Goal: Task Accomplishment & Management: Use online tool/utility

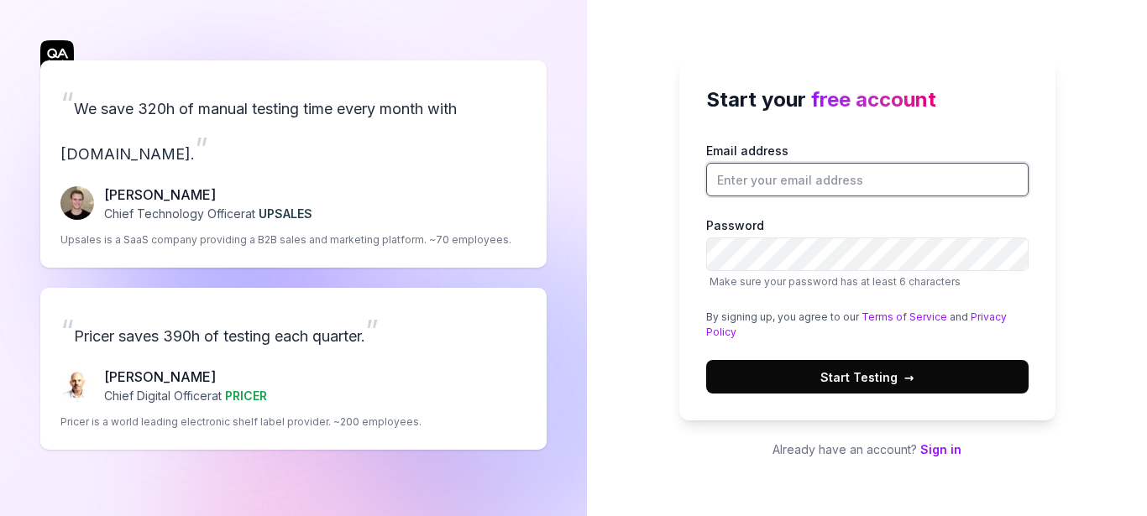
click at [809, 179] on input "Email address" at bounding box center [867, 180] width 322 height 34
type input "ninad@niyantras.com"
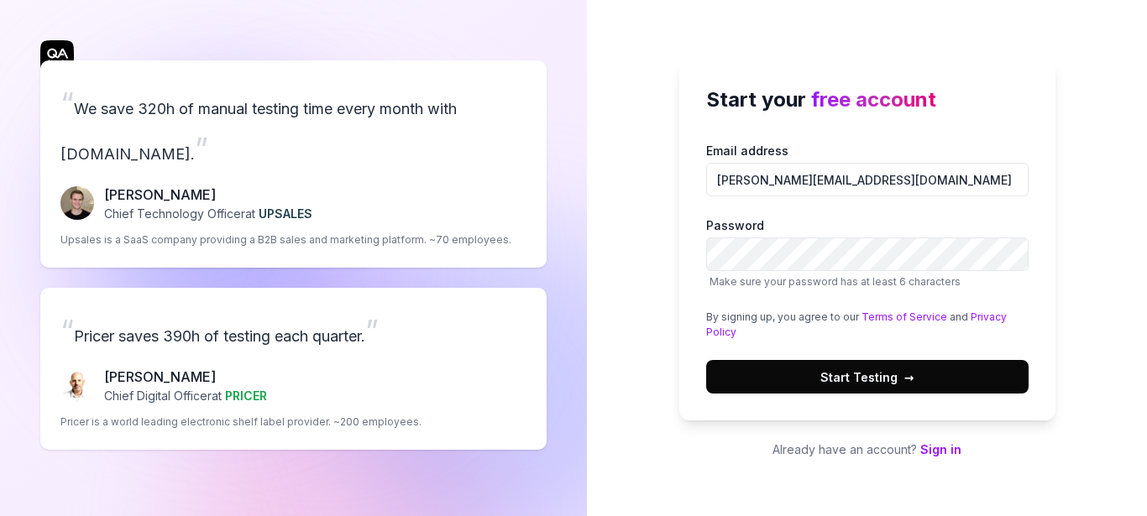
click at [657, 201] on div "Start your free account Email address ninad@niyantras.com Password Make sure yo…" at bounding box center [867, 258] width 560 height 516
click at [1036, 146] on div "Start your free account Email address ninad@niyantras.com Password Make sure yo…" at bounding box center [867, 239] width 376 height 363
click at [868, 380] on span "Start Testing →" at bounding box center [867, 378] width 94 height 18
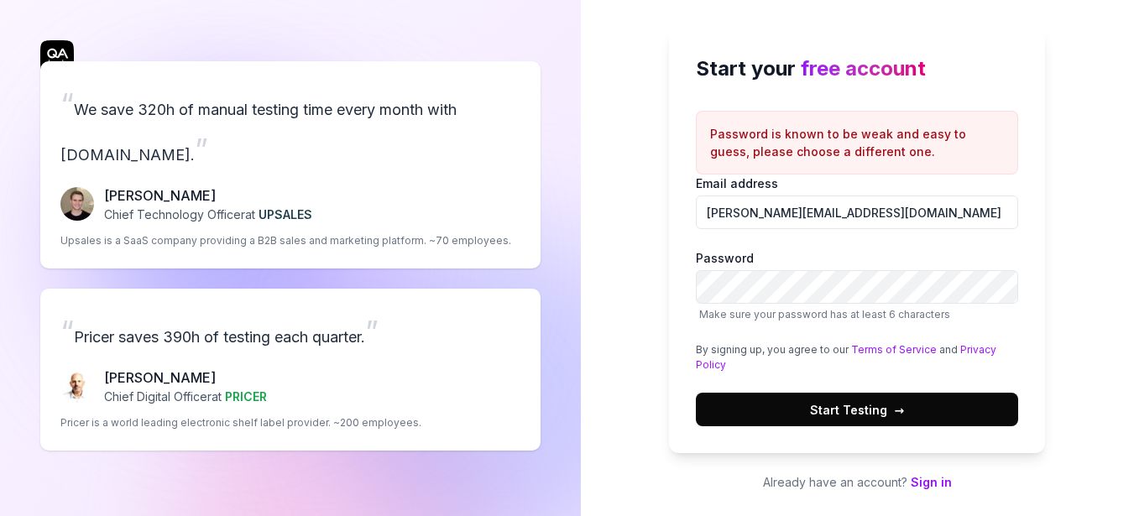
click at [849, 412] on span "Start Testing →" at bounding box center [857, 410] width 94 height 18
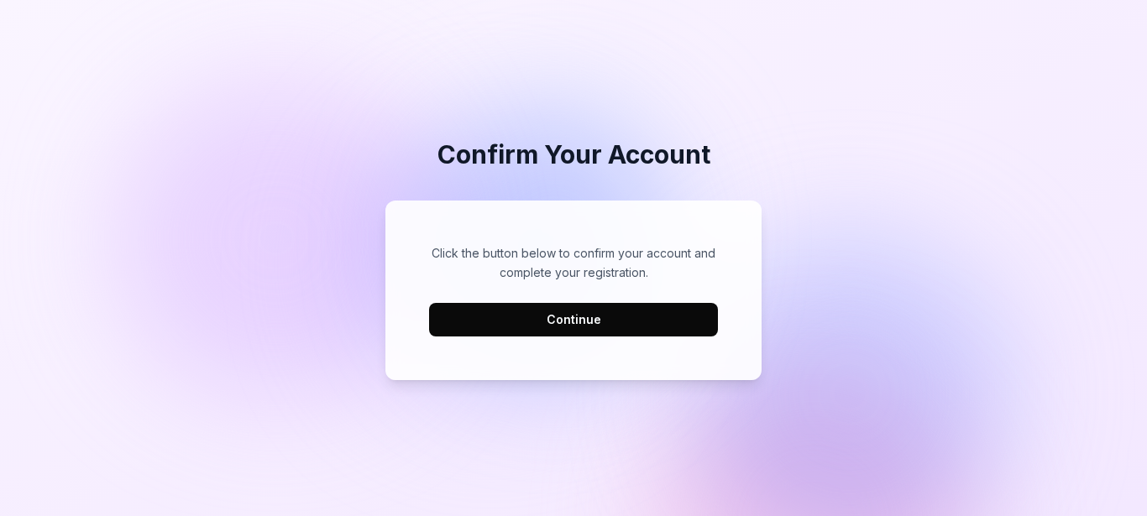
click at [571, 318] on button "Continue" at bounding box center [573, 320] width 289 height 34
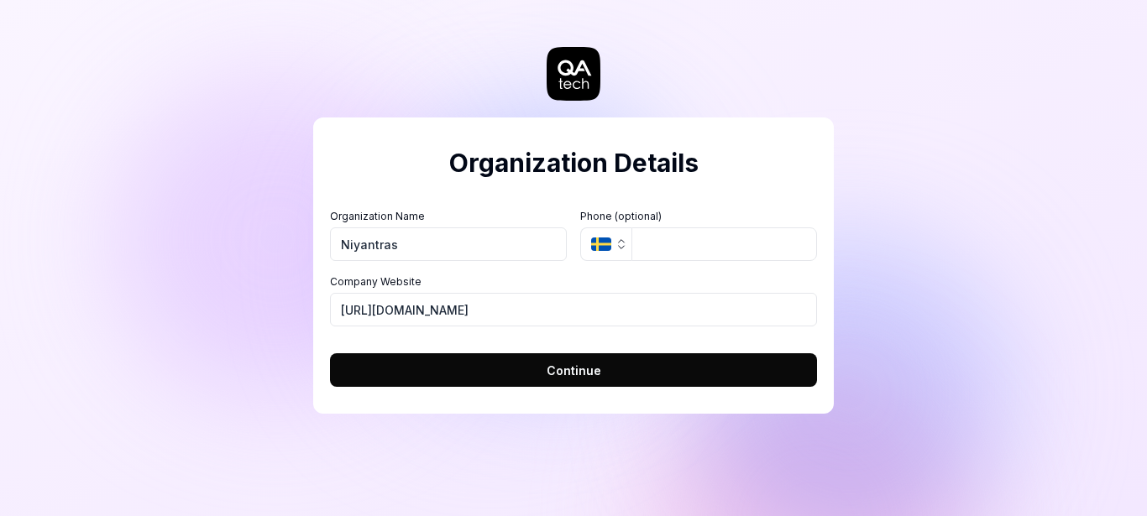
type input "Niyantras LLC"
click at [692, 239] on input "tel" at bounding box center [724, 245] width 186 height 34
click at [619, 246] on icon "button" at bounding box center [622, 247] width 6 height 3
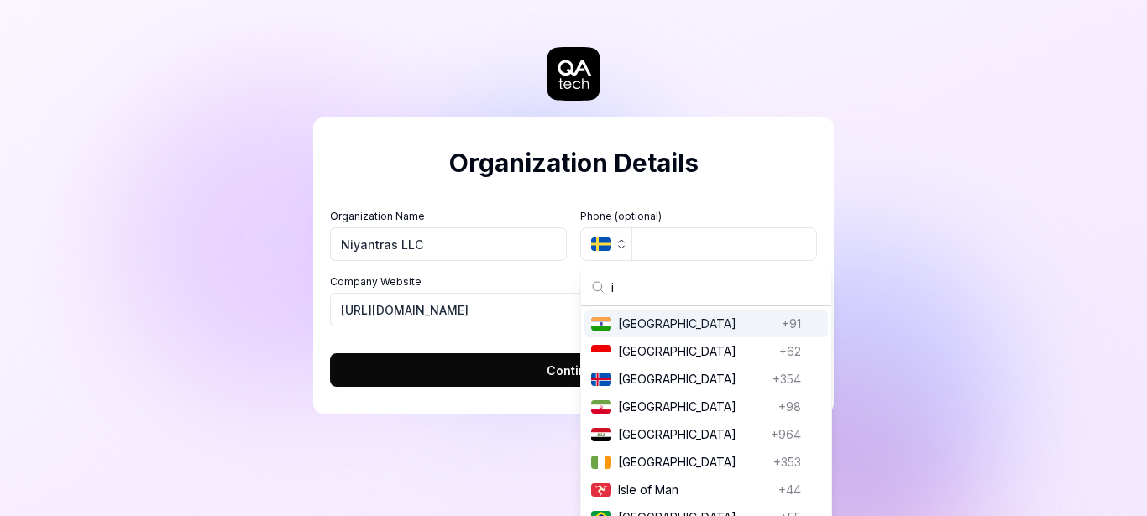
type input "i"
click at [610, 322] on span "India" at bounding box center [601, 323] width 20 height 13
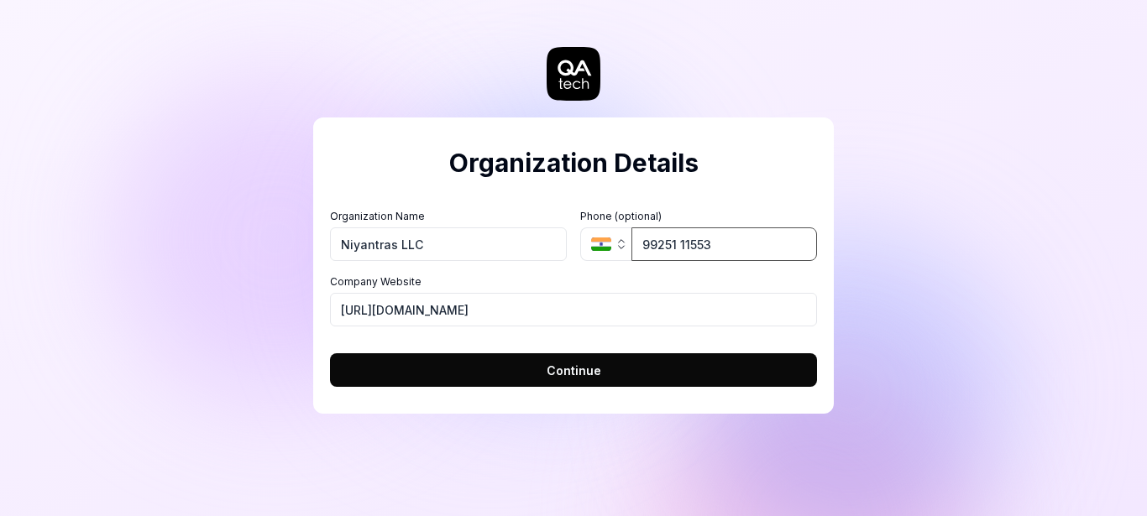
type input "99251 11553"
click at [904, 252] on div "Organization Details Organization Name Niyantras LLC Organization Logo (Square …" at bounding box center [573, 258] width 1147 height 516
click at [569, 368] on span "Continue" at bounding box center [574, 371] width 55 height 18
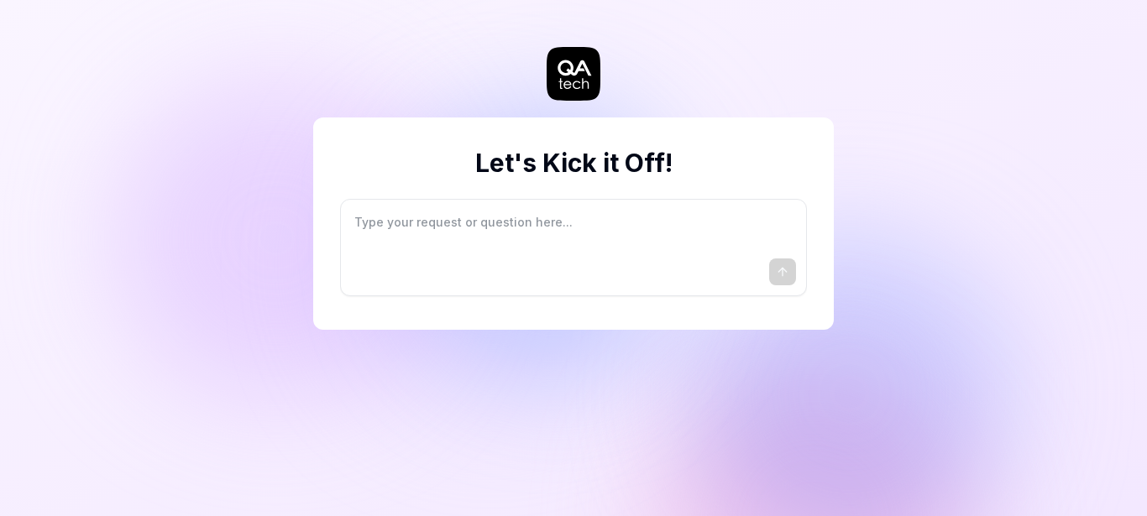
type textarea "*"
type textarea "I"
type textarea "*"
type textarea "I"
type textarea "*"
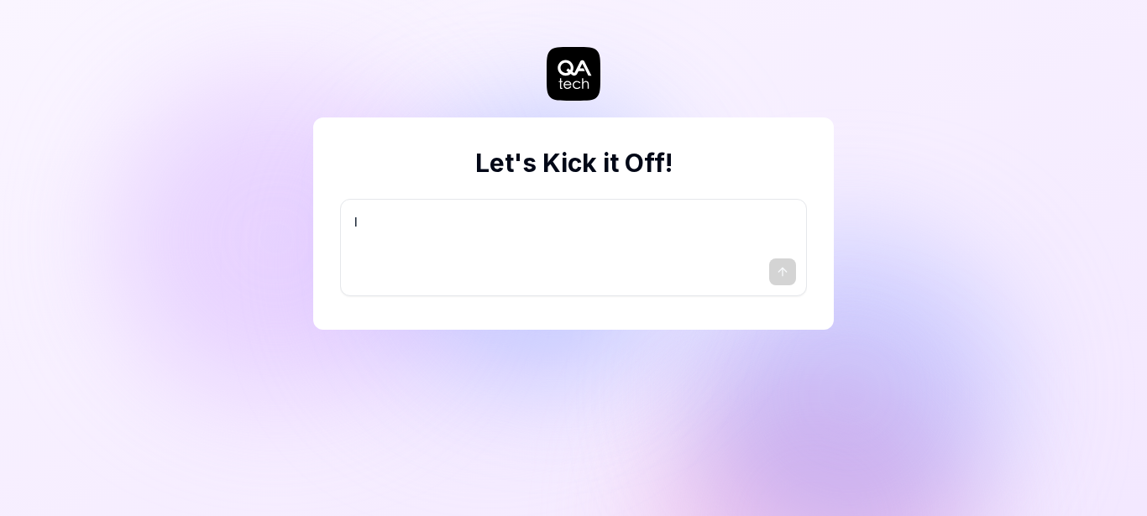
type textarea "I w"
type textarea "*"
type textarea "I wa"
type textarea "*"
type textarea "I wan"
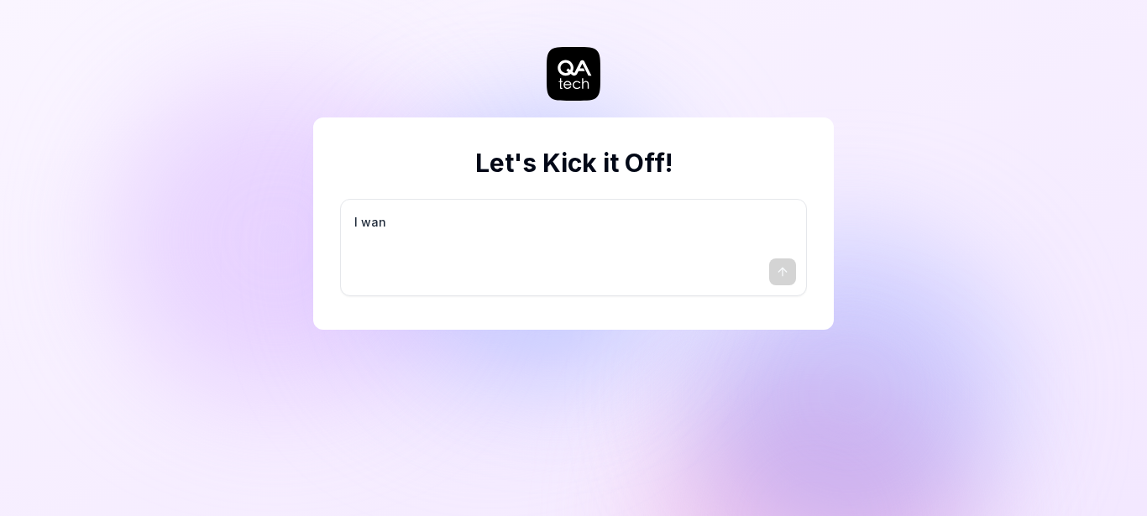
type textarea "*"
type textarea "I want"
type textarea "*"
type textarea "I want"
type textarea "*"
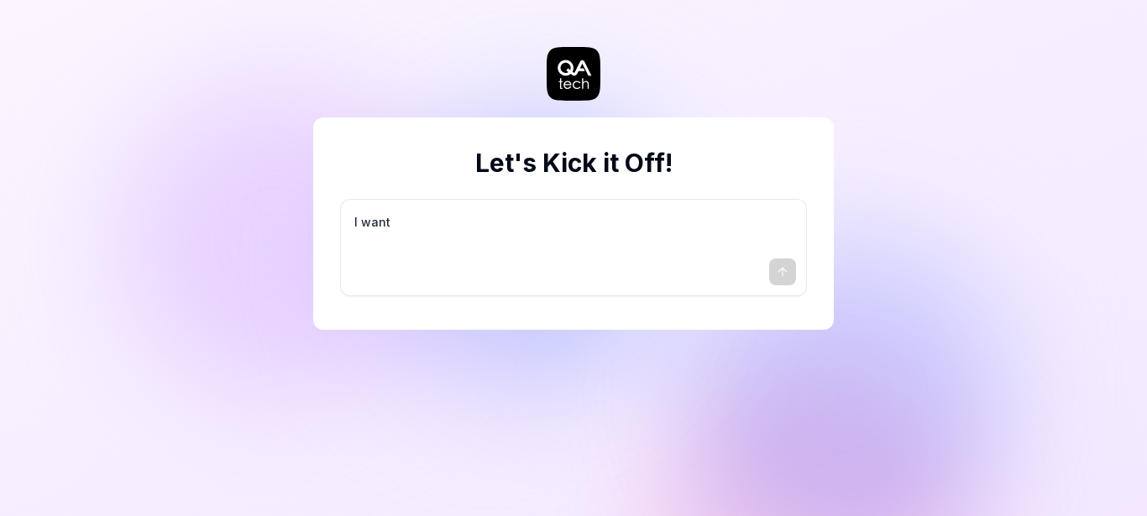
type textarea "I want a"
type textarea "*"
type textarea "I want a"
type textarea "*"
type textarea "I want a g"
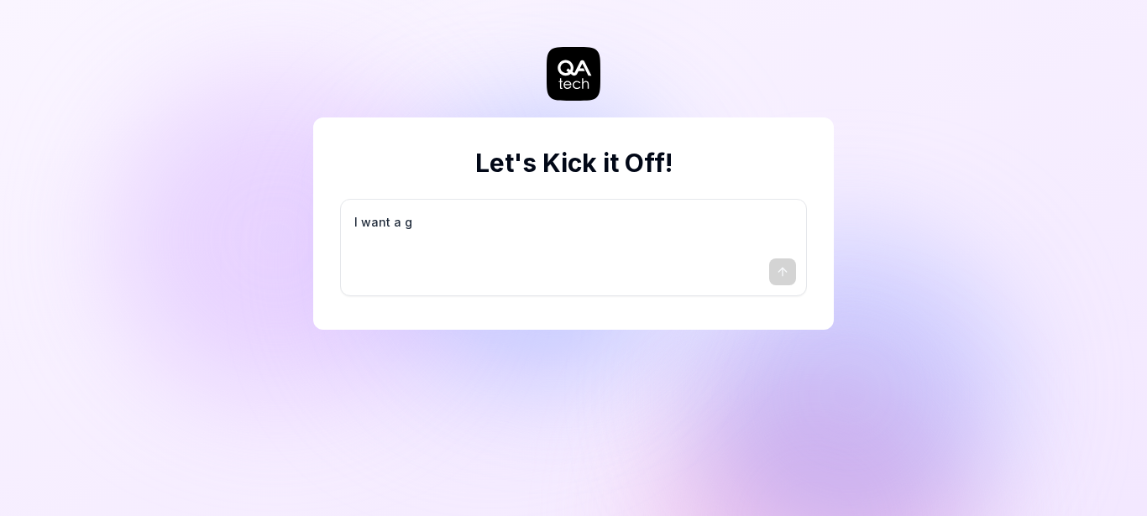
type textarea "*"
type textarea "I want a go"
type textarea "*"
type textarea "I want a goo"
type textarea "*"
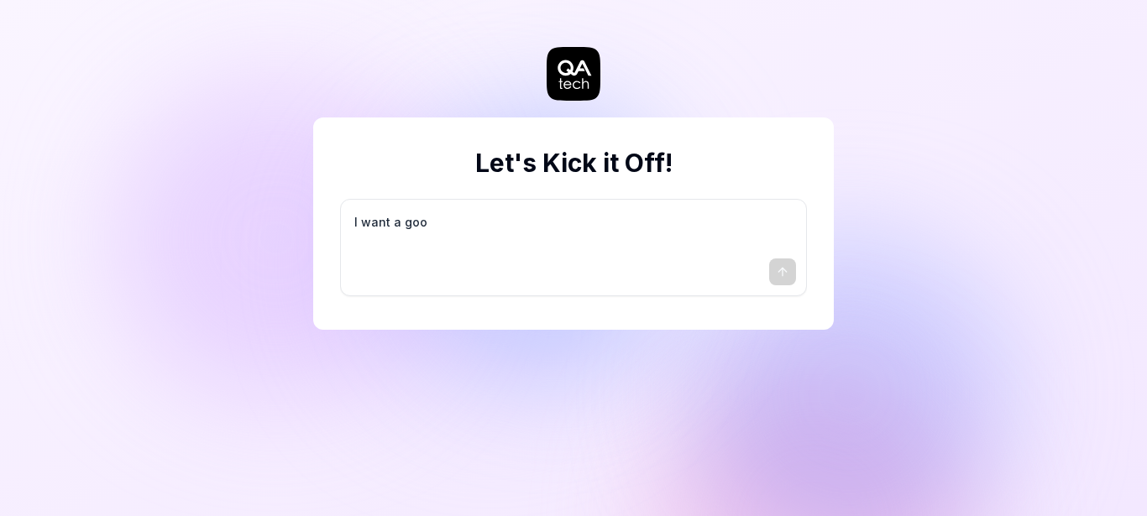
type textarea "I want a good"
type textarea "*"
type textarea "I want a good"
type textarea "*"
type textarea "I want a good t"
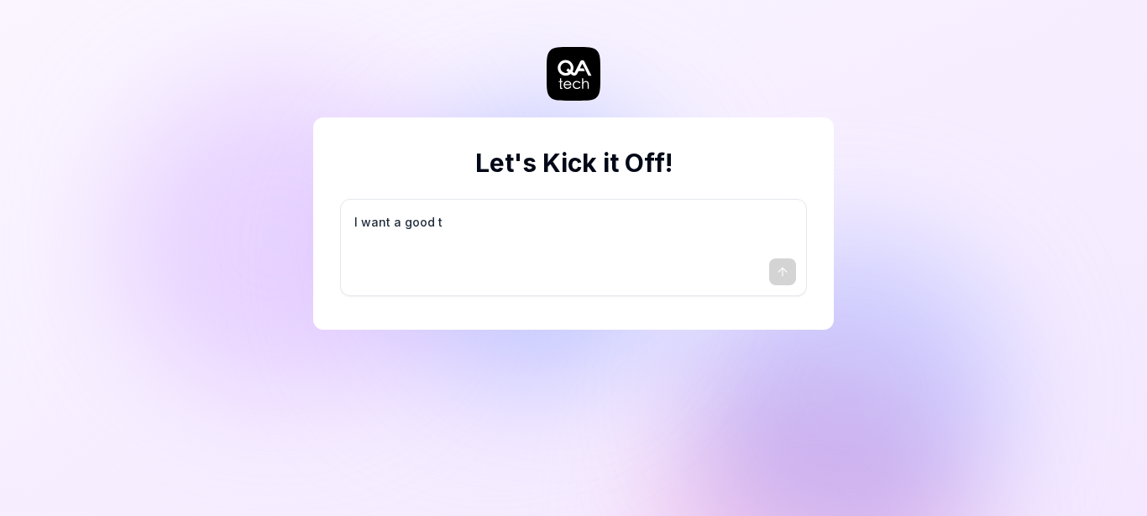
type textarea "*"
type textarea "I want a good te"
type textarea "*"
type textarea "I want a good tes"
type textarea "*"
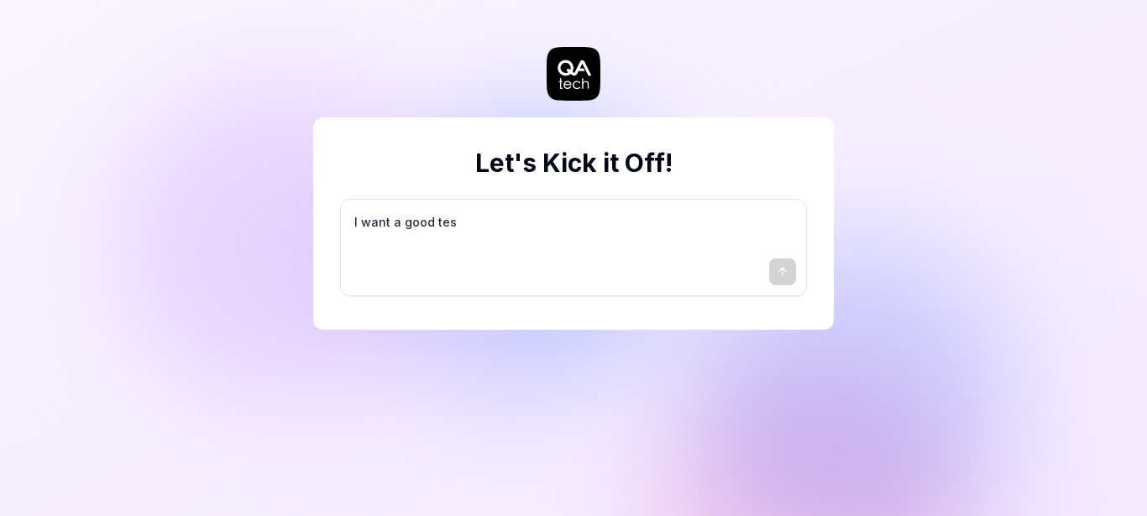
type textarea "I want a good test"
type textarea "*"
type textarea "I want a good test"
type textarea "*"
type textarea "I want a good test s"
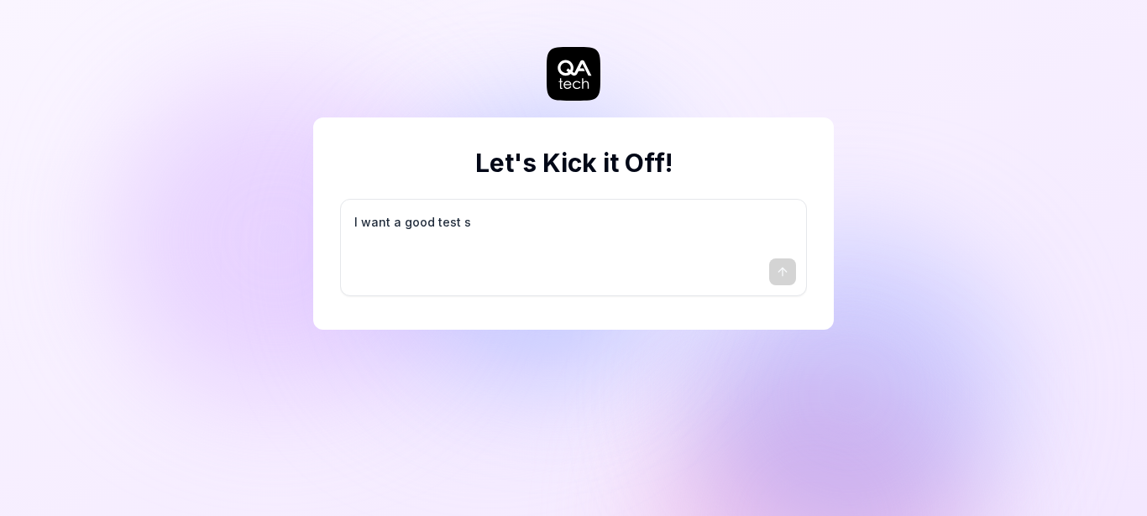
type textarea "*"
type textarea "I want a good test se"
type textarea "*"
type textarea "I want a good test set"
type textarea "*"
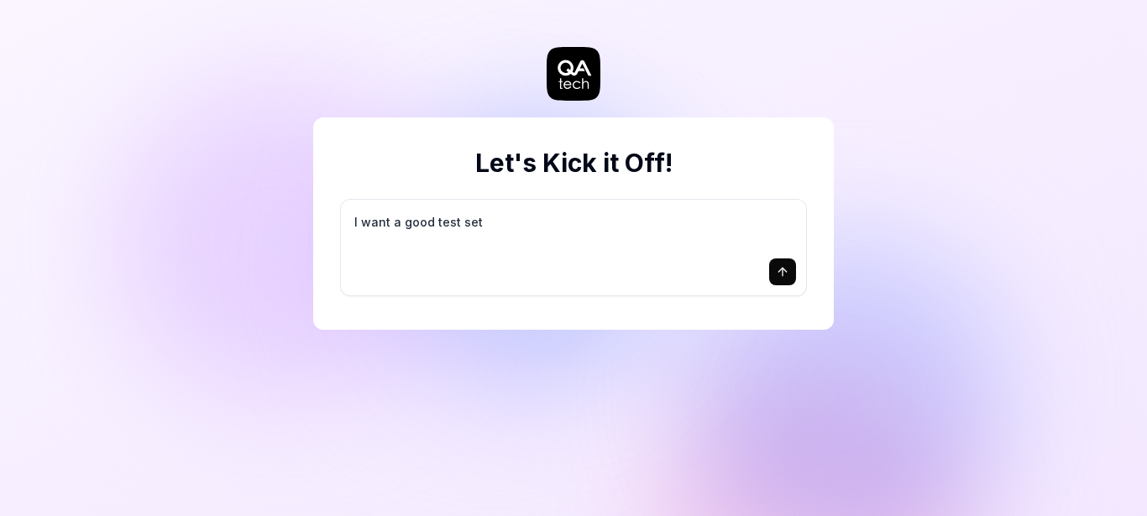
type textarea "I want a good test setu"
type textarea "*"
type textarea "I want a good test setup"
type textarea "*"
type textarea "I want a good test setup"
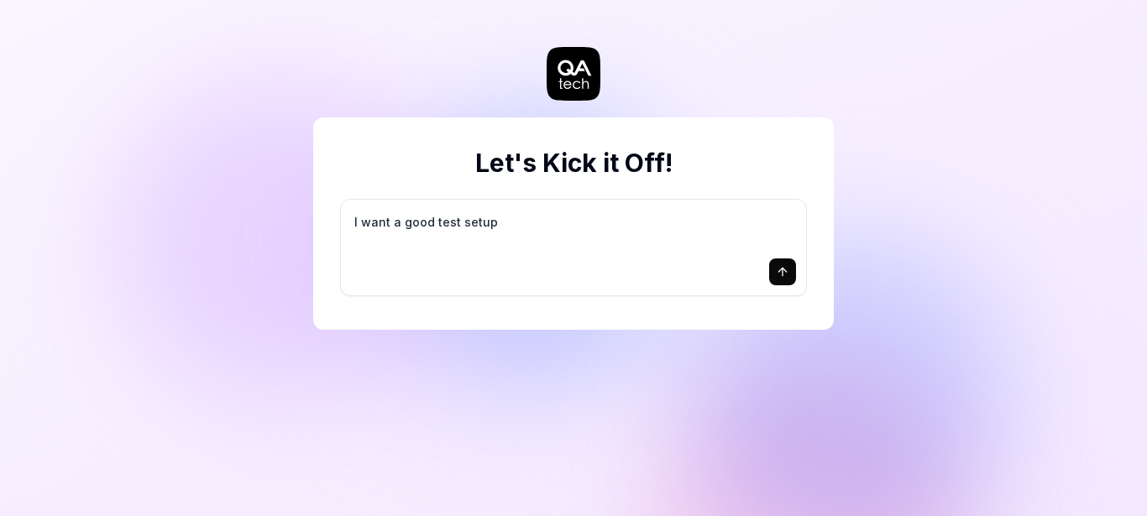
type textarea "*"
type textarea "I want a good test setup f"
type textarea "*"
type textarea "I want a good test setup fo"
type textarea "*"
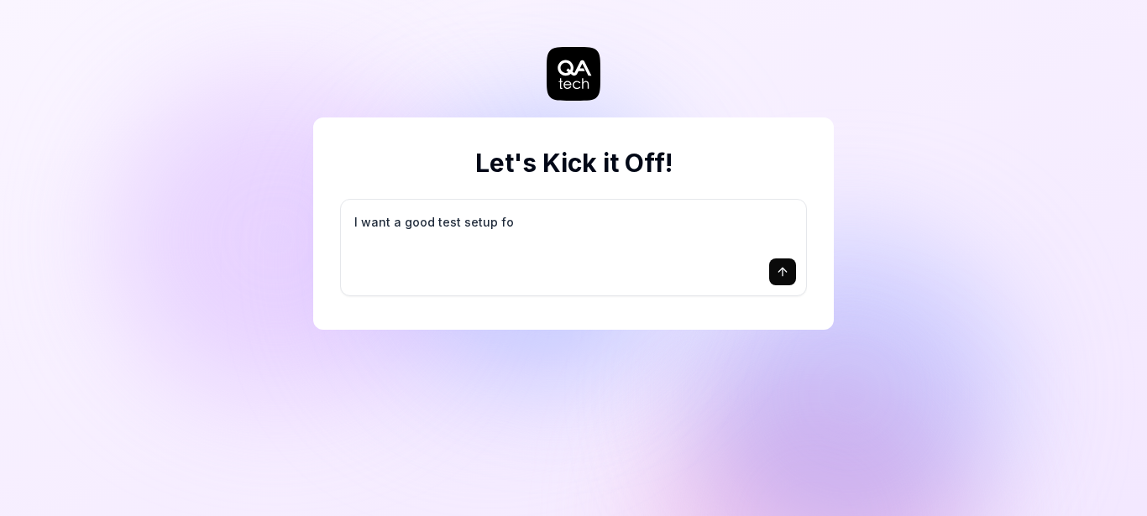
type textarea "I want a good test setup for"
type textarea "*"
type textarea "I want a good test setup for"
type textarea "*"
type textarea "I want a good test setup for m"
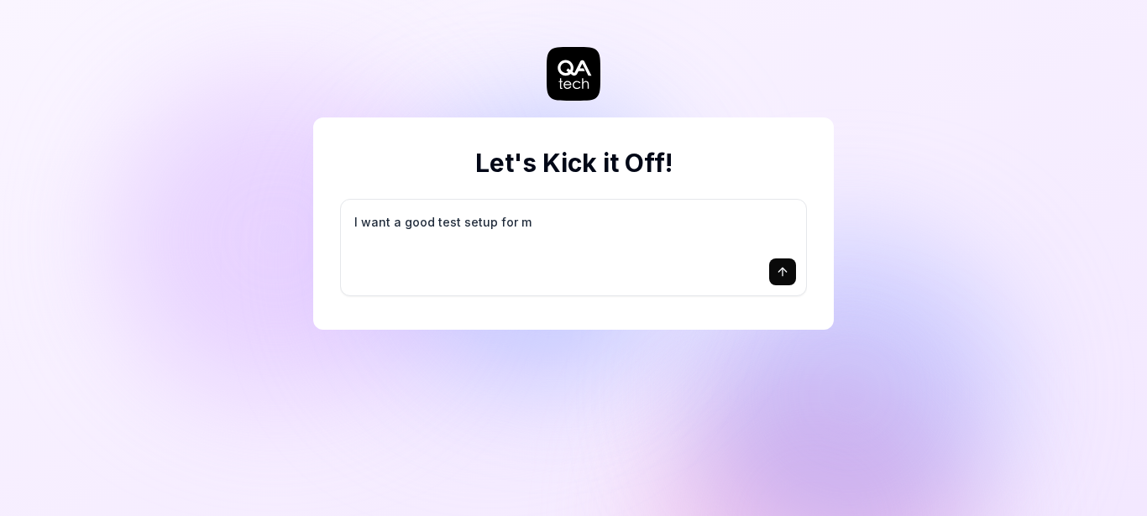
type textarea "*"
type textarea "I want a good test setup for my"
type textarea "*"
type textarea "I want a good test setup for my"
type textarea "*"
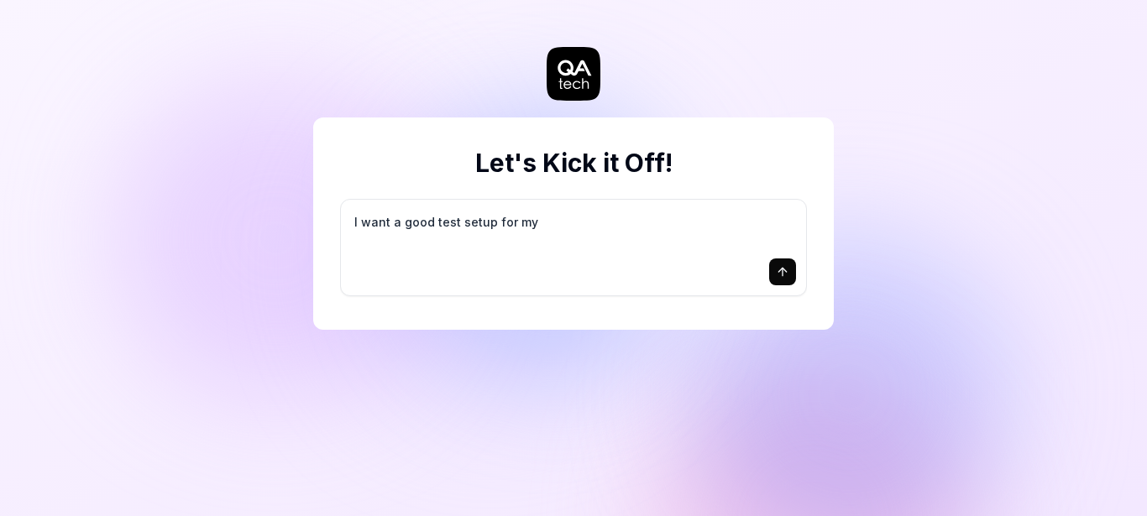
type textarea "I want a good test setup for my s"
type textarea "*"
type textarea "I want a good test setup for my si"
type textarea "*"
type textarea "I want a good test setup for my sit"
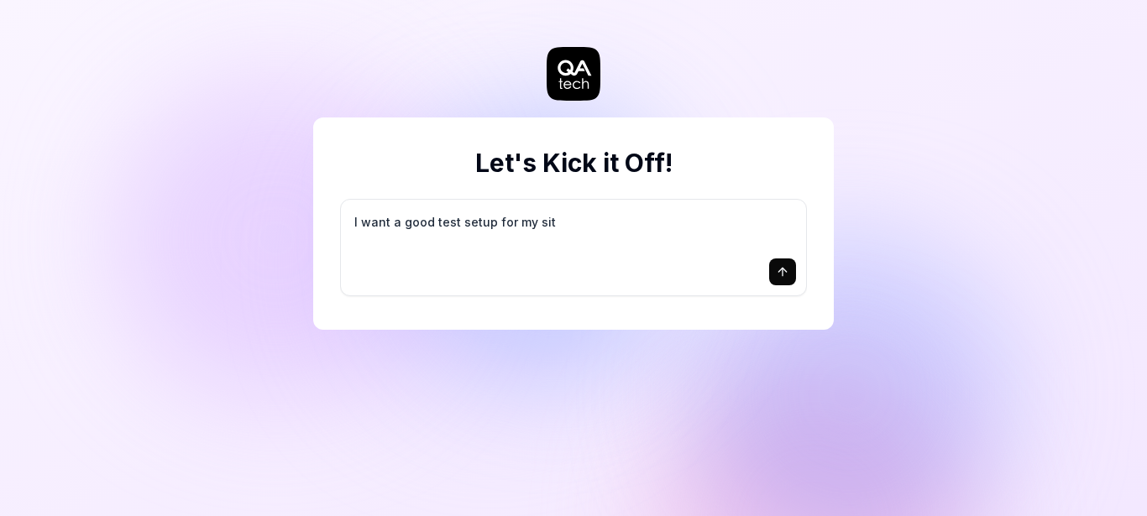
type textarea "*"
type textarea "I want a good test setup for my site"
type textarea "*"
type textarea "I want a good test setup for my site"
type textarea "*"
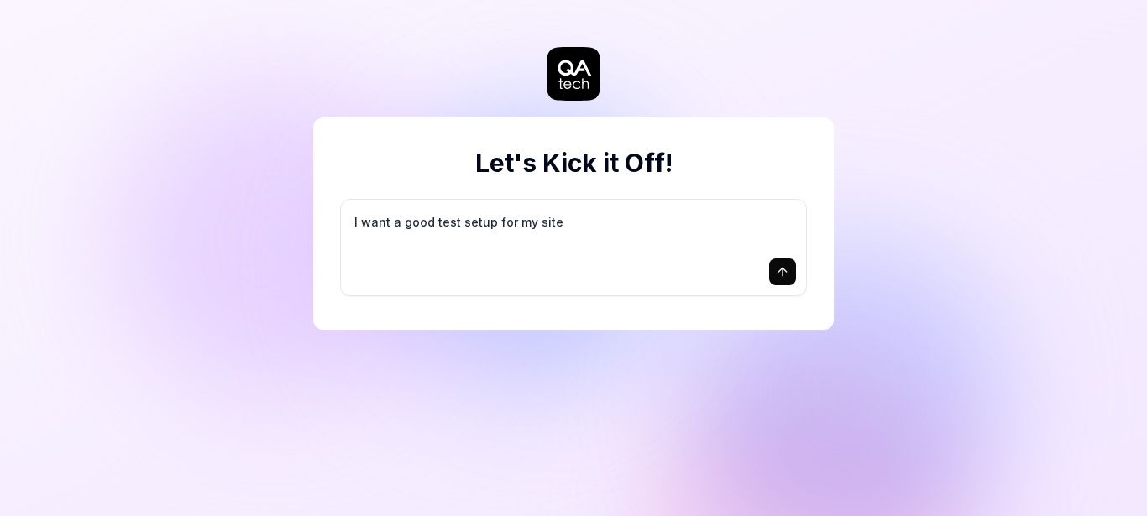
type textarea "I want a good test setup for my site -"
type textarea "*"
type textarea "I want a good test setup for my site -"
type textarea "*"
type textarea "I want a good test setup for my site - h"
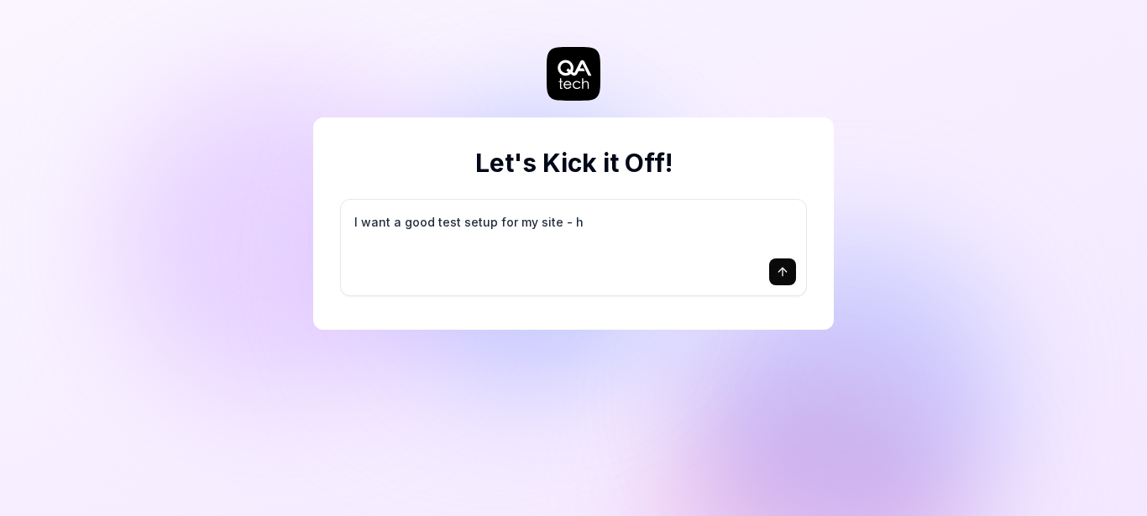
type textarea "*"
type textarea "I want a good test setup for my site - he"
type textarea "*"
type textarea "I want a good test setup for my site - hel"
type textarea "*"
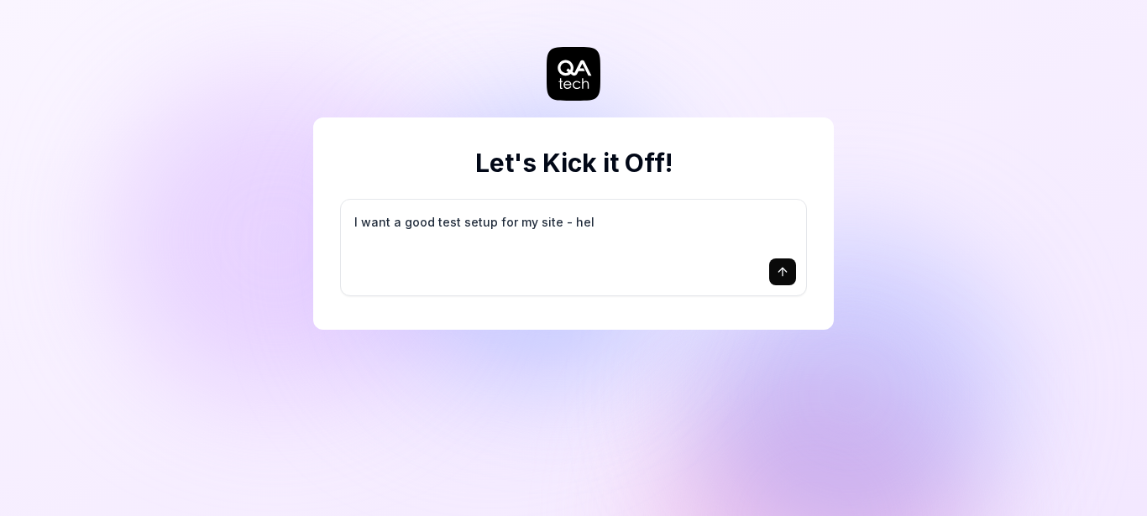
type textarea "I want a good test setup for my site - help"
type textarea "*"
type textarea "I want a good test setup for my site - help"
type textarea "*"
type textarea "I want a good test setup for my site - help m"
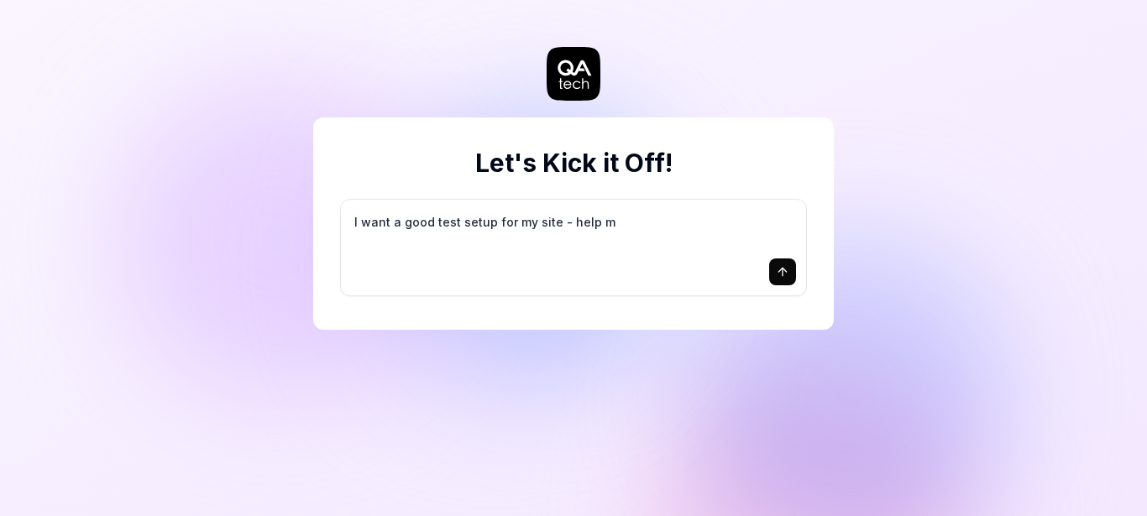
type textarea "*"
type textarea "I want a good test setup for my site - help me"
type textarea "*"
type textarea "I want a good test setup for my site - help me"
type textarea "*"
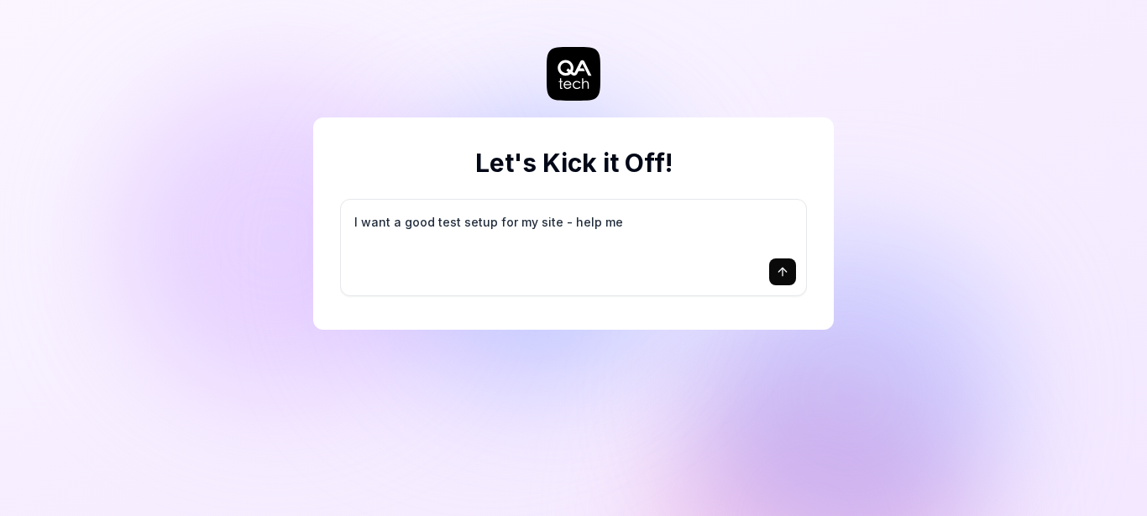
type textarea "I want a good test setup for my site - help me c"
type textarea "*"
type textarea "I want a good test setup for my site - help me cr"
type textarea "*"
type textarea "I want a good test setup for my site - help me cre"
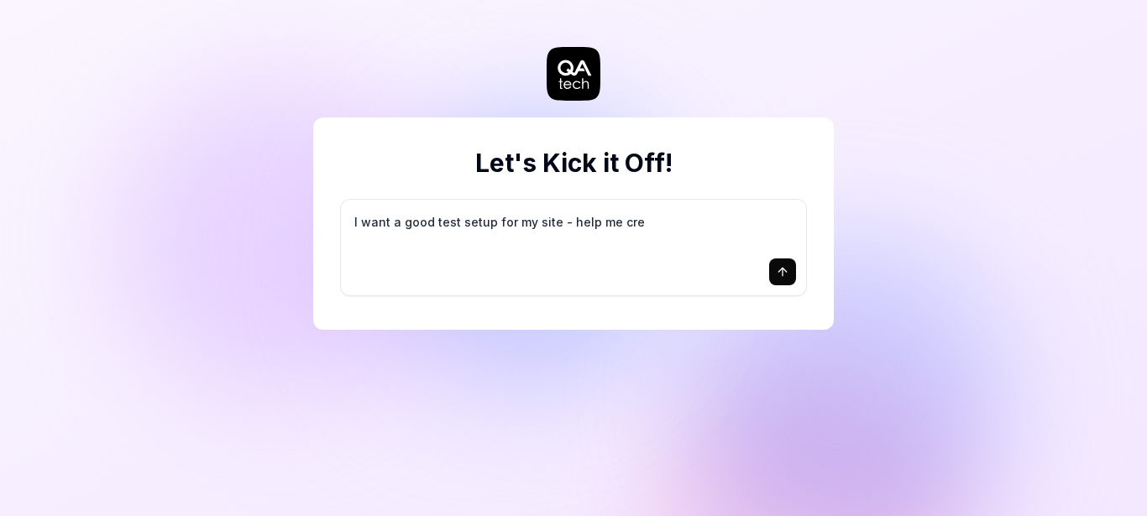
type textarea "*"
type textarea "I want a good test setup for my site - help me crea"
type textarea "*"
type textarea "I want a good test setup for my site - help me creat"
type textarea "*"
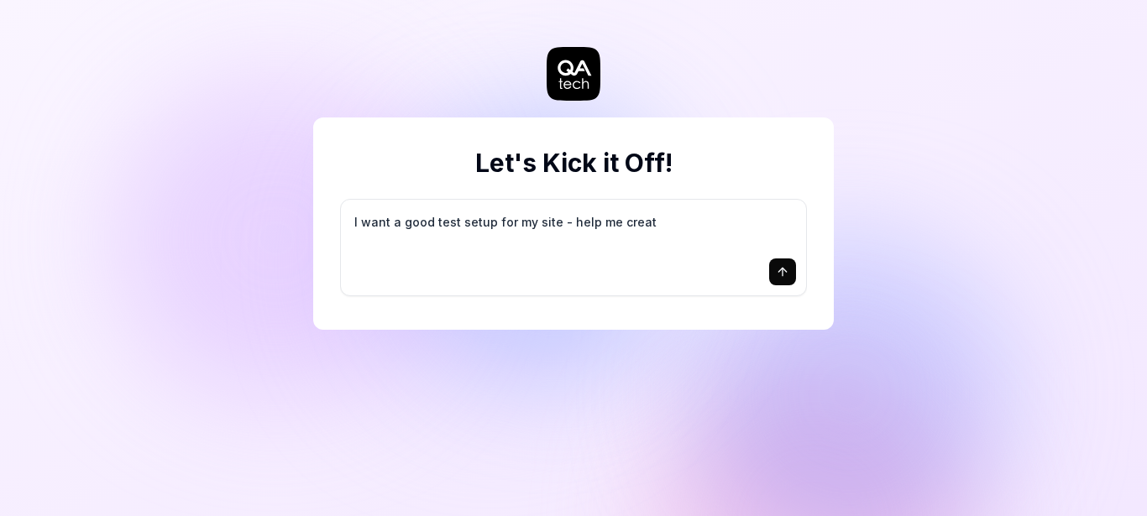
type textarea "I want a good test setup for my site - help me create"
type textarea "*"
type textarea "I want a good test setup for my site - help me create"
type textarea "*"
type textarea "I want a good test setup for my site - help me create t"
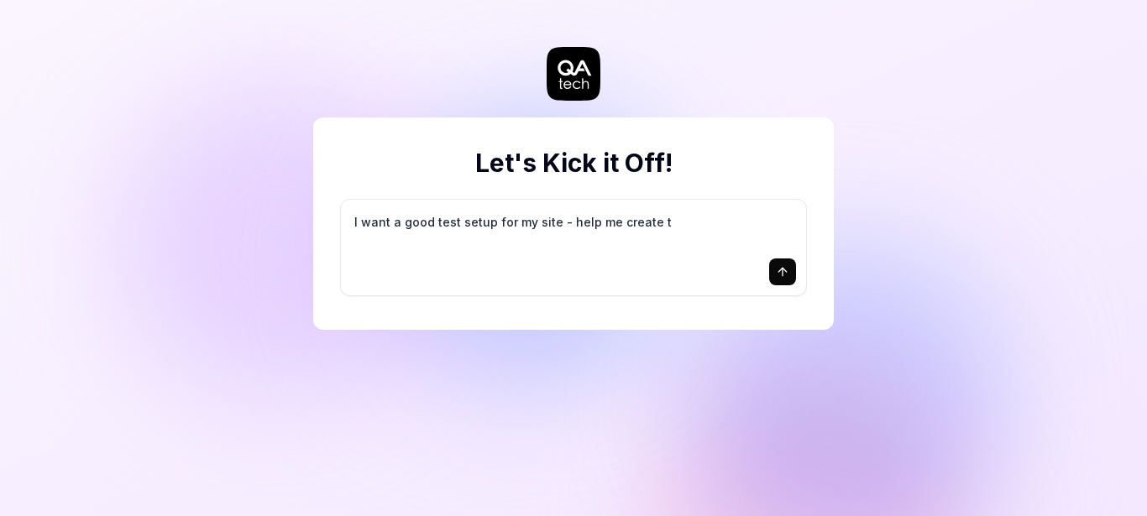
type textarea "*"
type textarea "I want a good test setup for my site - help me create th"
type textarea "*"
type textarea "I want a good test setup for my site - help me create the"
type textarea "*"
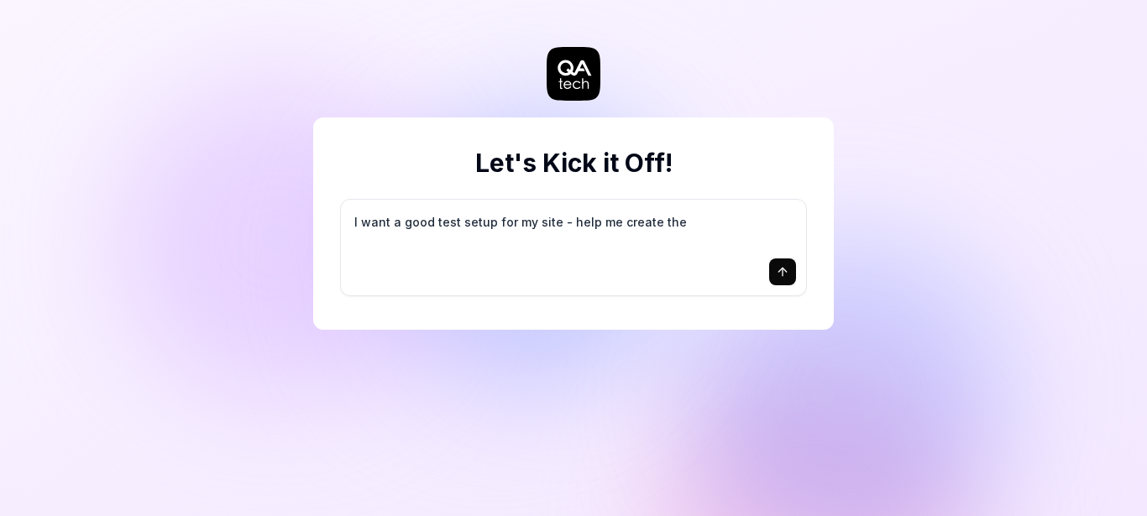
type textarea "I want a good test setup for my site - help me create the"
type textarea "*"
type textarea "I want a good test setup for my site - help me create the f"
type textarea "*"
type textarea "I want a good test setup for my site - help me create the fi"
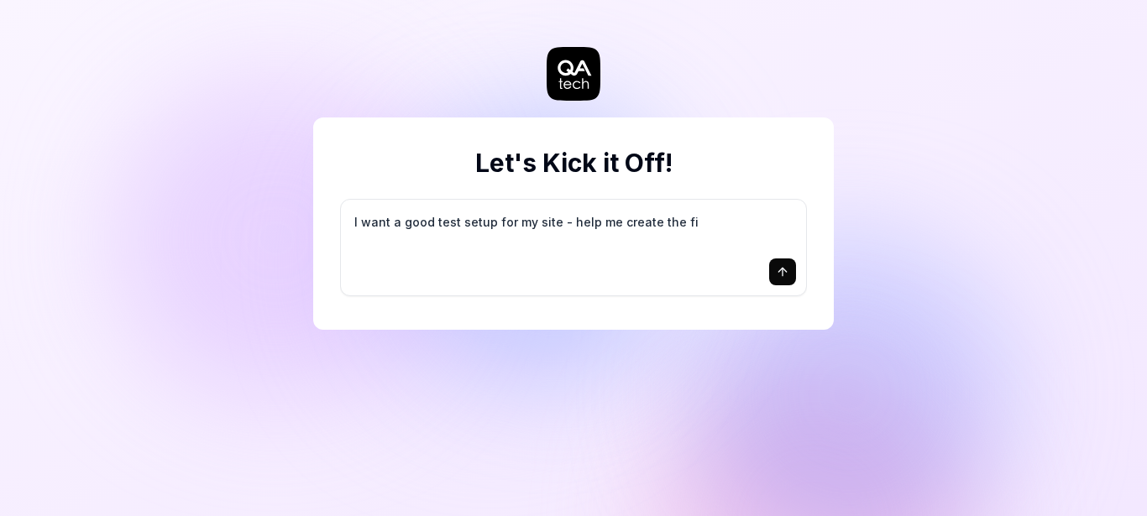
type textarea "*"
type textarea "I want a good test setup for my site - help me create the fir"
type textarea "*"
type textarea "I want a good test setup for my site - help me create the firs"
type textarea "*"
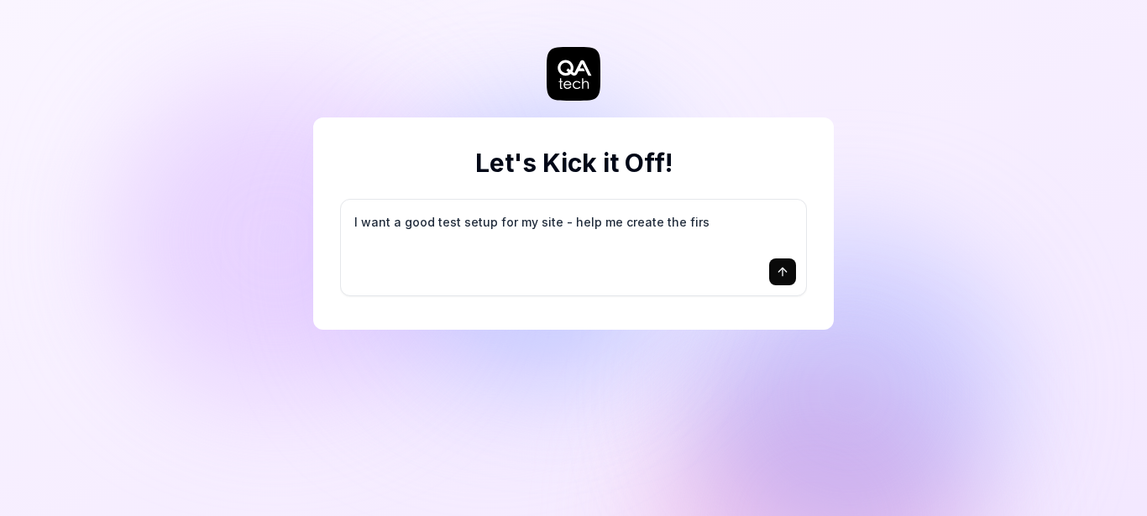
type textarea "I want a good test setup for my site - help me create the first"
type textarea "*"
type textarea "I want a good test setup for my site - help me create the first"
type textarea "*"
type textarea "I want a good test setup for my site - help me create the first 3"
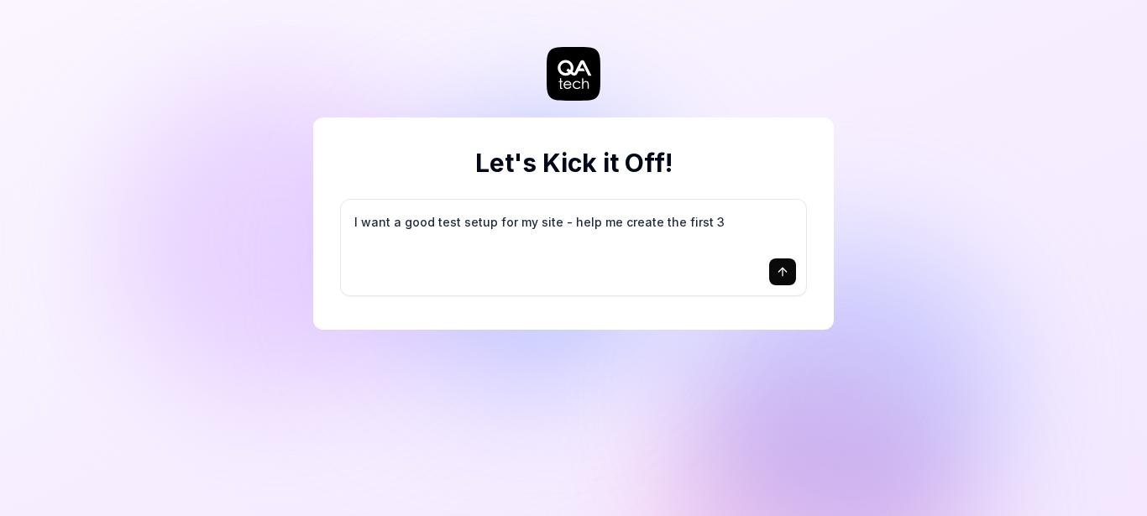
type textarea "*"
type textarea "I want a good test setup for my site - help me create the first 3-"
type textarea "*"
type textarea "I want a good test setup for my site - help me create the first 3-5"
type textarea "*"
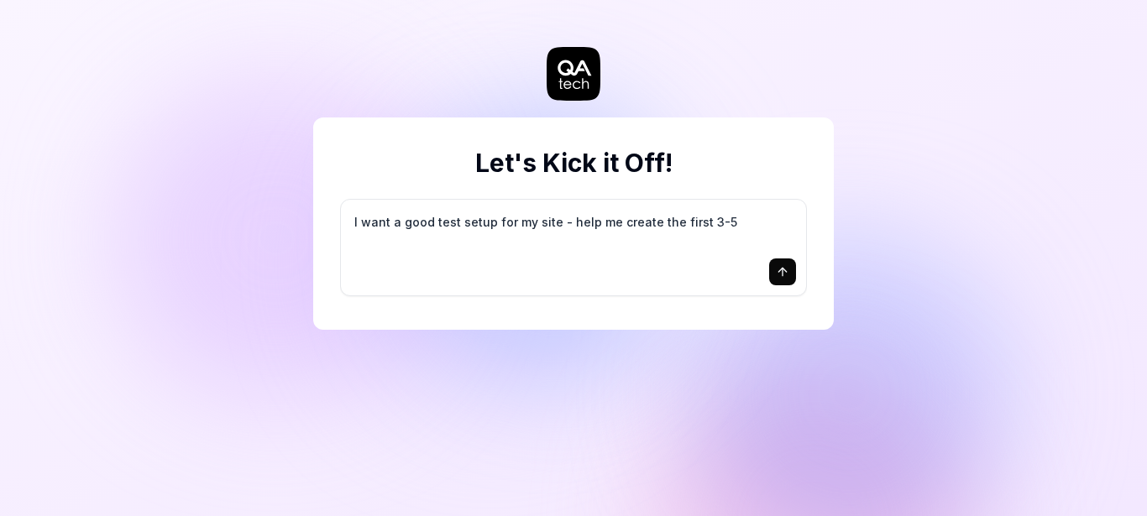
type textarea "I want a good test setup for my site - help me create the first 3-5"
type textarea "*"
type textarea "I want a good test setup for my site - help me create the first 3-5 t"
type textarea "*"
type textarea "I want a good test setup for my site - help me create the first 3-5 te"
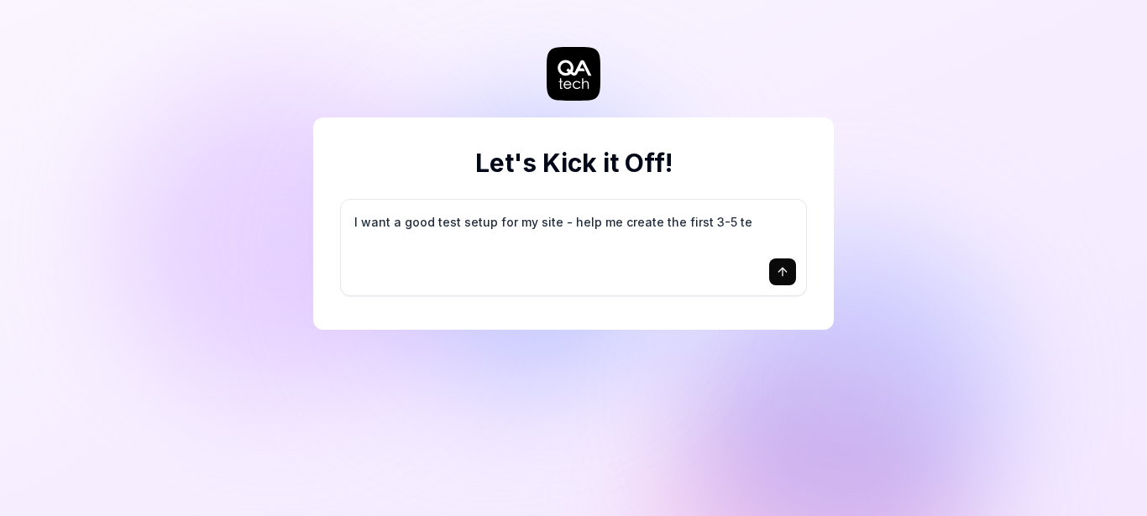
type textarea "*"
type textarea "I want a good test setup for my site - help me create the first 3-5 tes"
type textarea "*"
type textarea "I want a good test setup for my site - help me create the first 3-5 test"
type textarea "*"
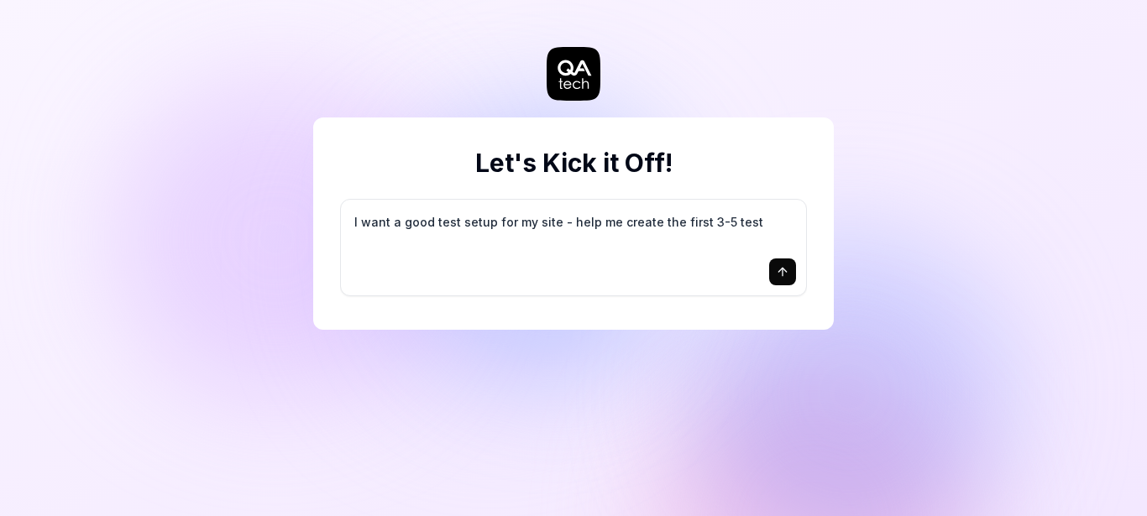
type textarea "I want a good test setup for my site - help me create the first 3-5 test"
type textarea "*"
type textarea "I want a good test setup for my site - help me create the first 3-5 test c"
type textarea "*"
type textarea "I want a good test setup for my site - help me create the first 3-5 test ca"
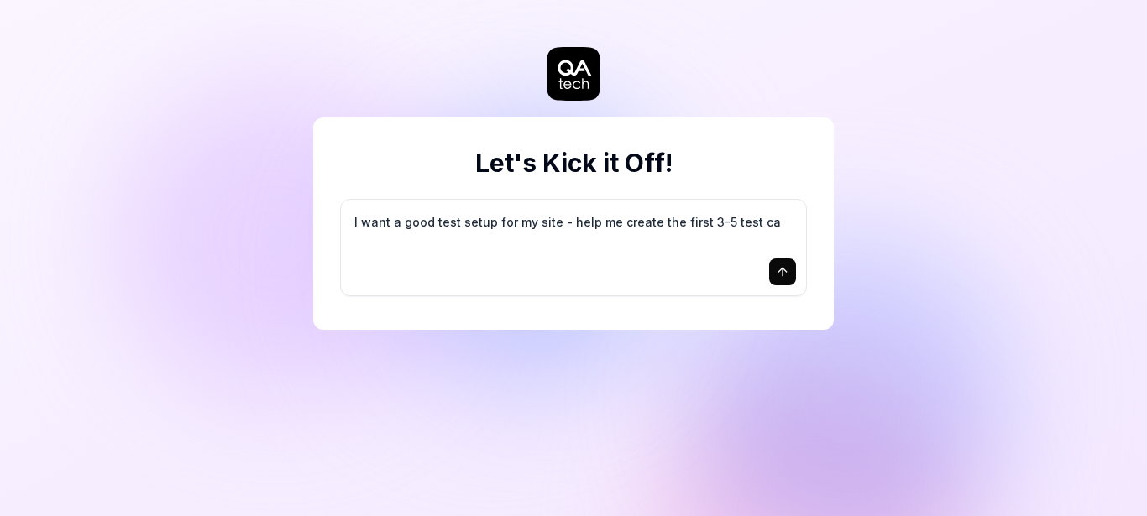
type textarea "*"
type textarea "I want a good test setup for my site - help me create the first 3-5 test cas"
type textarea "*"
type textarea "I want a good test setup for my site - help me create the first 3-5 test case"
type textarea "*"
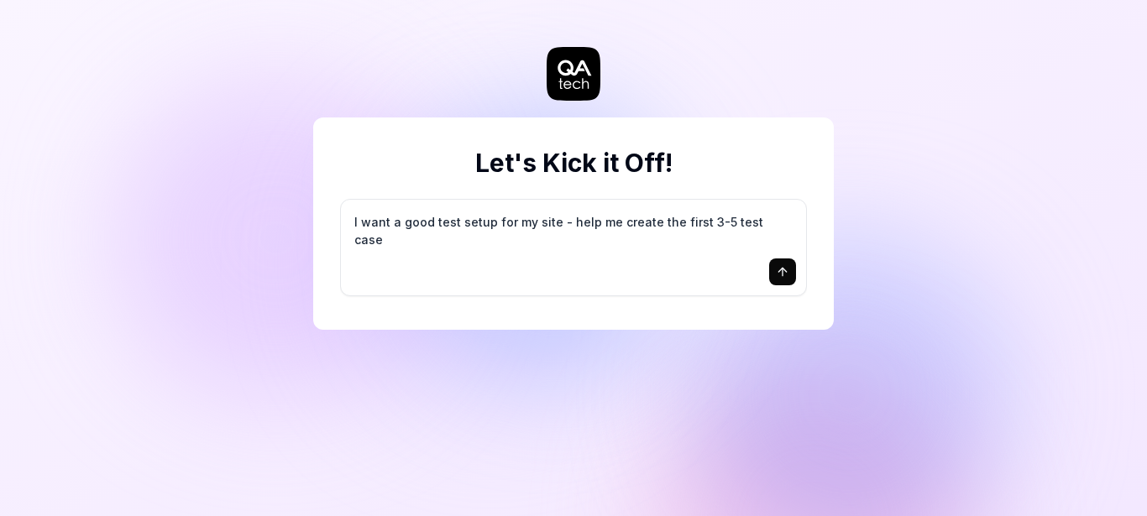
type textarea "I want a good test setup for my site - help me create the first 3-5 test cases"
click at [783, 273] on icon "submit" at bounding box center [783, 272] width 0 height 8
type textarea "*"
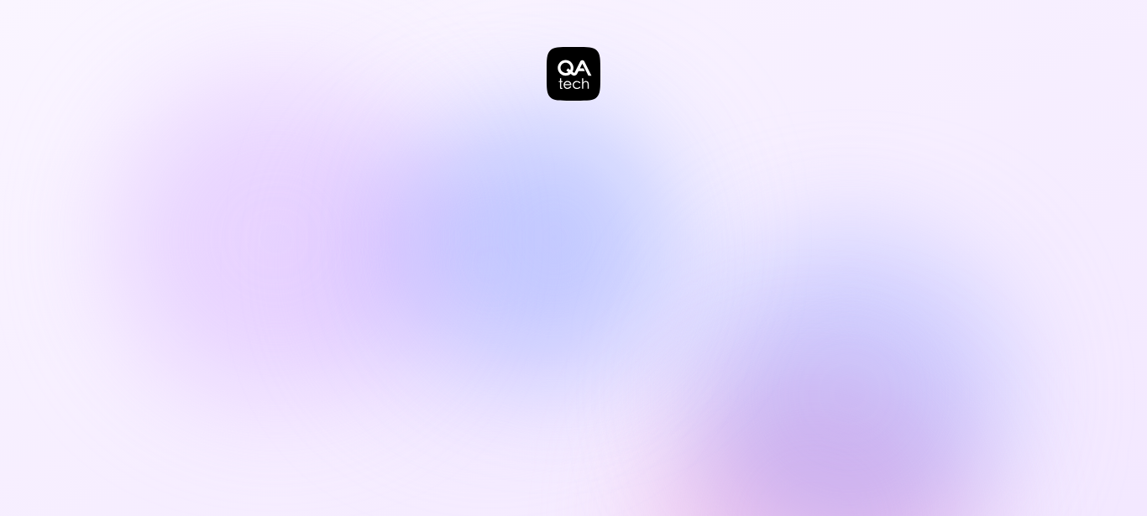
click at [576, 85] on icon at bounding box center [574, 74] width 54 height 54
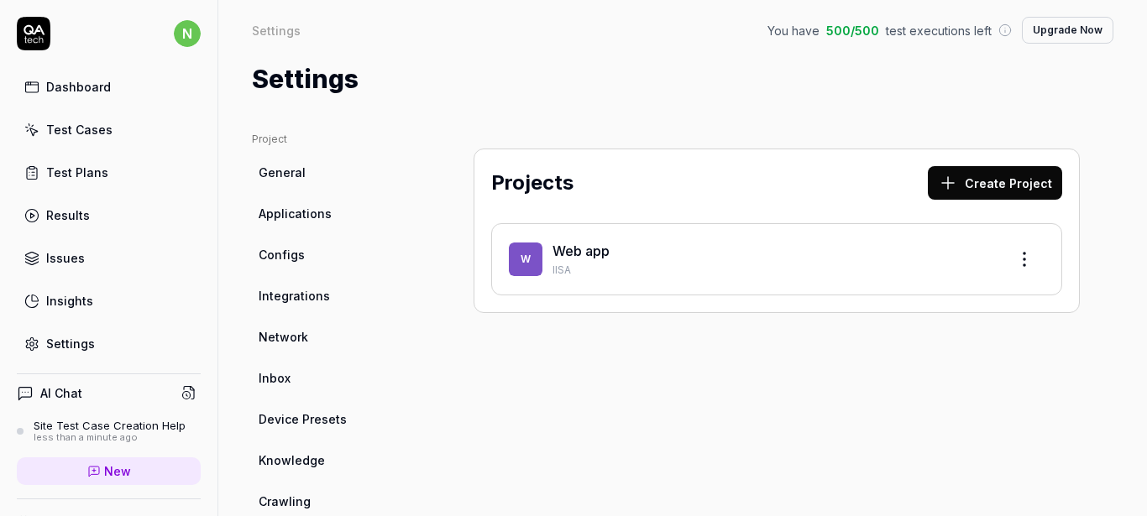
click at [984, 175] on button "Create Project" at bounding box center [995, 183] width 134 height 34
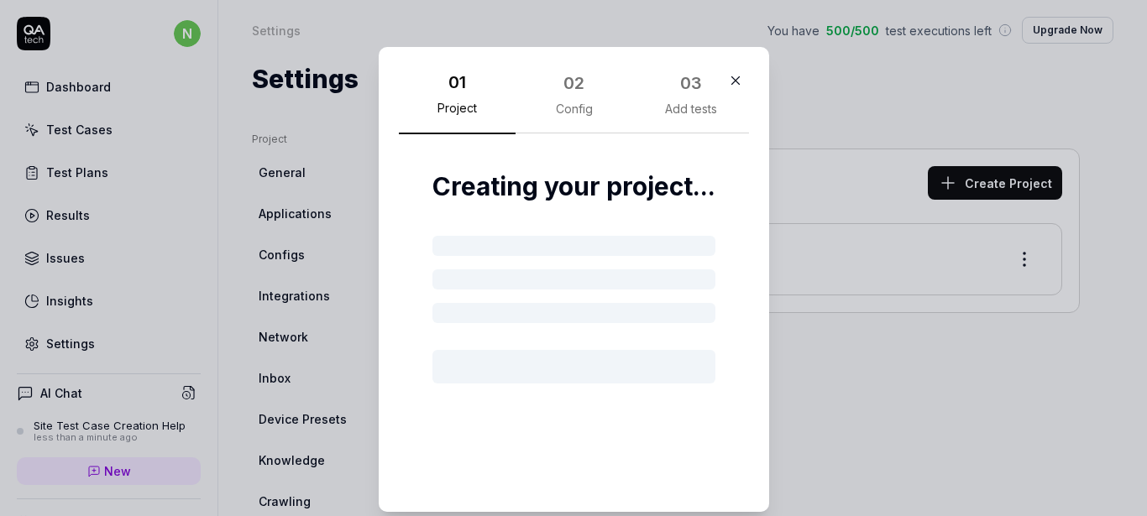
click at [483, 240] on div at bounding box center [573, 246] width 283 height 20
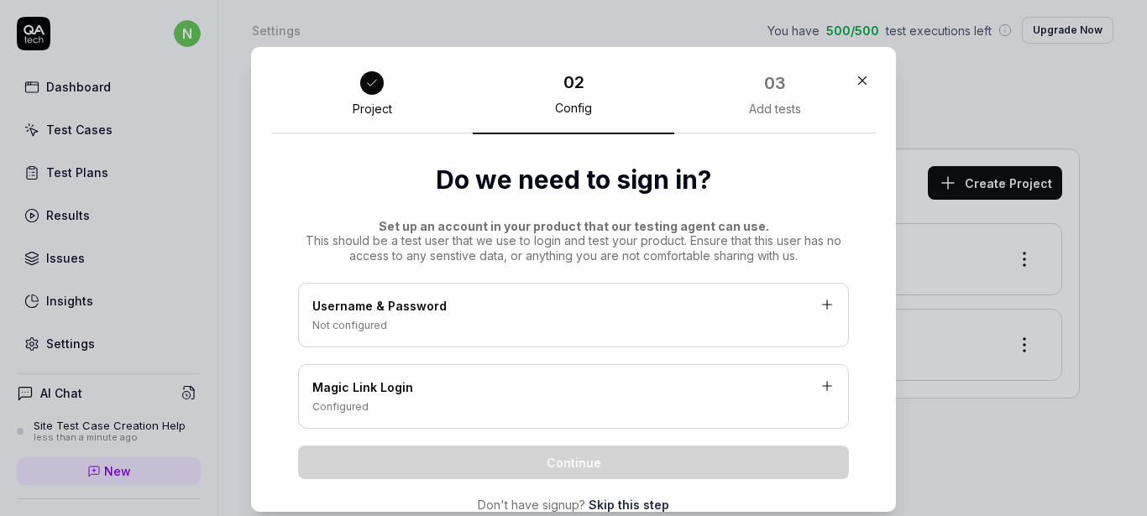
click at [376, 329] on div "Not configured" at bounding box center [573, 325] width 522 height 15
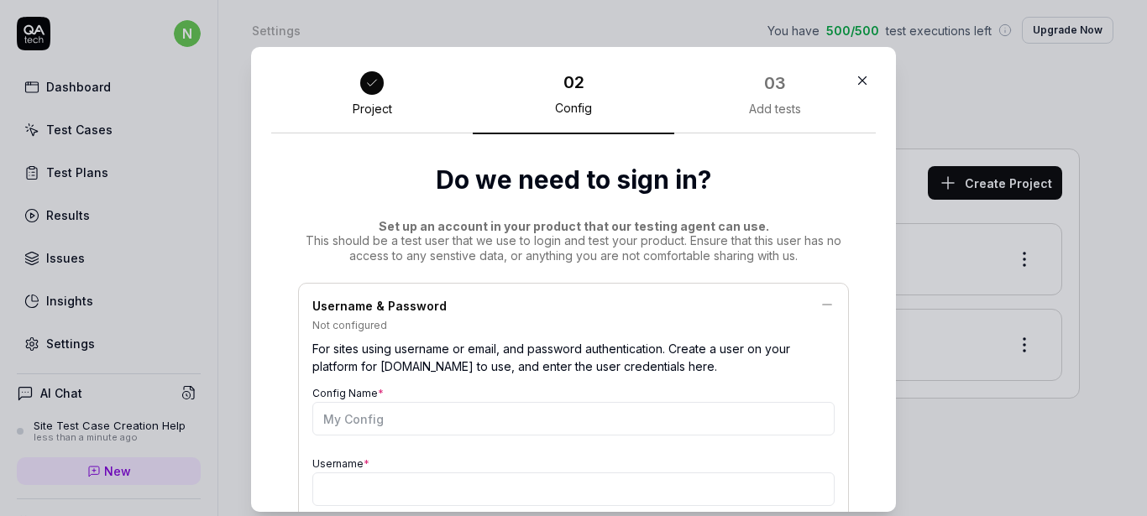
scroll to position [101, 0]
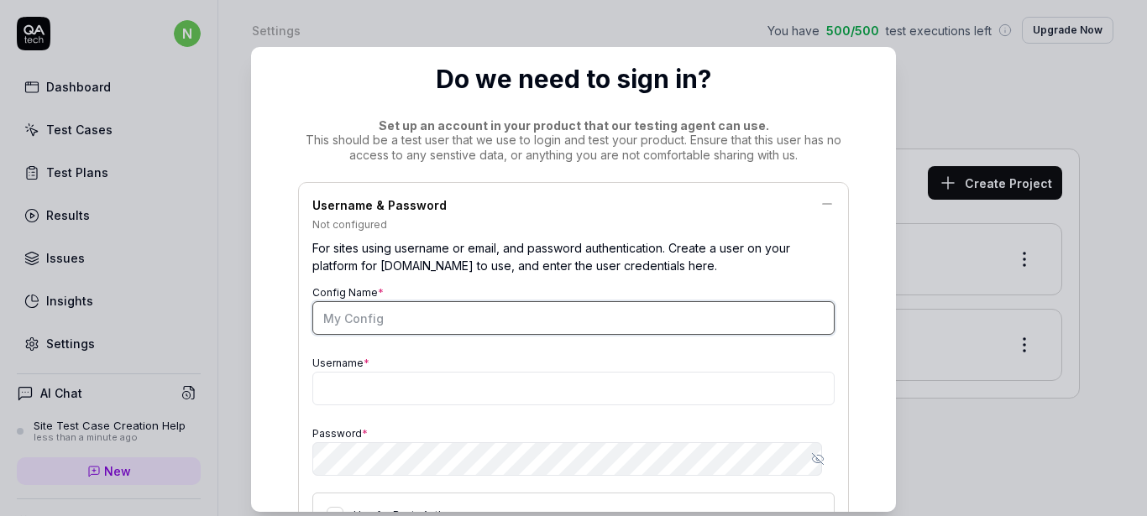
click at [361, 314] on input "Config Name *" at bounding box center [573, 318] width 522 height 34
type input "QATechBizro"
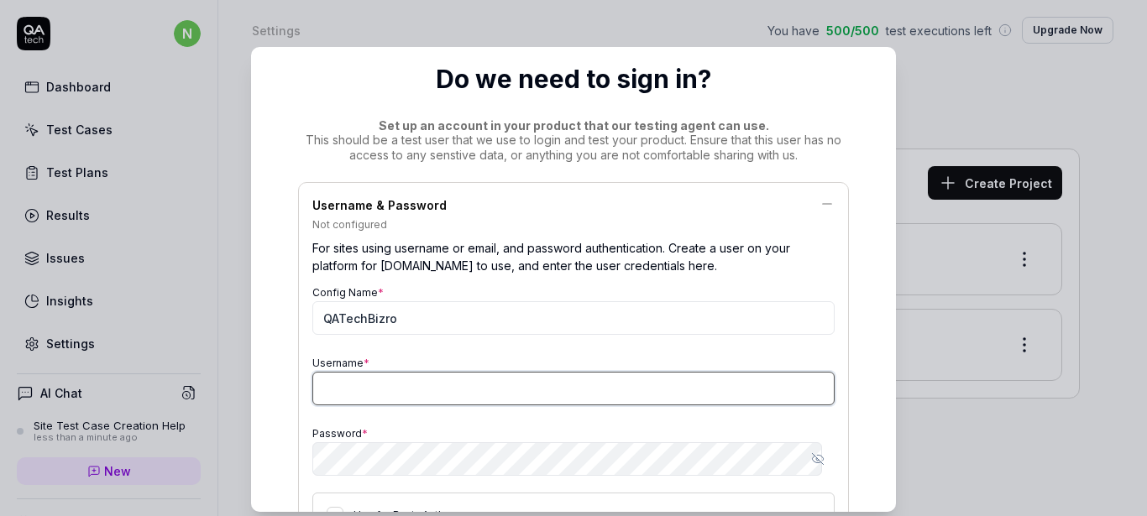
click at [345, 390] on input "Username *" at bounding box center [573, 389] width 522 height 34
type input "[PERSON_NAME]"
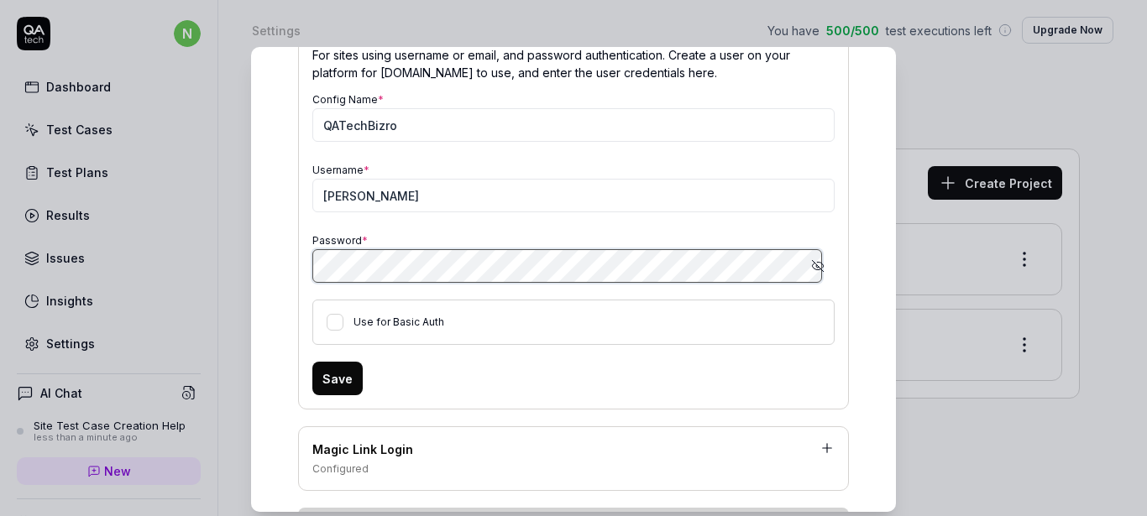
scroll to position [302, 0]
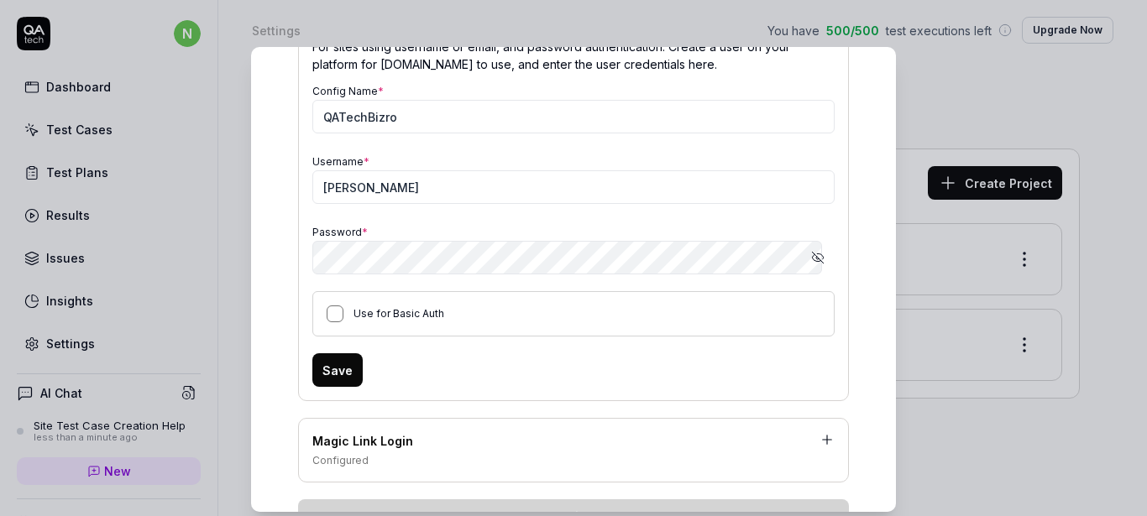
click at [327, 312] on button "Use for Basic Auth" at bounding box center [335, 314] width 17 height 17
click at [322, 364] on button "Save" at bounding box center [337, 370] width 50 height 34
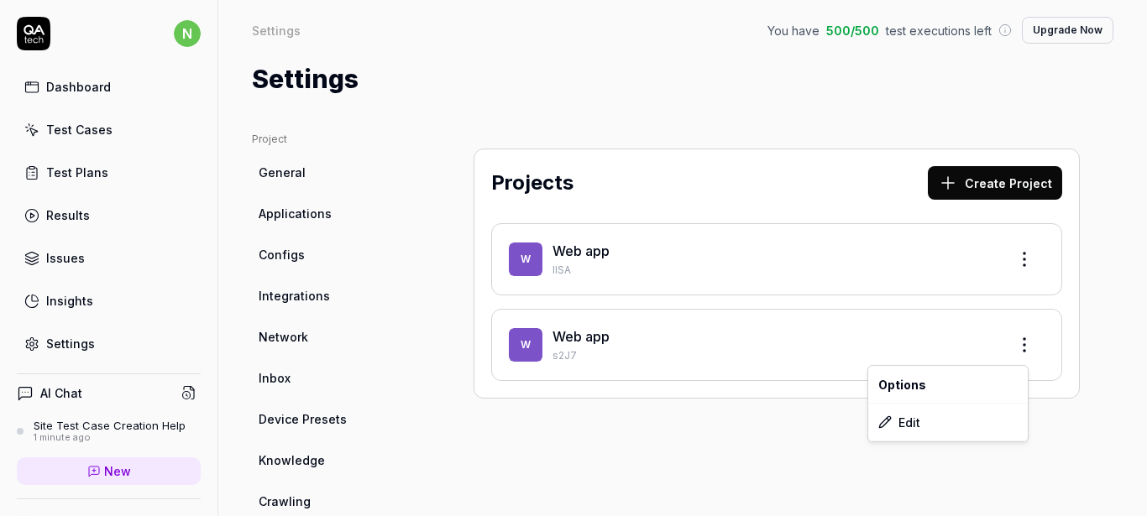
click at [1012, 348] on html "n Dashboard Test Cases Test Plans Results Issues Insights Settings AI Chat Site…" at bounding box center [573, 258] width 1147 height 516
click at [904, 423] on div "Edit" at bounding box center [948, 422] width 160 height 37
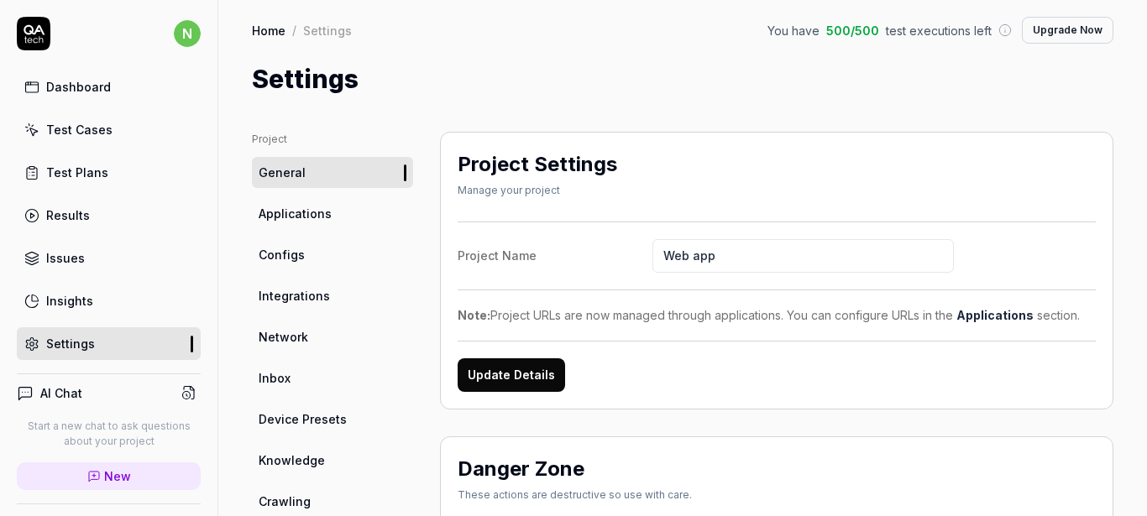
click at [321, 216] on span "Applications" at bounding box center [295, 214] width 73 height 18
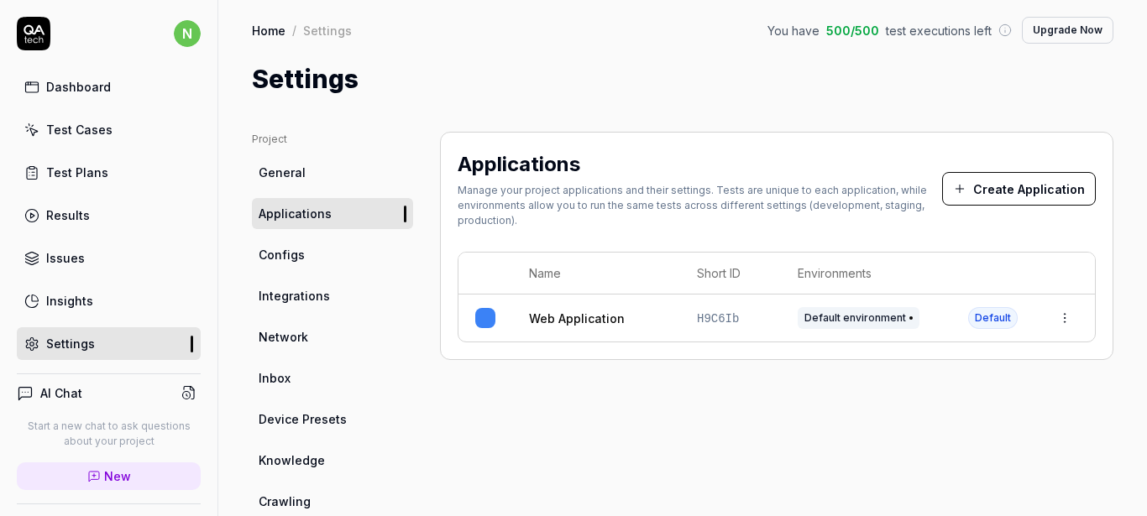
click at [1049, 320] on html "n Dashboard Test Cases Test Plans Results Issues Insights Settings AI Chat Star…" at bounding box center [573, 258] width 1147 height 516
click at [898, 427] on icon at bounding box center [892, 428] width 10 height 11
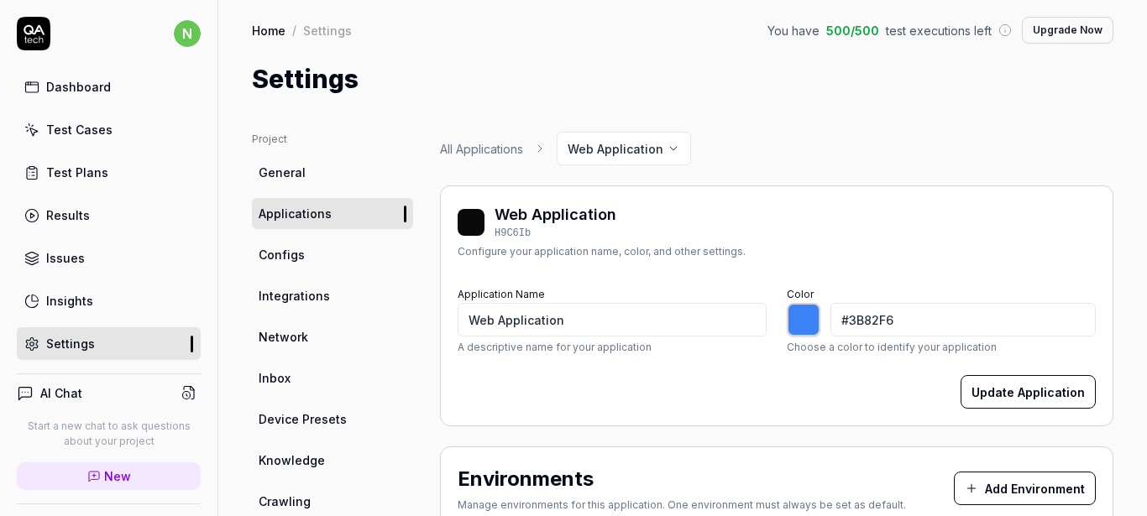
type input "*******"
click at [307, 258] on link "Configs" at bounding box center [332, 254] width 161 height 31
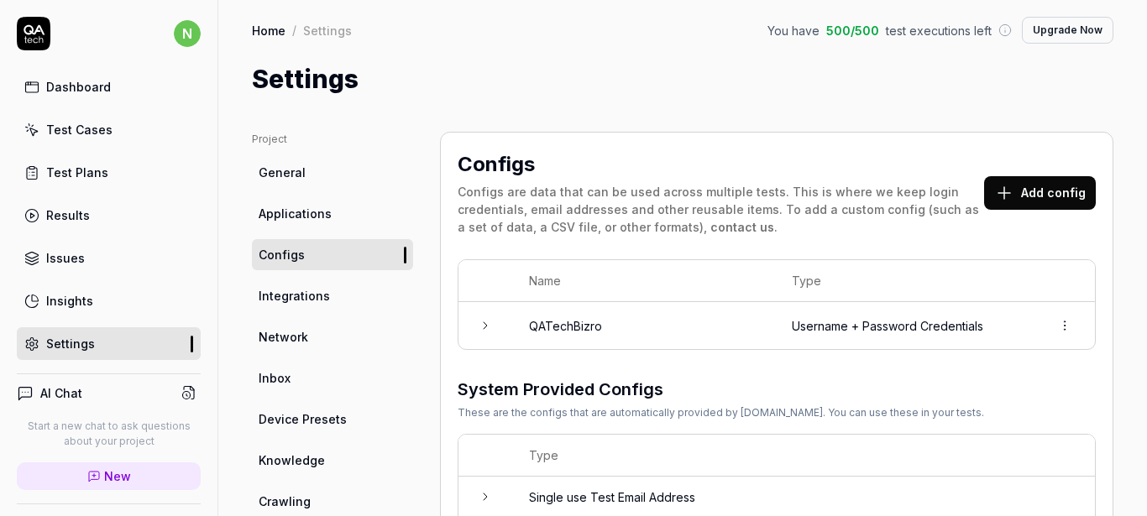
click at [287, 180] on span "General" at bounding box center [282, 173] width 47 height 18
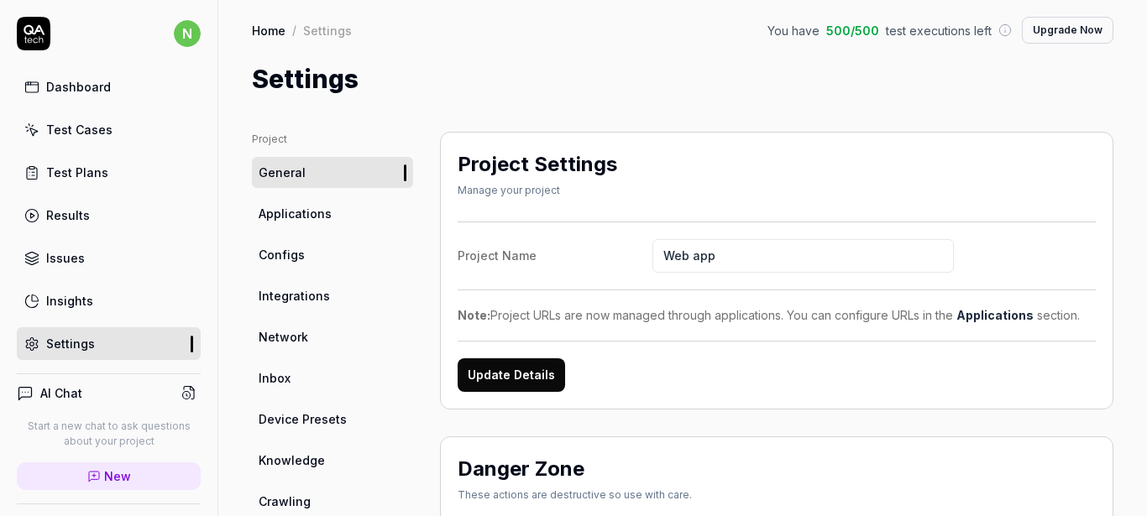
drag, startPoint x: 754, startPoint y: 264, endPoint x: 632, endPoint y: 240, distance: 124.2
click at [632, 240] on label "Project Name Web app" at bounding box center [777, 256] width 638 height 34
type input "Bizro"
click at [500, 379] on button "Update Details" at bounding box center [511, 376] width 107 height 34
click at [270, 34] on link "Home" at bounding box center [269, 30] width 34 height 17
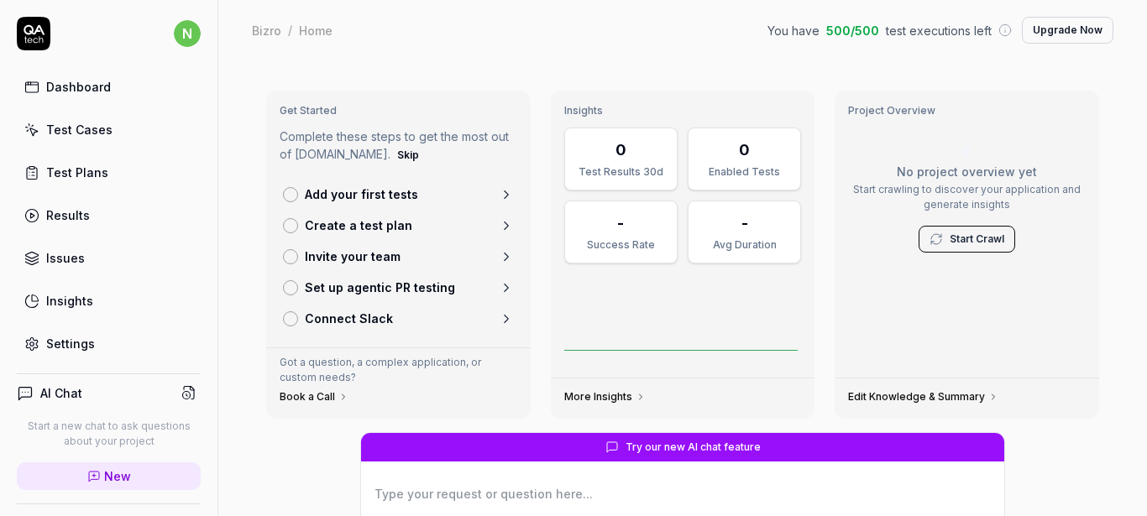
click at [86, 86] on div "Dashboard" at bounding box center [78, 87] width 65 height 18
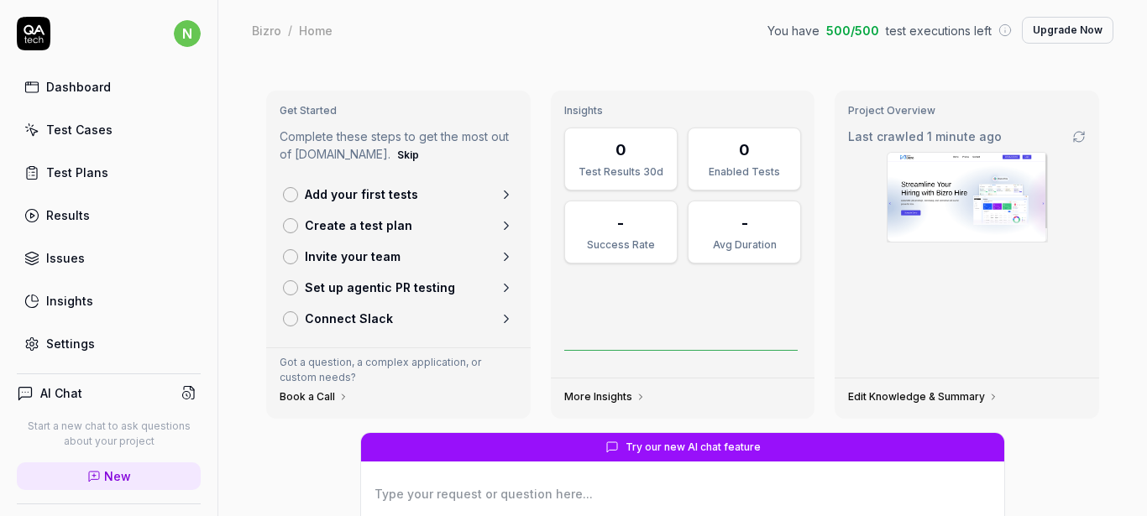
click at [38, 34] on icon at bounding box center [34, 34] width 34 height 34
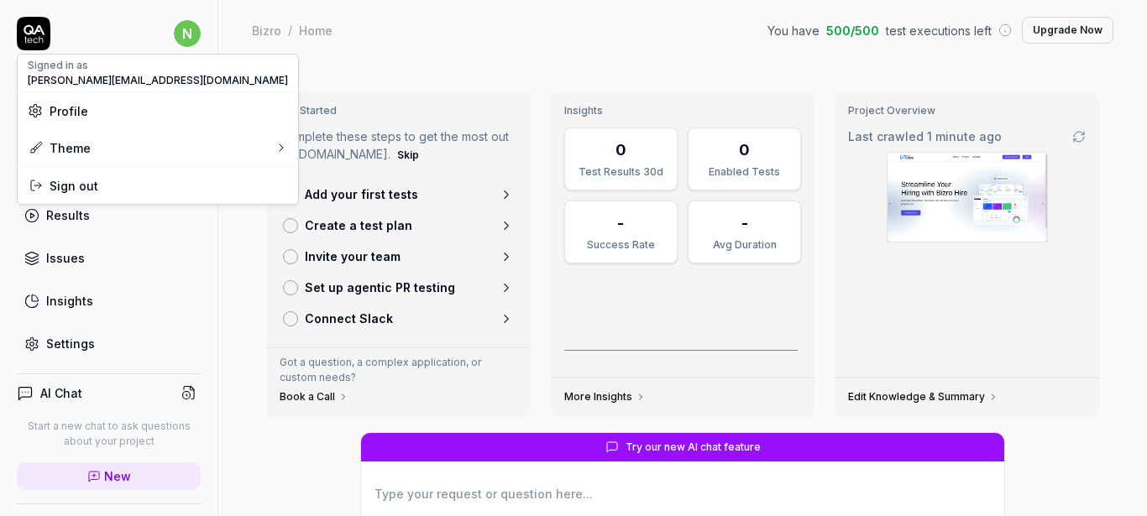
click at [175, 33] on html "n Dashboard Test Cases Test Plans Results Issues Insights Settings AI Chat Star…" at bounding box center [573, 258] width 1147 height 516
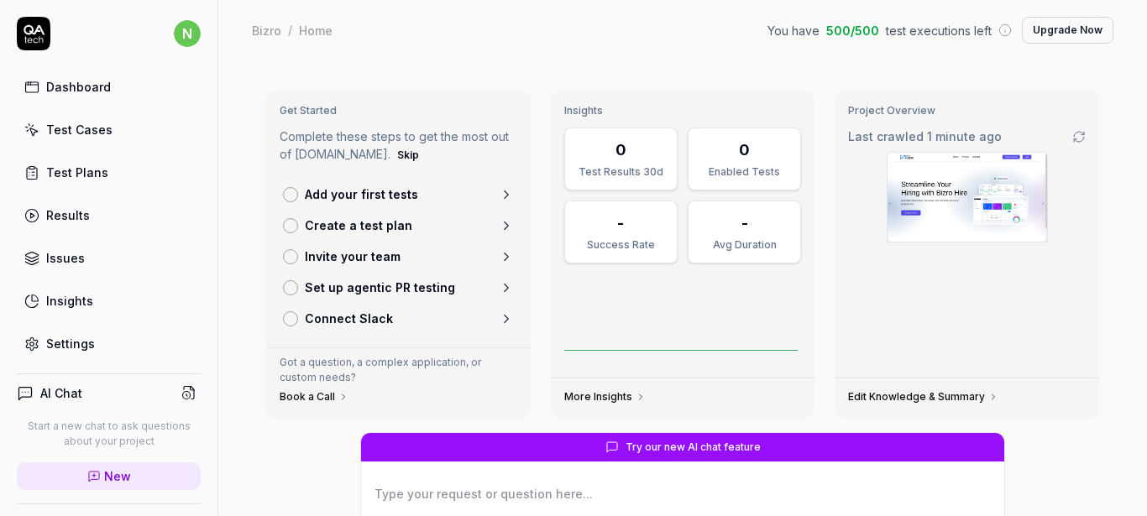
click at [292, 197] on div at bounding box center [290, 194] width 15 height 15
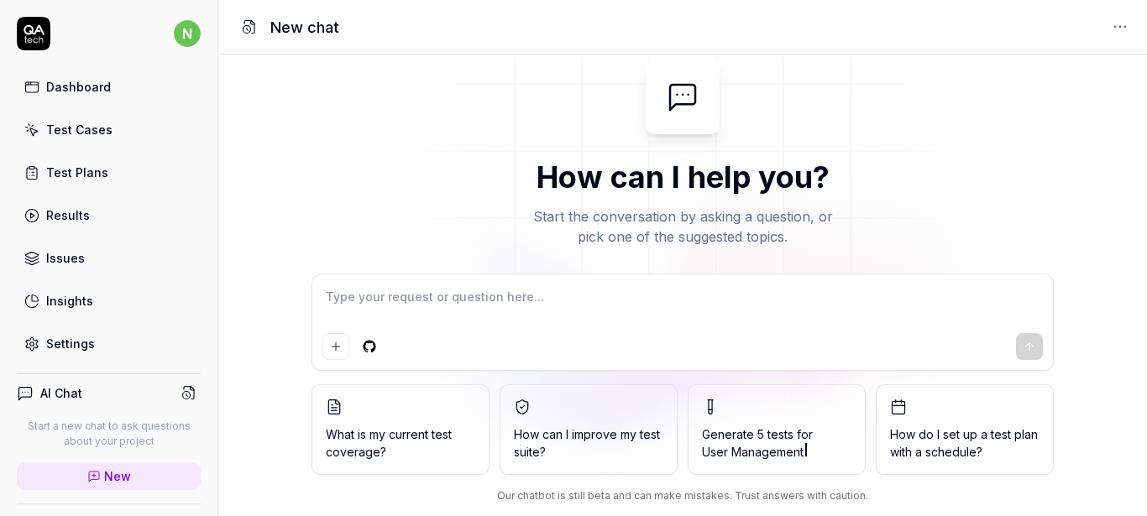
type textarea "*"
type textarea "L"
type textarea "*"
type textarea "Lo"
type textarea "*"
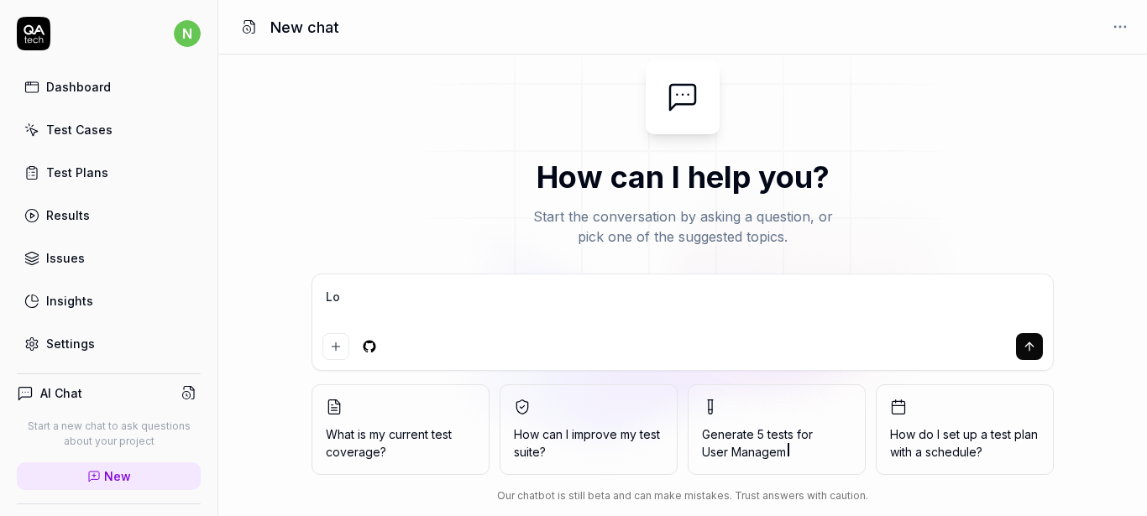
type textarea "Log"
type textarea "*"
type textarea "Logi"
type textarea "*"
type textarea "Login"
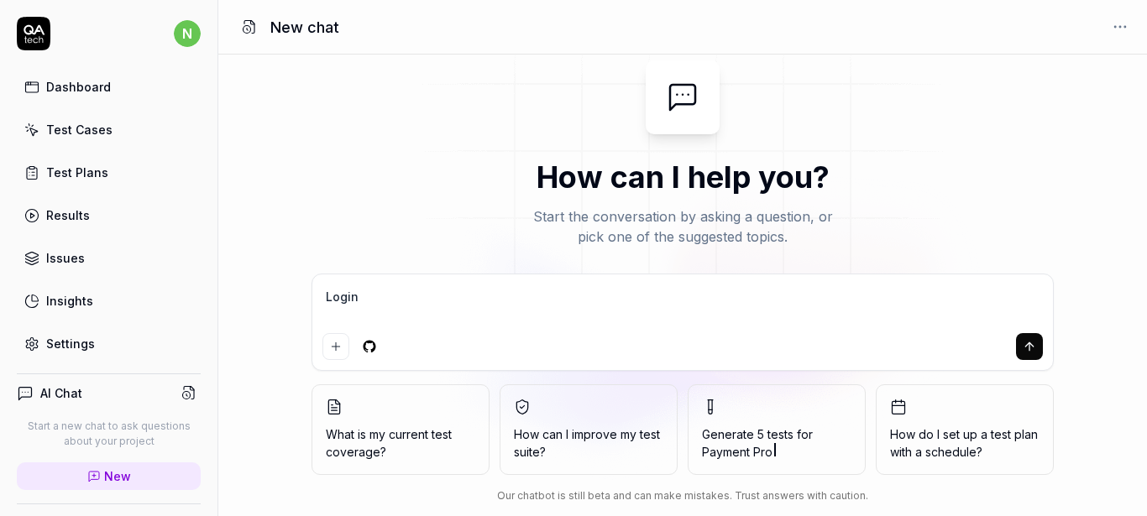
type textarea "*"
type textarea "Login"
type textarea "*"
type textarea "Login a"
type textarea "*"
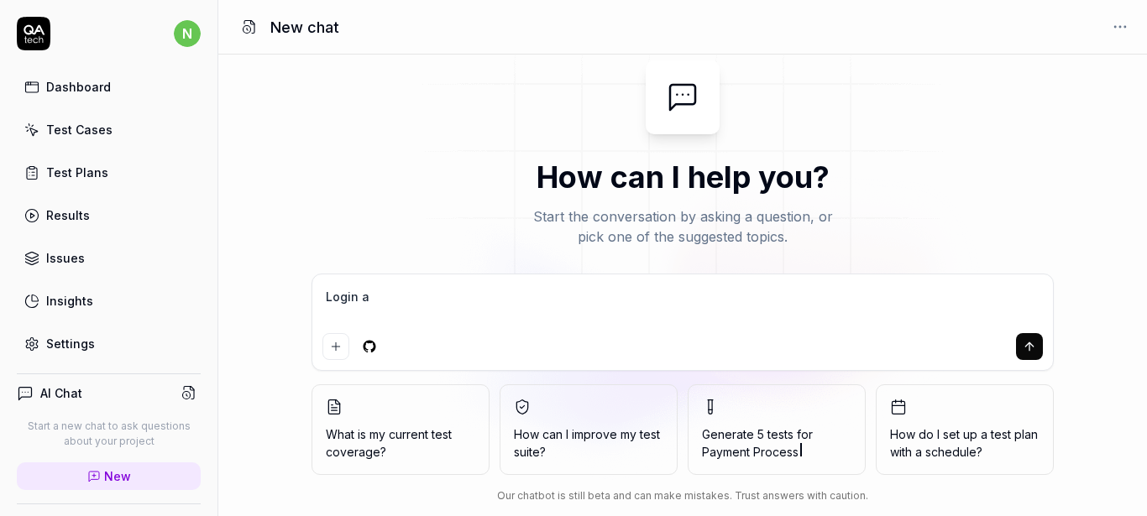
type textarea "Login an"
type textarea "*"
type textarea "Login and"
type textarea "*"
type textarea "Login and"
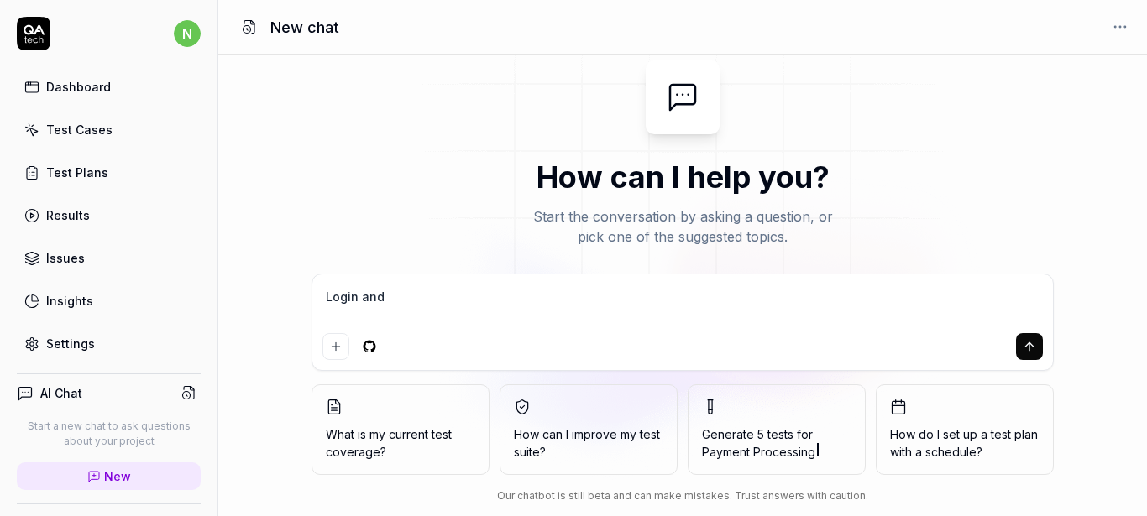
type textarea "*"
type textarea "Login and L"
type textarea "*"
type textarea "Login and Lo"
type textarea "*"
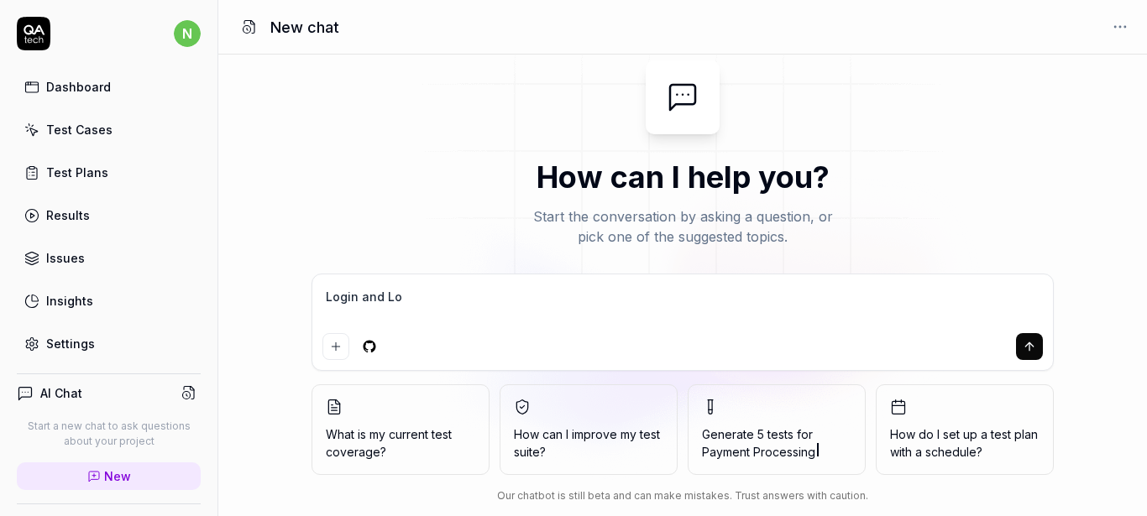
type textarea "Login and Log"
type textarea "*"
type textarea "Login and Logo"
type textarea "*"
type textarea "Login and Logou"
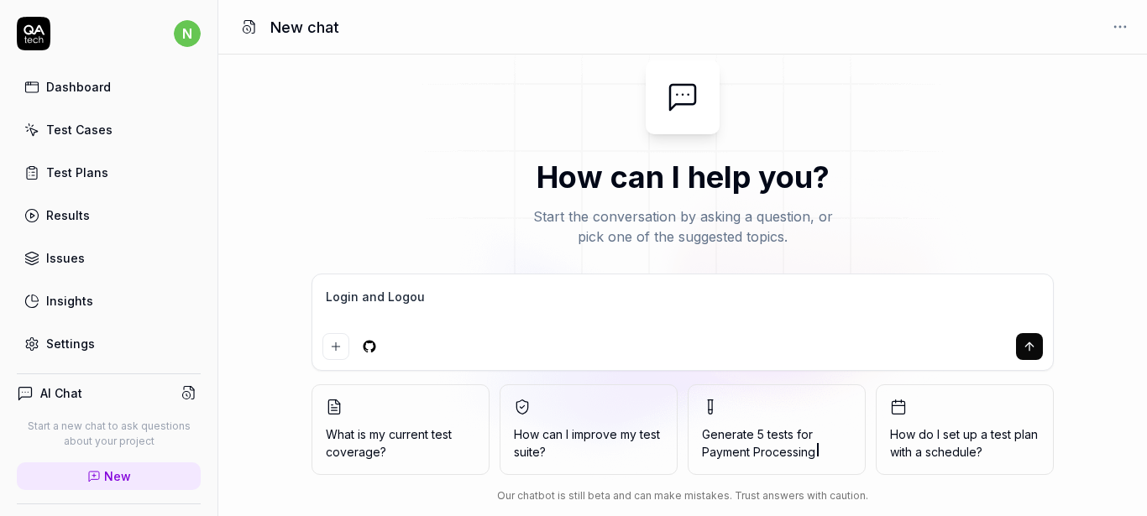
type textarea "*"
type textarea "Login and Logout"
type textarea "*"
type textarea "Login and Logout"
click at [1031, 343] on icon "submit" at bounding box center [1029, 346] width 13 height 13
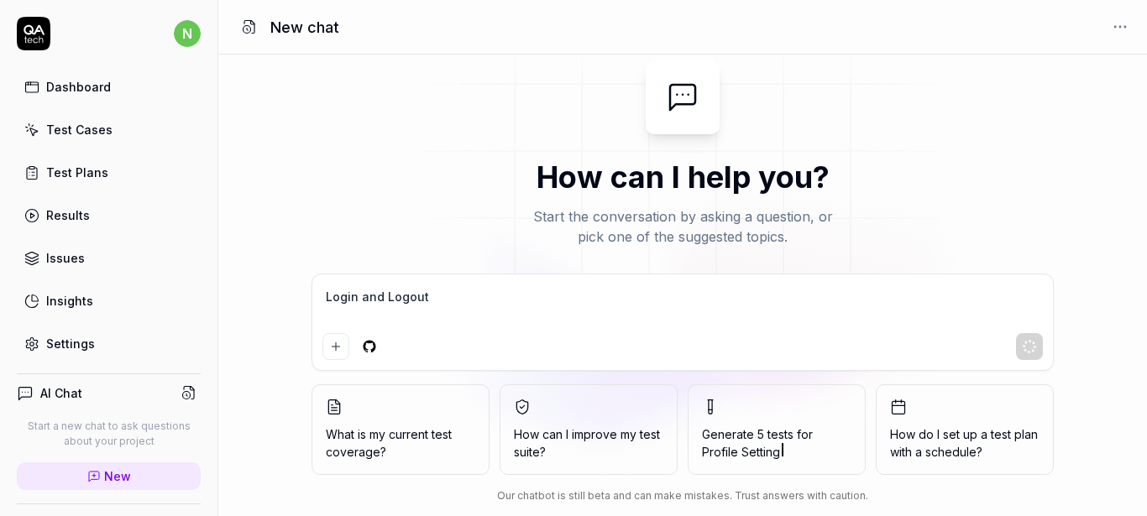
type textarea "*"
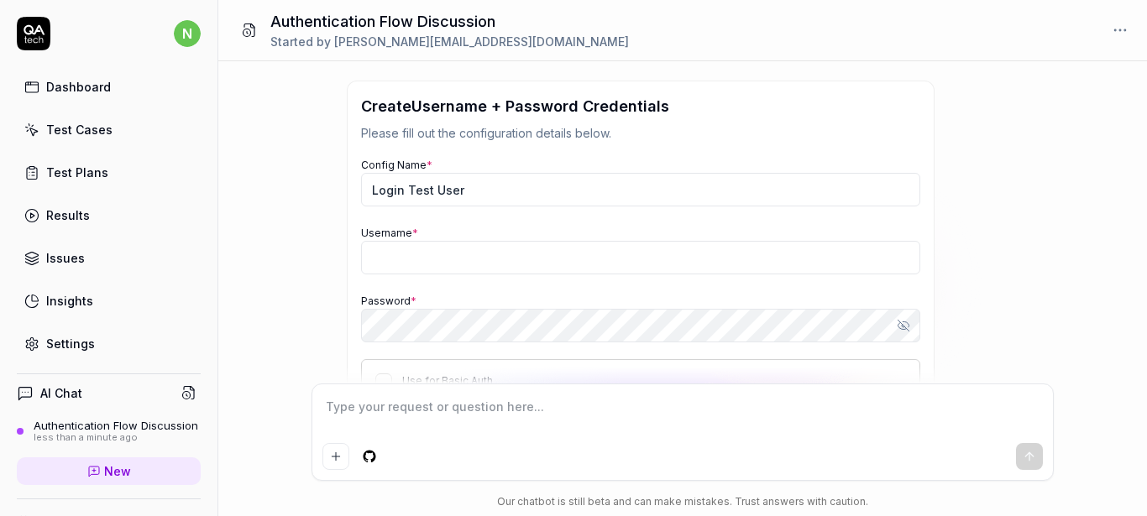
scroll to position [256, 0]
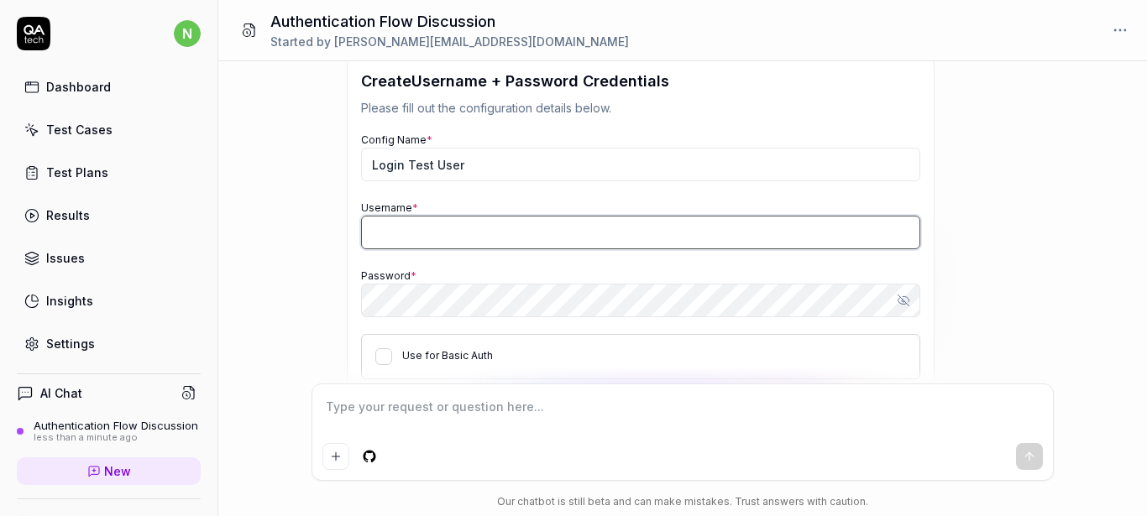
type textarea "*"
click at [528, 228] on input "Username *" at bounding box center [640, 233] width 559 height 34
type input "[PERSON_NAME]"
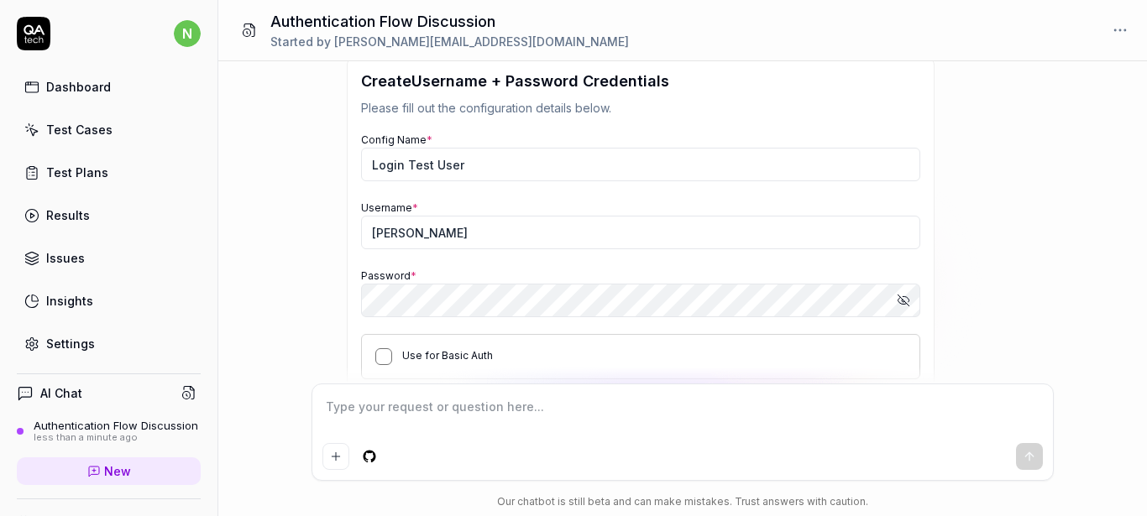
click at [385, 357] on button "Use for Basic Auth" at bounding box center [383, 356] width 17 height 17
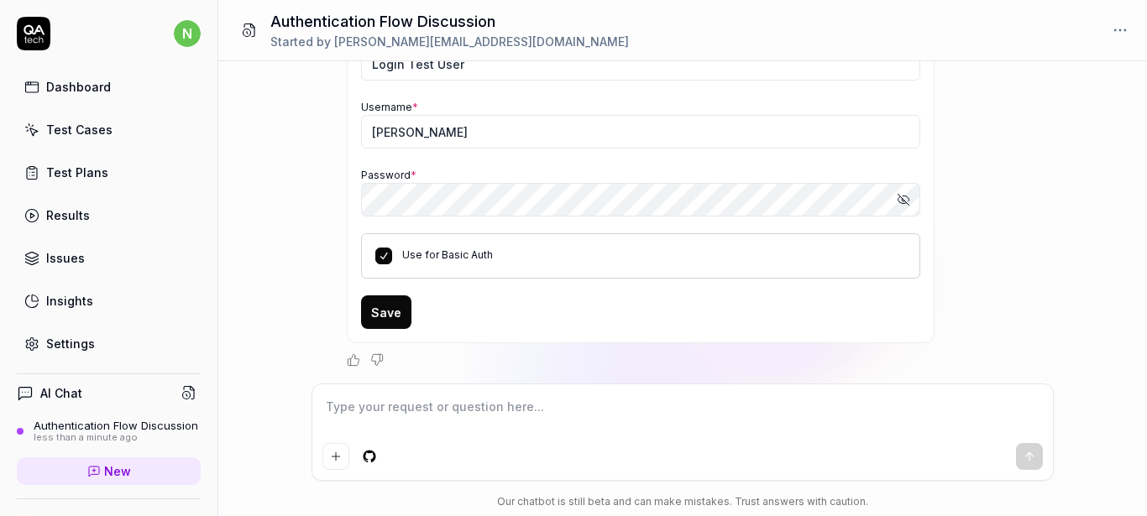
click at [381, 315] on button "Save" at bounding box center [386, 313] width 50 height 34
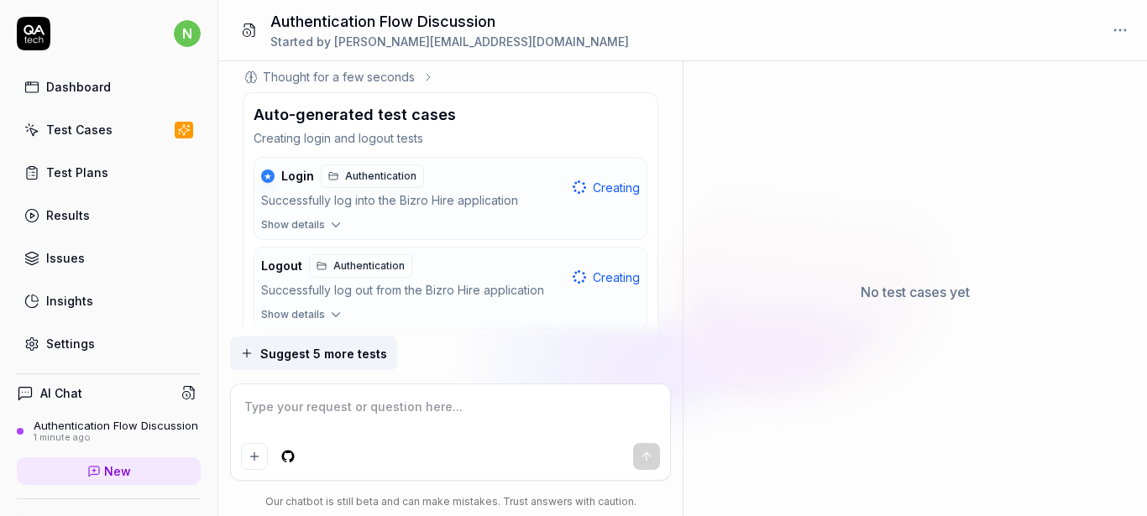
scroll to position [548, 0]
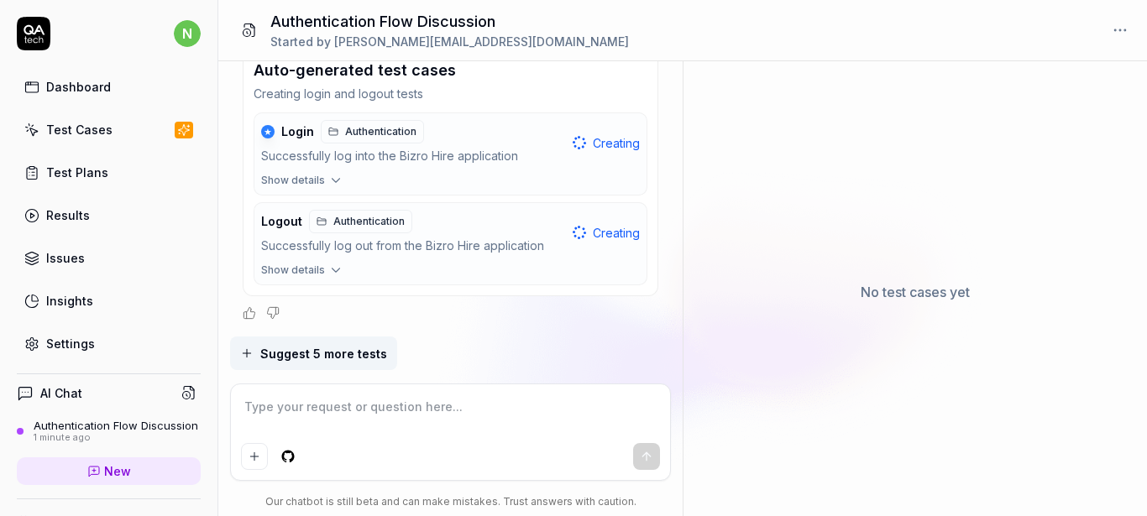
click at [331, 181] on icon "button" at bounding box center [335, 180] width 15 height 15
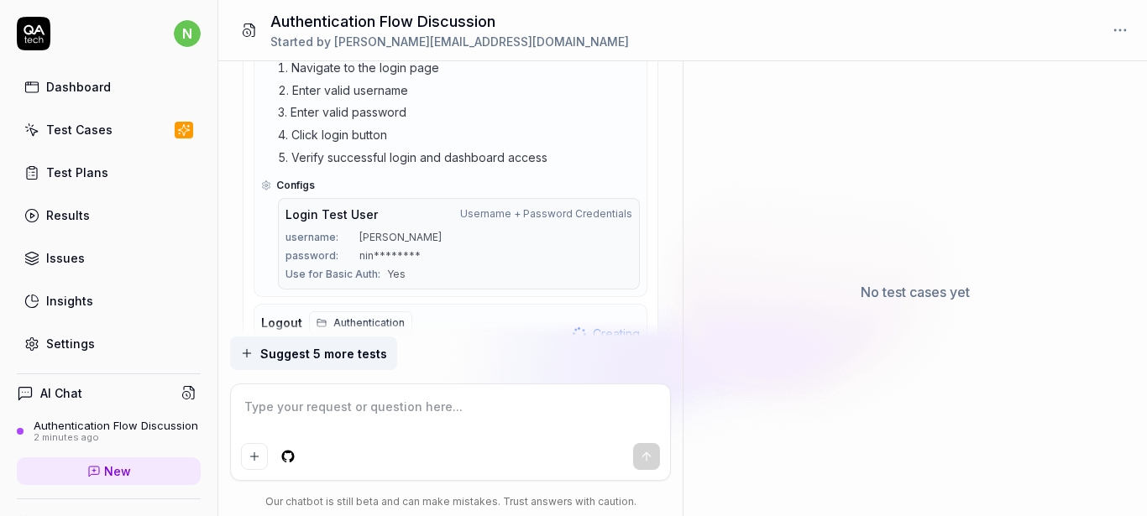
scroll to position [816, 0]
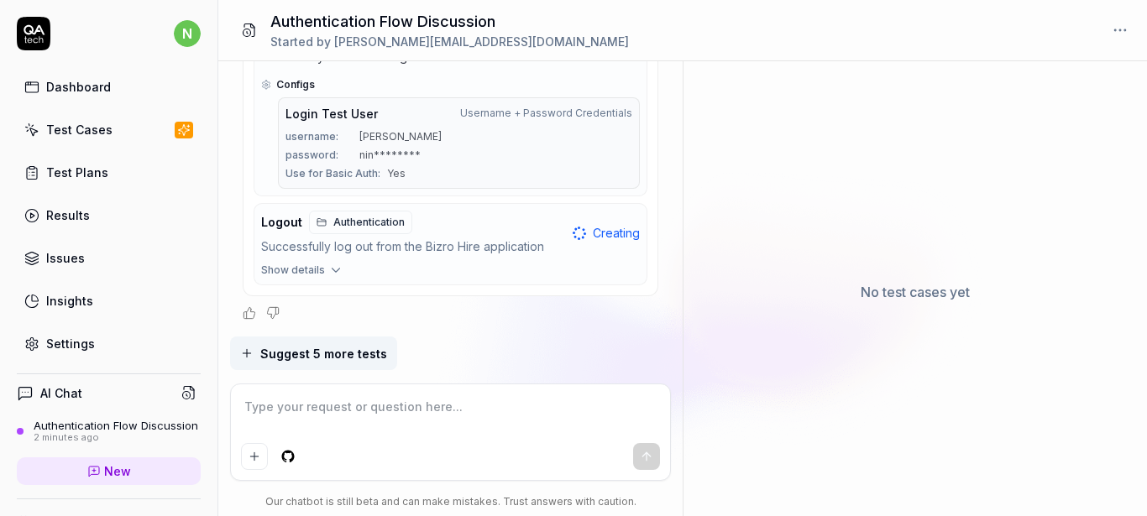
click at [336, 268] on icon "button" at bounding box center [335, 270] width 15 height 15
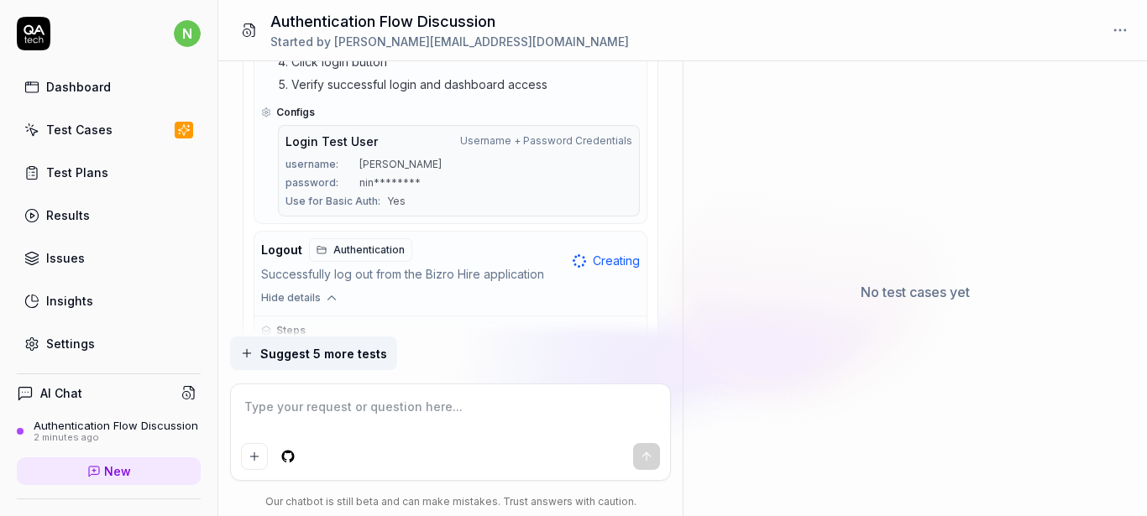
scroll to position [919, 0]
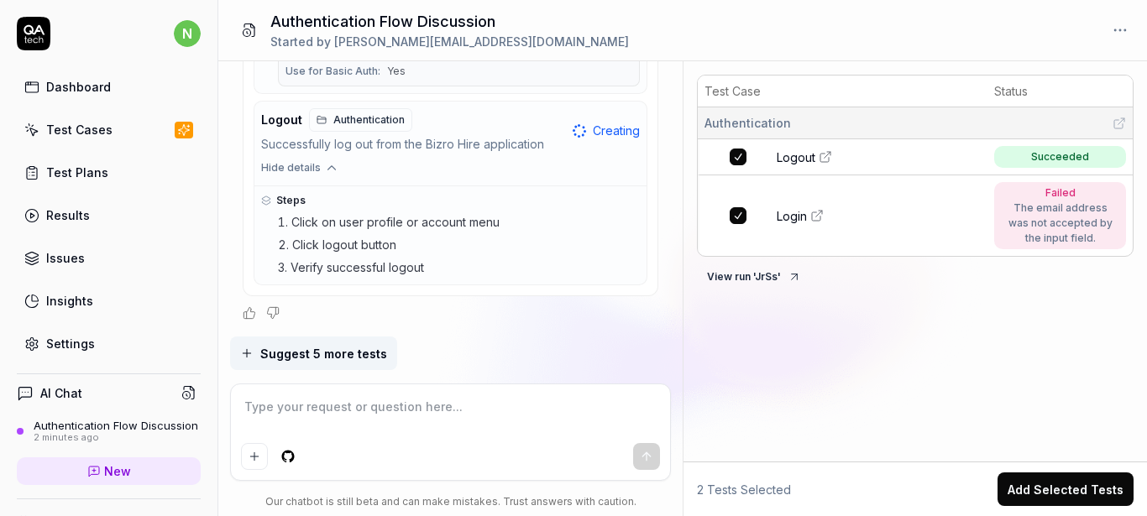
click at [1046, 202] on div "The email address was not accepted by the input field." at bounding box center [1060, 223] width 115 height 45
click at [798, 215] on span "Login" at bounding box center [792, 216] width 30 height 18
type textarea "*"
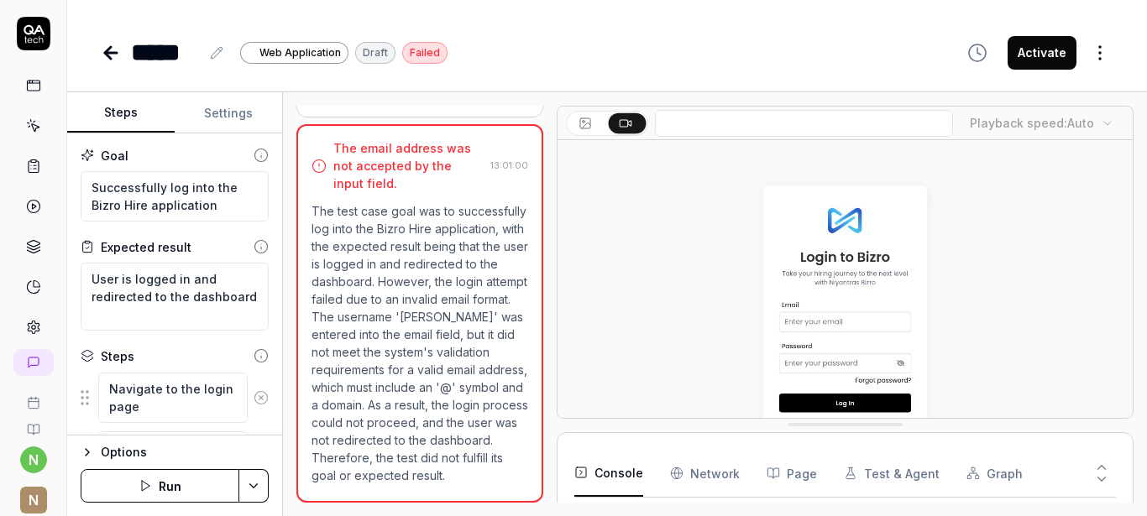
type textarea "*"
click at [234, 117] on button "Settings" at bounding box center [228, 113] width 107 height 40
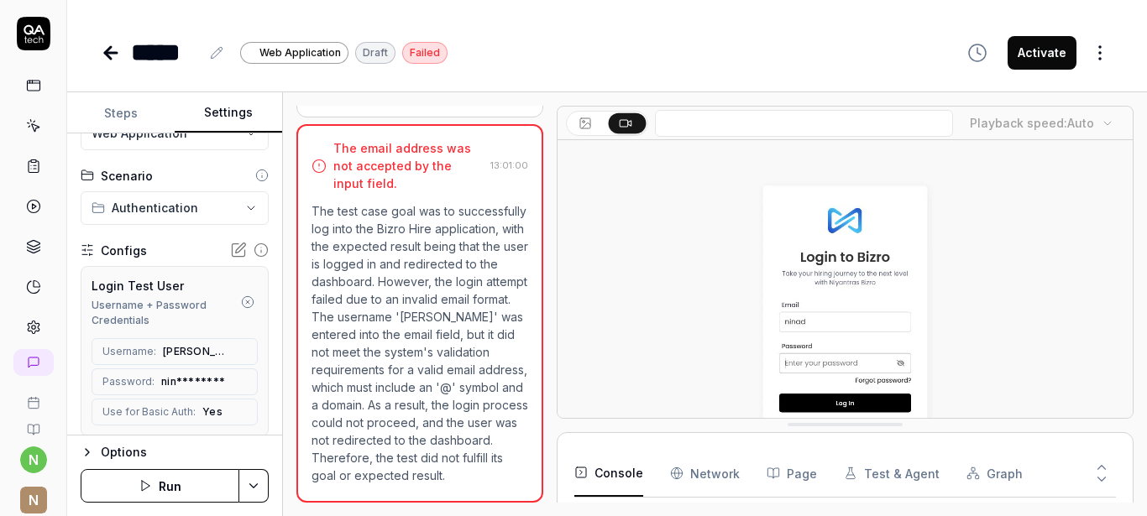
scroll to position [101, 0]
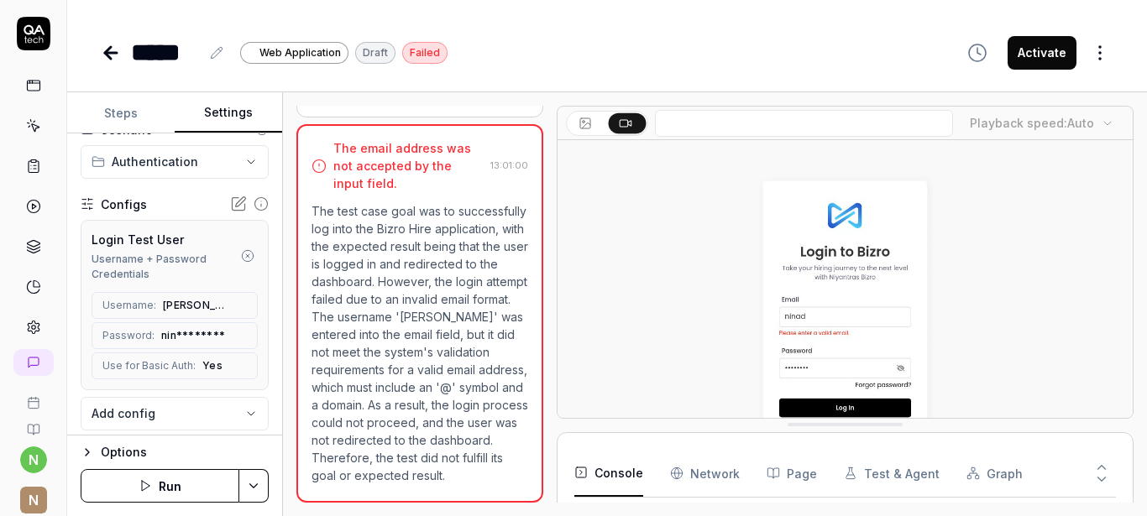
click at [236, 200] on icon at bounding box center [241, 202] width 10 height 10
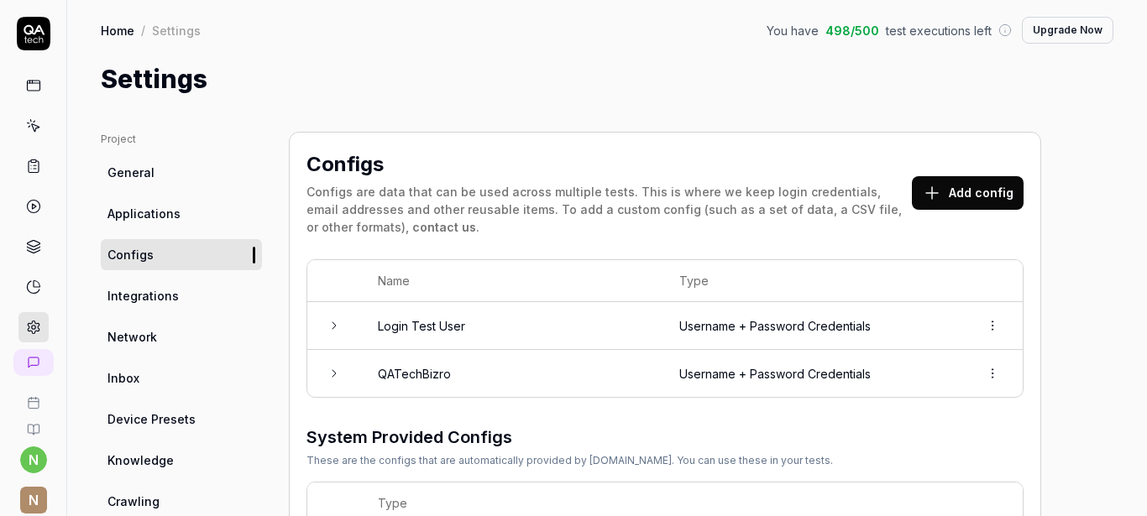
click at [993, 326] on html "n N Home / Settings You have 498 / 500 test executions left Upgrade Now Home / …" at bounding box center [573, 258] width 1147 height 516
click at [334, 327] on icon at bounding box center [333, 325] width 3 height 7
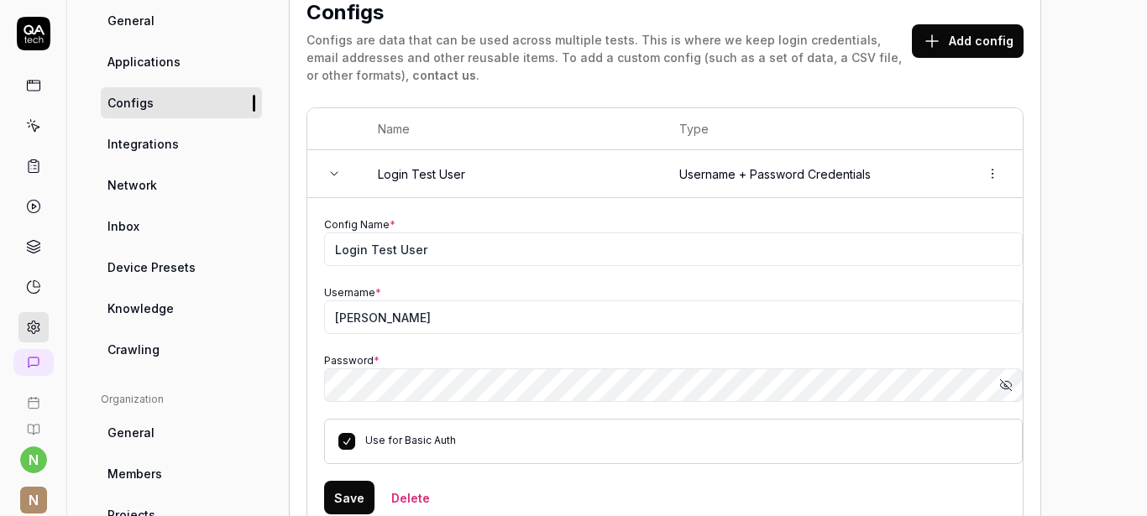
scroll to position [202, 0]
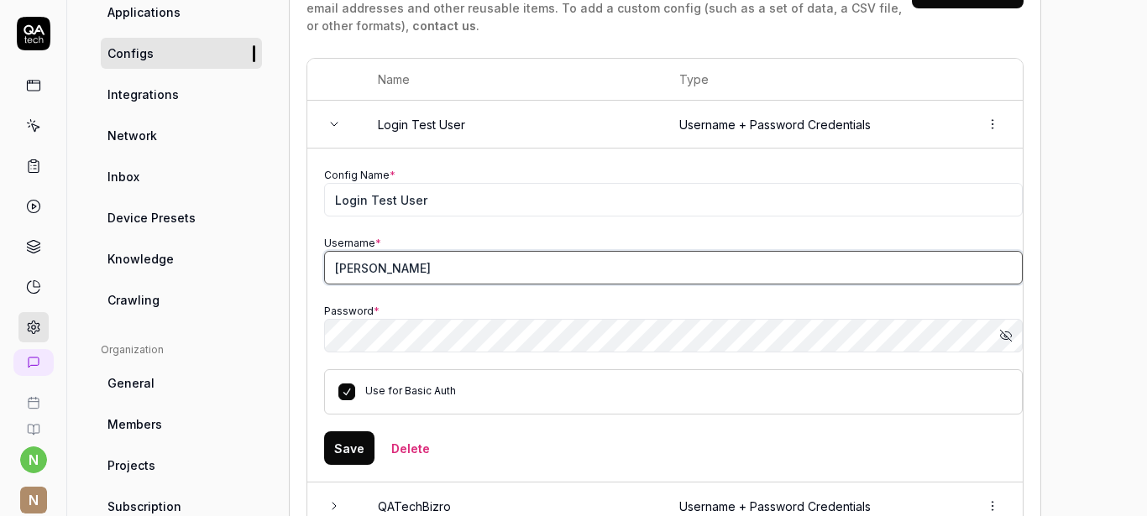
click at [400, 274] on input "[PERSON_NAME]" at bounding box center [673, 268] width 699 height 34
type input "[PERSON_NAME][EMAIL_ADDRESS][DOMAIN_NAME]"
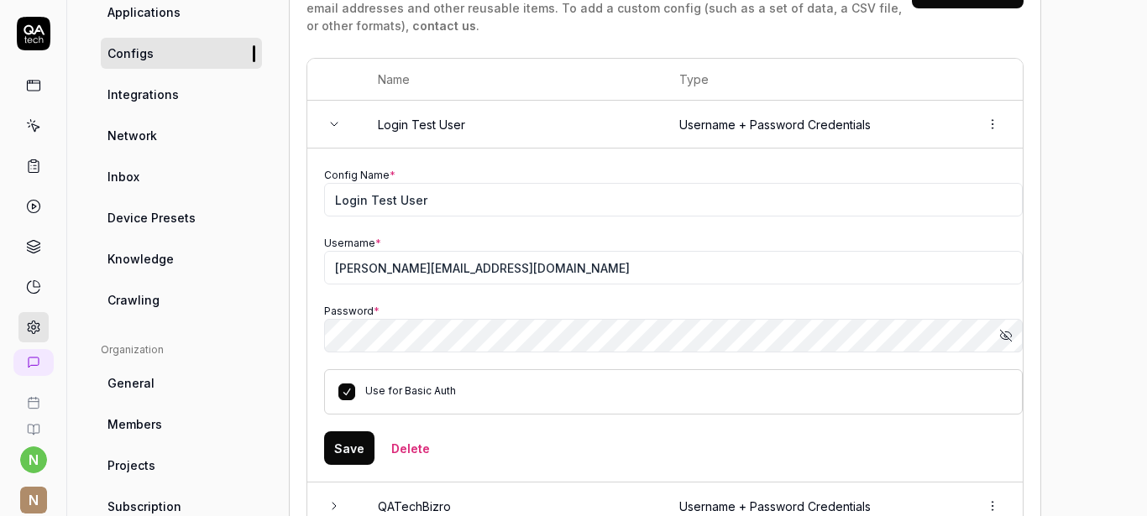
click at [348, 453] on button "Save" at bounding box center [349, 449] width 50 height 34
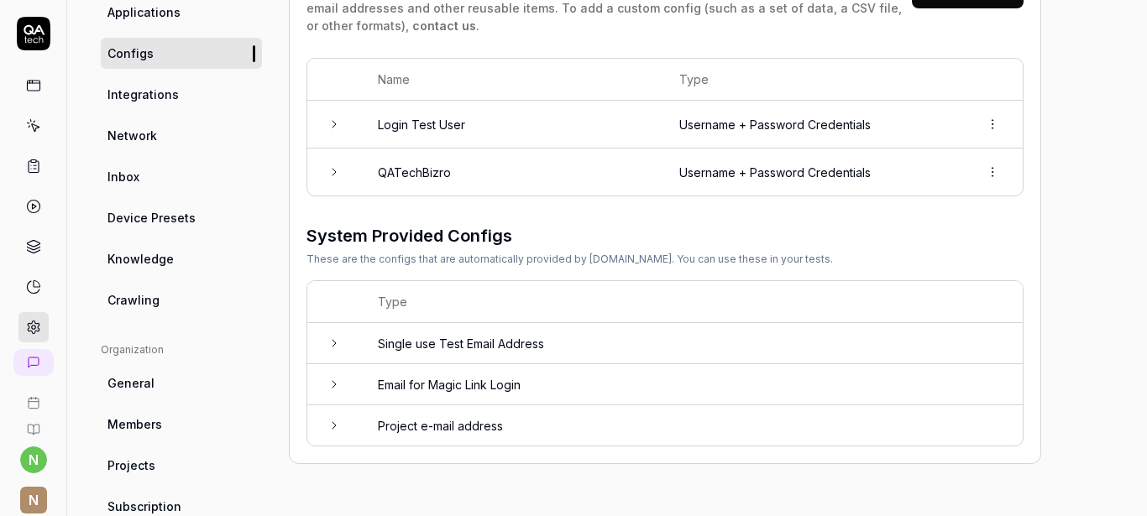
scroll to position [0, 0]
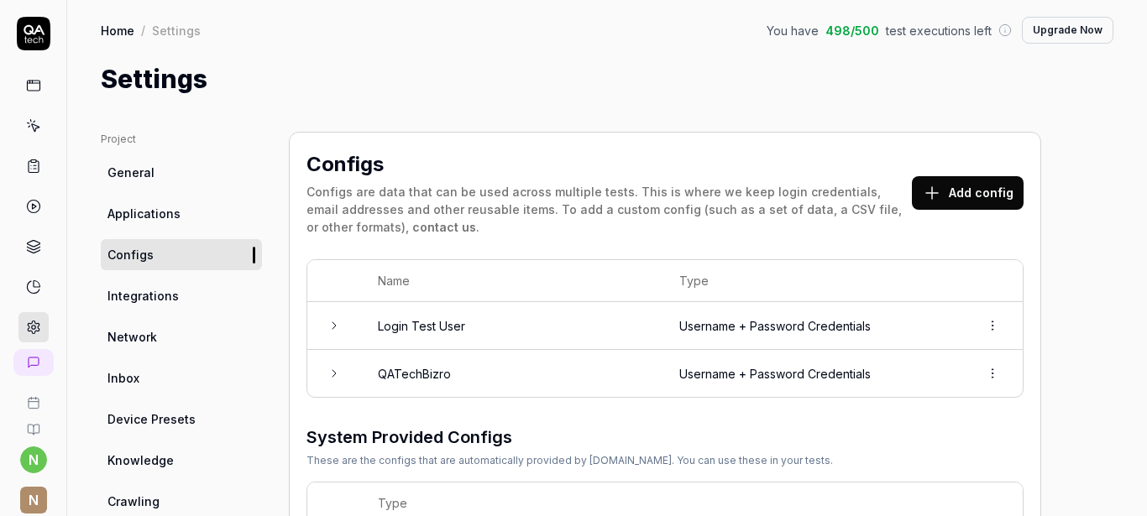
click at [137, 165] on span "General" at bounding box center [130, 173] width 47 height 18
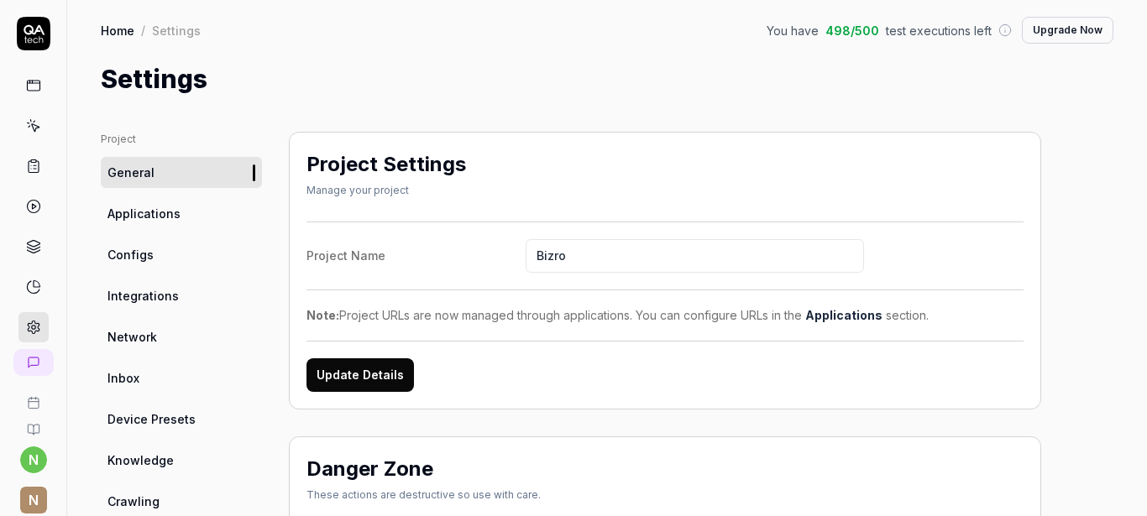
click at [30, 84] on icon at bounding box center [33, 85] width 15 height 15
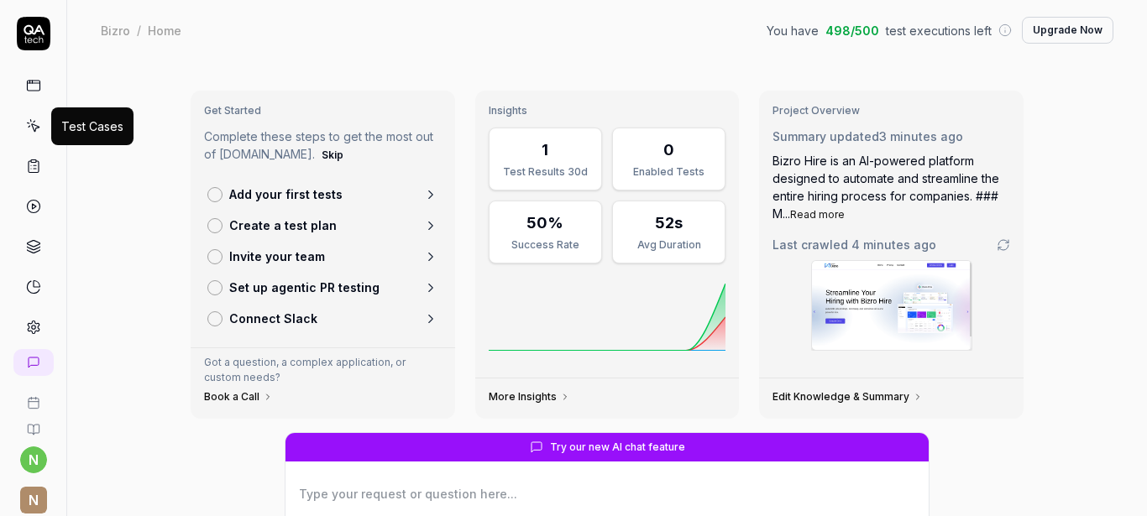
type textarea "*"
click at [31, 128] on icon at bounding box center [33, 125] width 15 height 15
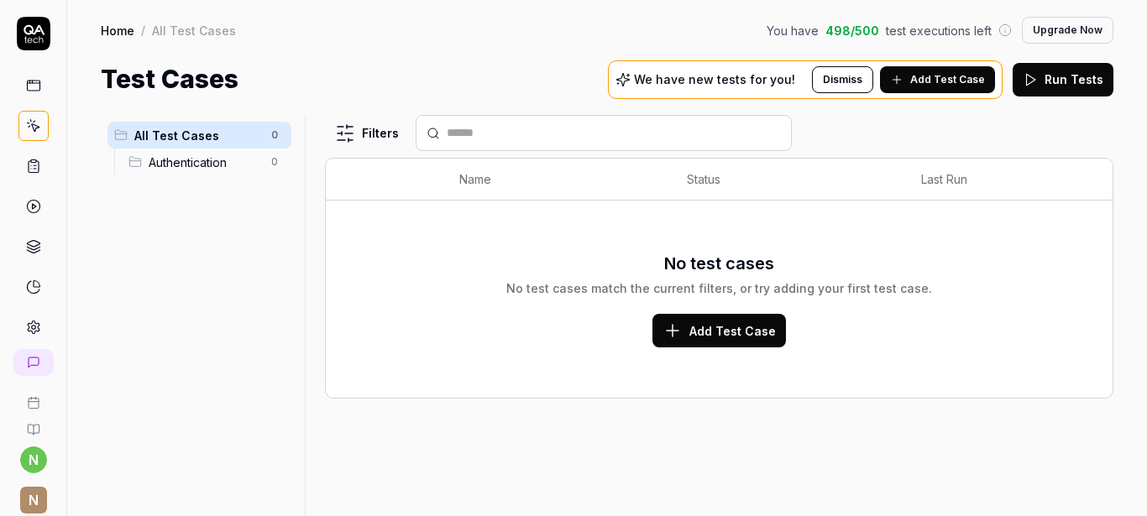
click at [181, 169] on span "Authentication" at bounding box center [205, 163] width 113 height 18
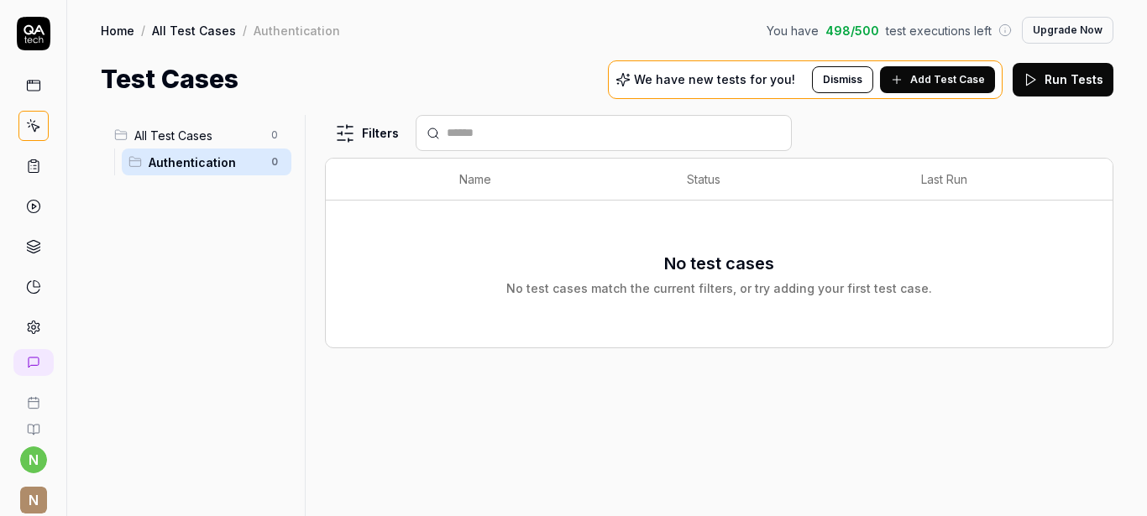
click at [1057, 81] on button "Run Tests" at bounding box center [1063, 80] width 101 height 34
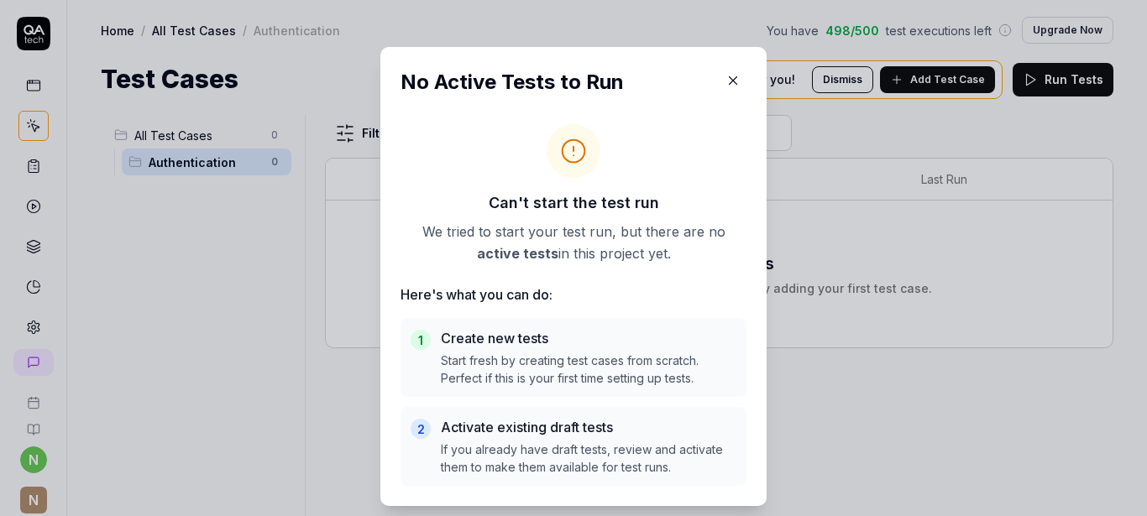
click at [730, 81] on icon "button" at bounding box center [732, 80] width 15 height 15
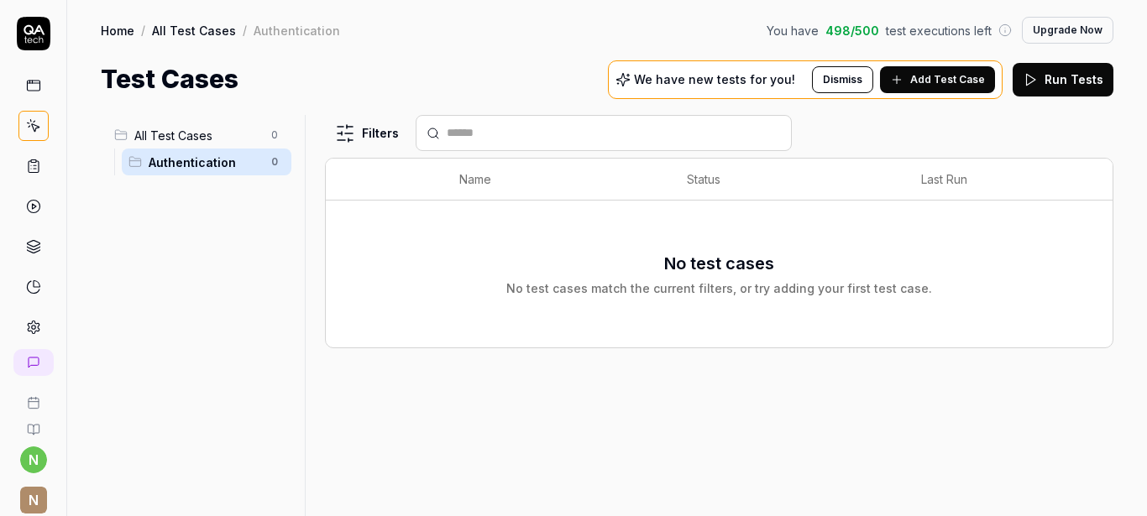
click at [957, 77] on span "Add Test Case" at bounding box center [947, 79] width 75 height 15
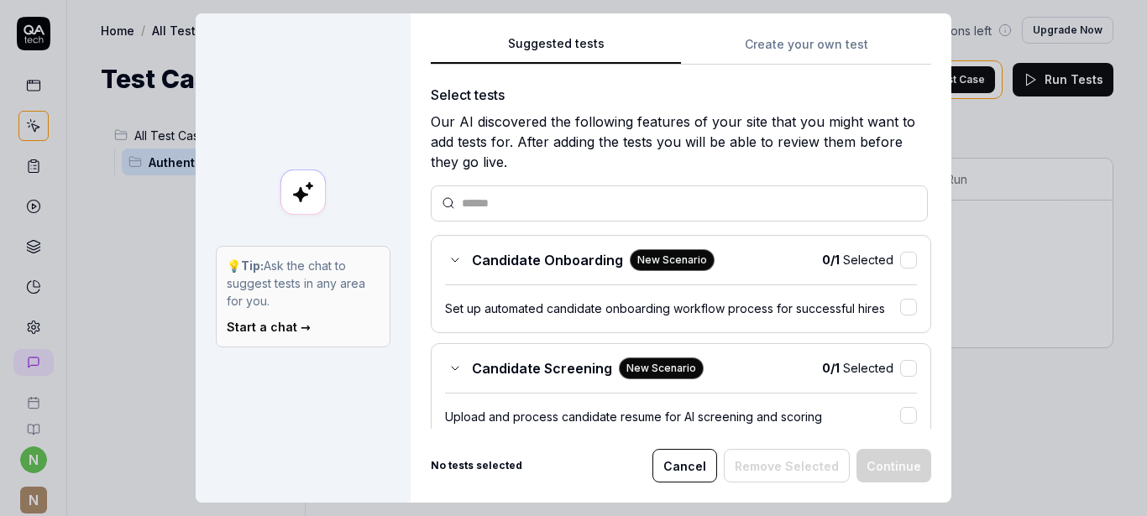
click at [681, 464] on button "Cancel" at bounding box center [684, 466] width 65 height 34
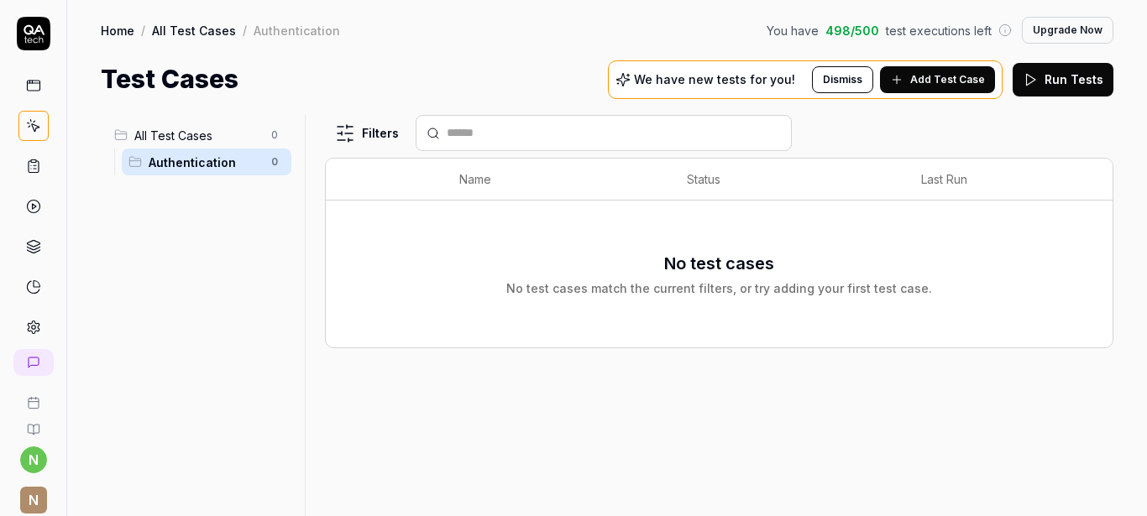
click at [223, 164] on span "Authentication" at bounding box center [205, 163] width 113 height 18
click at [274, 161] on html "n N Home / All Test Cases / Authentication You have 498 / 500 test executions l…" at bounding box center [573, 258] width 1147 height 516
click at [156, 270] on div "Run Tests in Scenario" at bounding box center [203, 270] width 169 height 37
click at [26, 171] on icon at bounding box center [33, 166] width 15 height 15
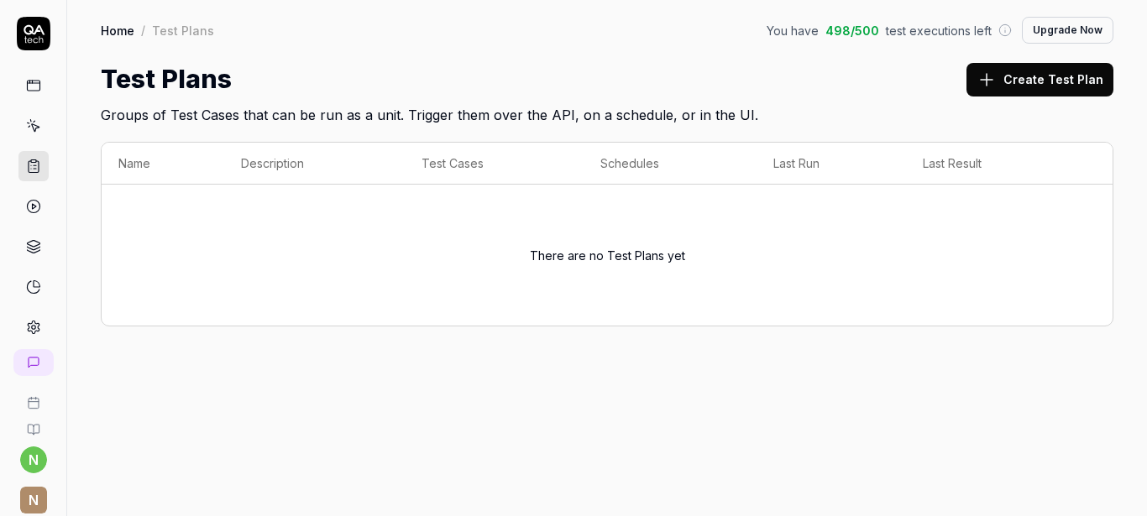
click at [1013, 72] on button "Create Test Plan" at bounding box center [1039, 80] width 147 height 34
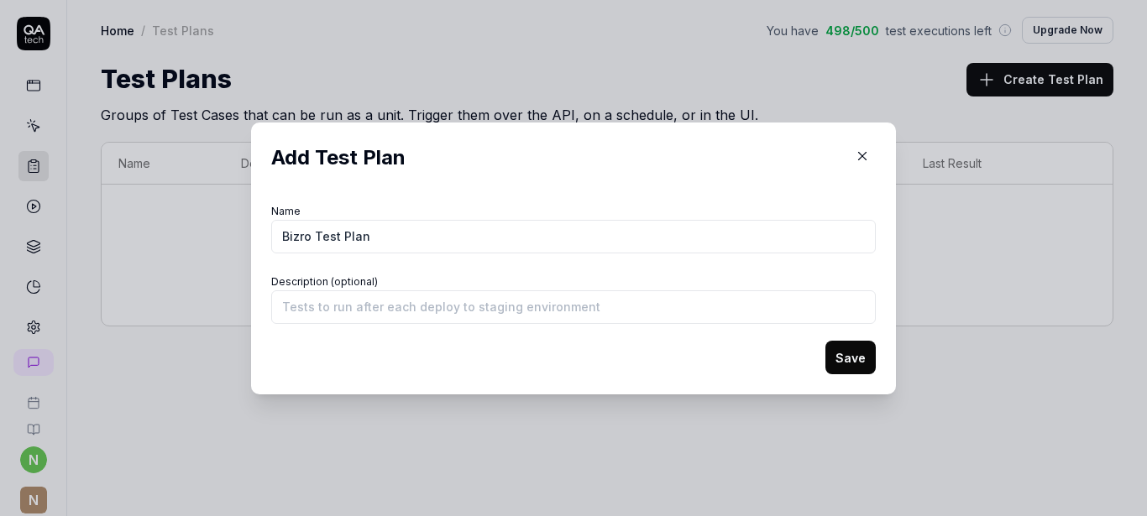
type input "Bizro Test Plan"
click at [285, 301] on input "Description (optional)" at bounding box center [573, 308] width 605 height 34
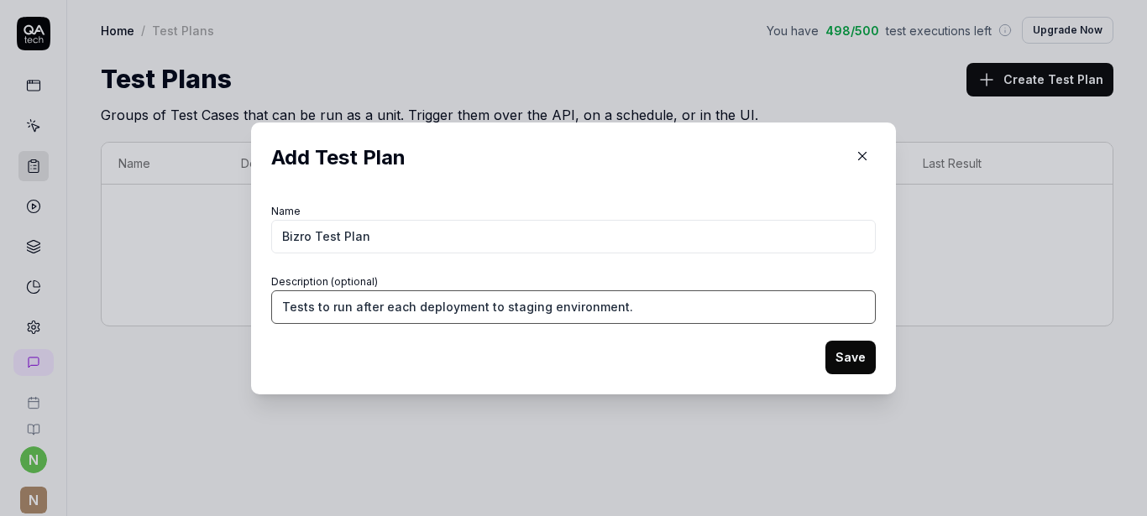
type input "Tests to run after each deployment to staging environment."
click at [851, 362] on button "Save" at bounding box center [850, 358] width 50 height 34
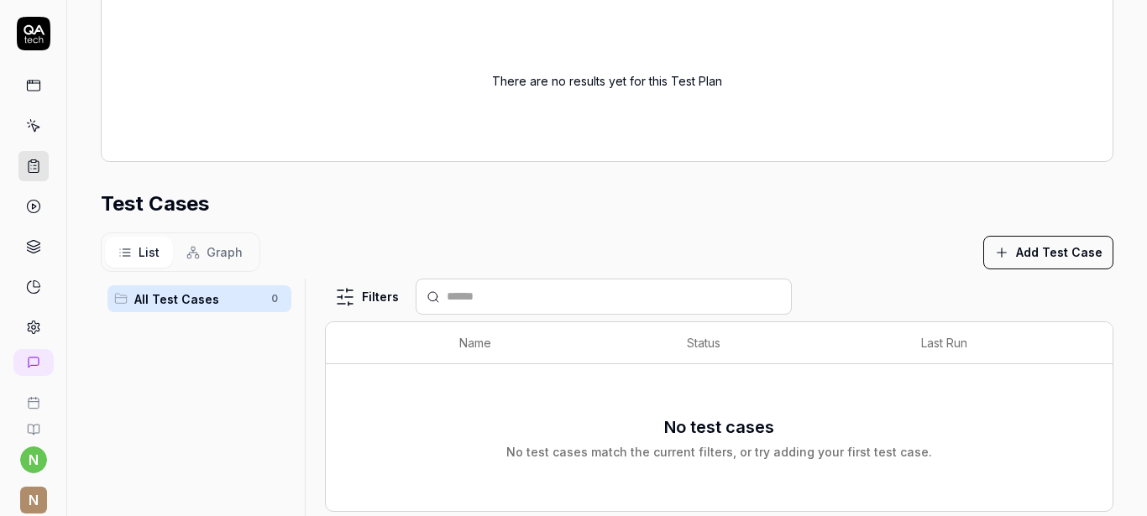
scroll to position [437, 0]
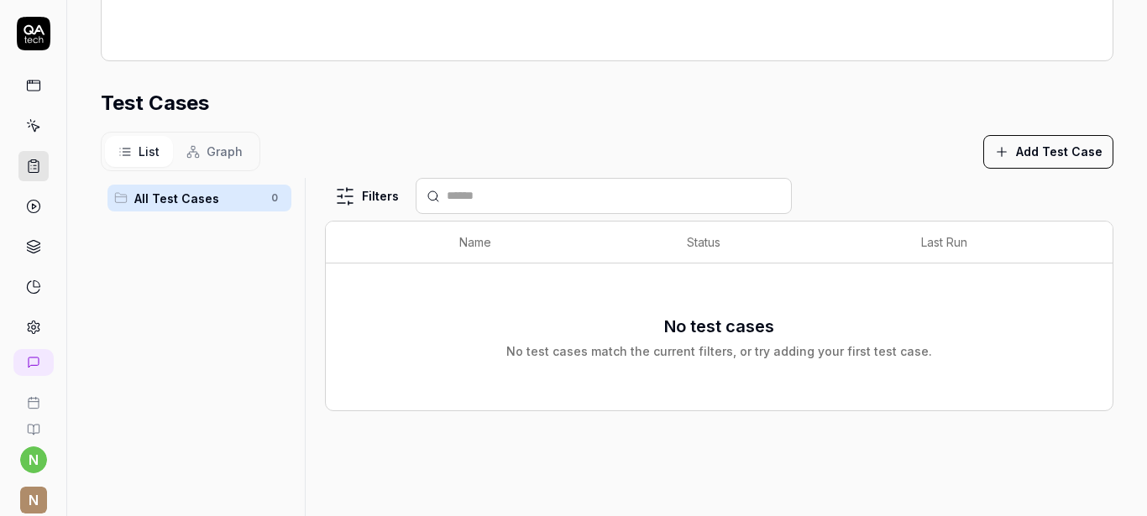
click at [1021, 150] on button "Add Test Case" at bounding box center [1048, 152] width 130 height 34
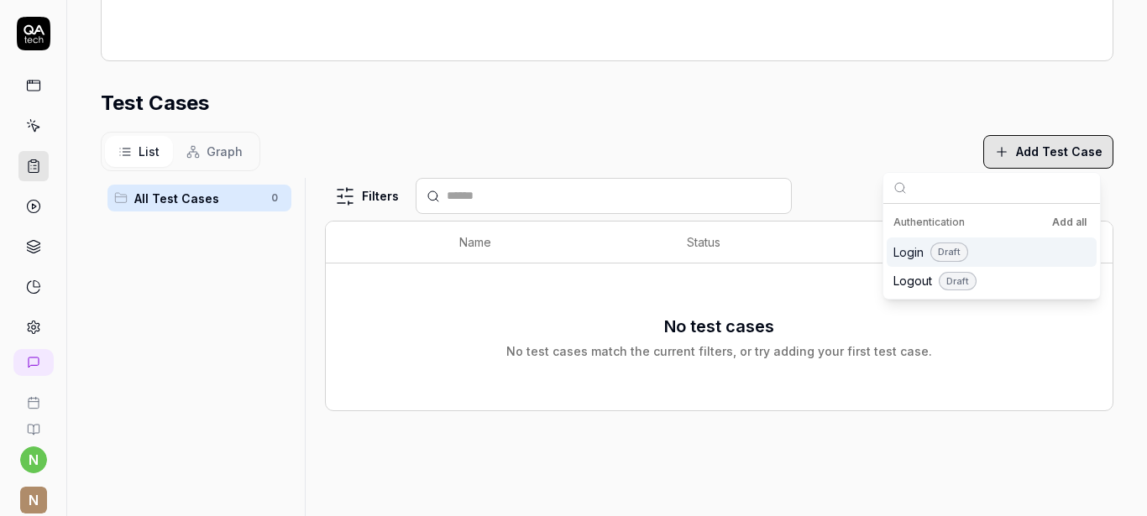
click at [907, 258] on span "Login" at bounding box center [908, 252] width 30 height 18
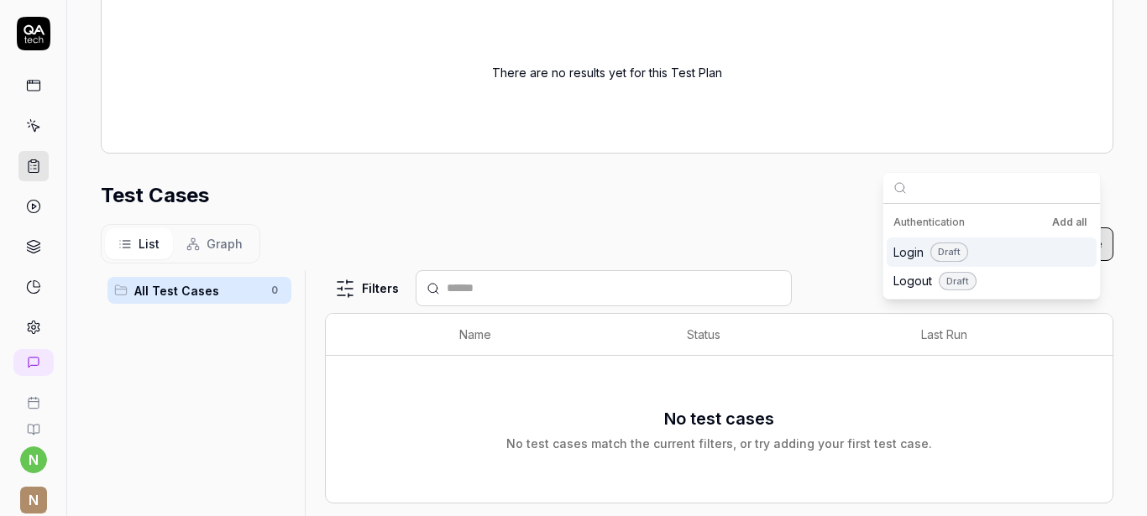
scroll to position [530, 0]
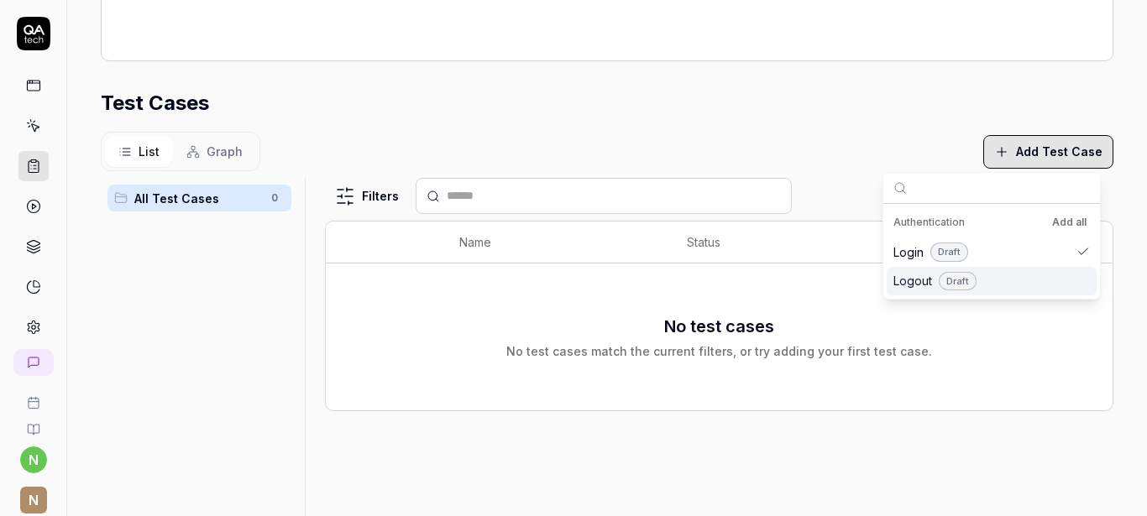
click at [914, 286] on span "Logout" at bounding box center [912, 281] width 39 height 18
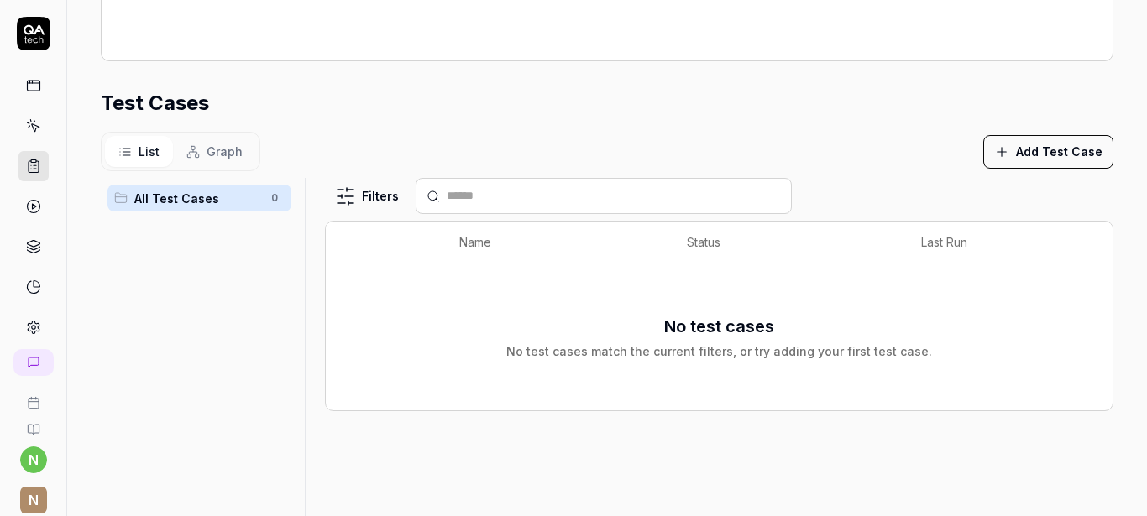
click at [154, 303] on div "All Test Cases 0" at bounding box center [199, 378] width 197 height 400
click at [29, 127] on icon at bounding box center [33, 125] width 15 height 15
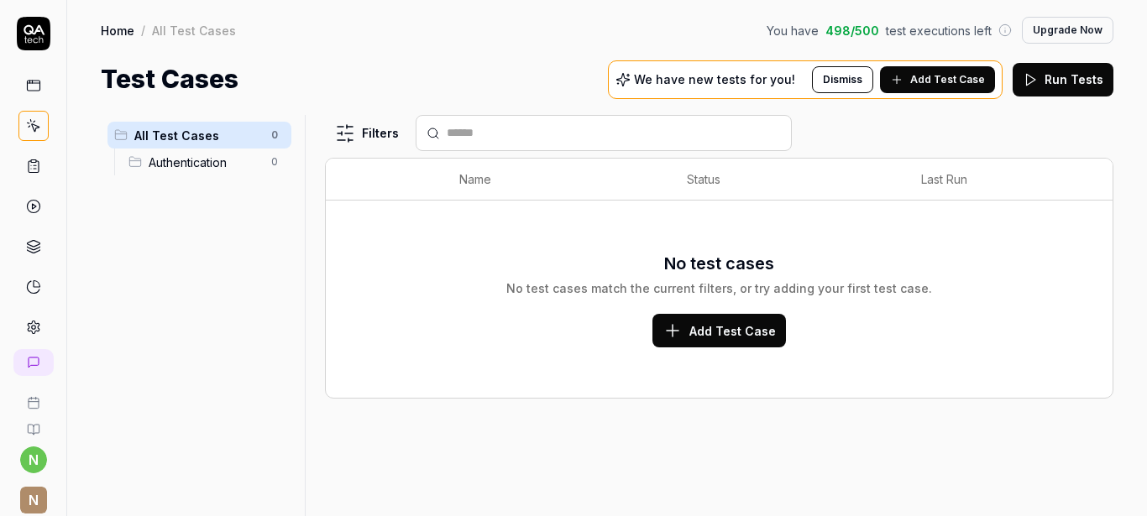
click at [484, 316] on div "No test cases No test cases match the current filters, or try adding your first…" at bounding box center [719, 299] width 753 height 97
click at [214, 169] on span "Authentication" at bounding box center [205, 163] width 113 height 18
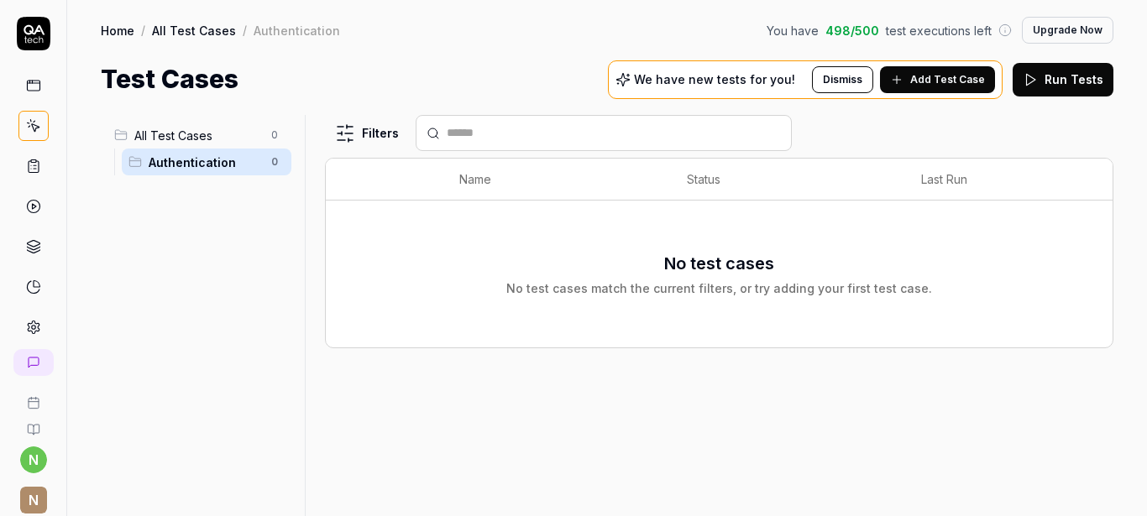
click at [194, 141] on span "All Test Cases" at bounding box center [197, 136] width 127 height 18
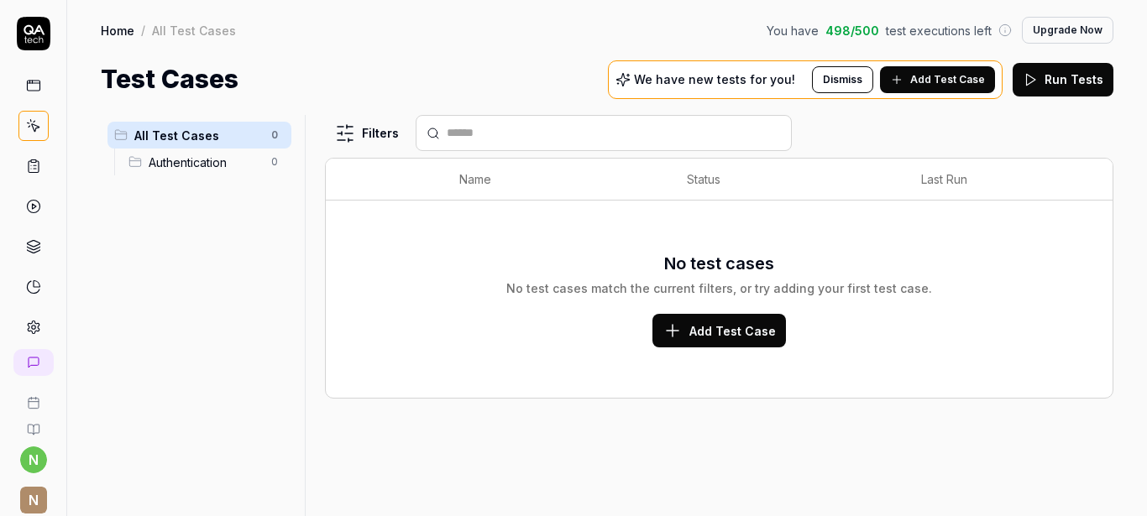
click at [729, 325] on span "Add Test Case" at bounding box center [732, 331] width 86 height 18
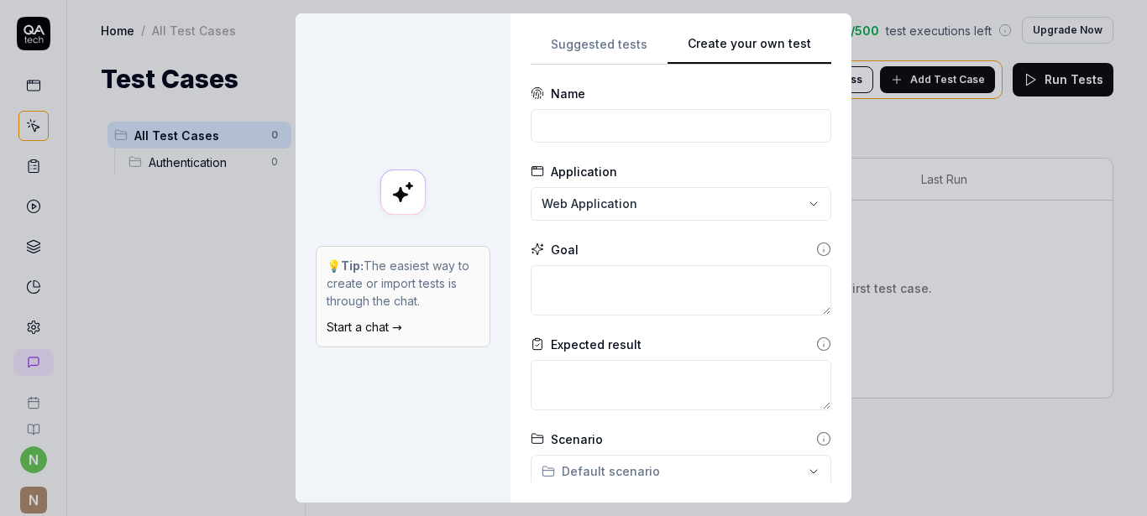
click at [593, 45] on button "Suggested tests" at bounding box center [599, 49] width 137 height 30
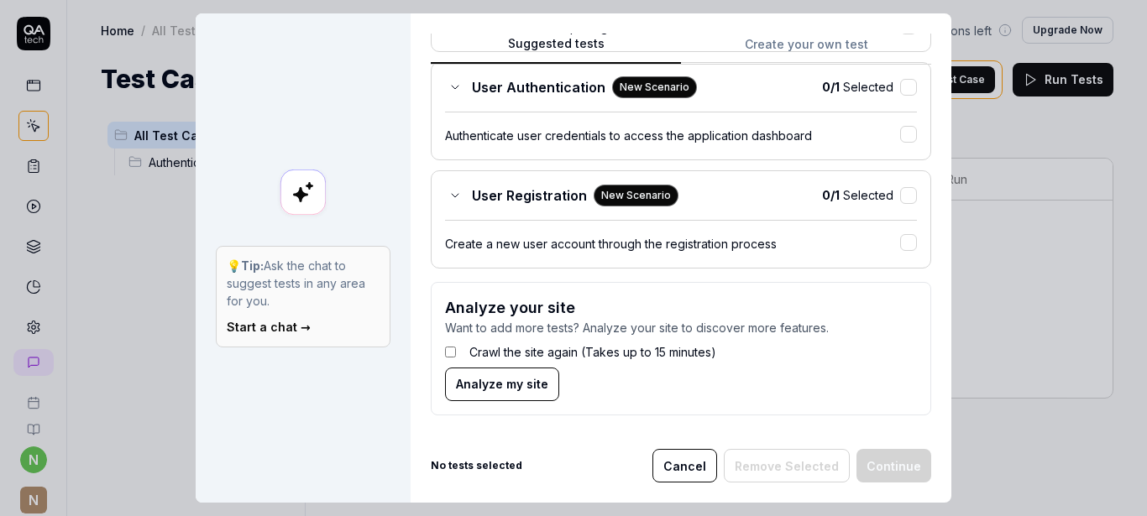
scroll to position [1208, 0]
click at [900, 84] on button "button" at bounding box center [908, 87] width 17 height 17
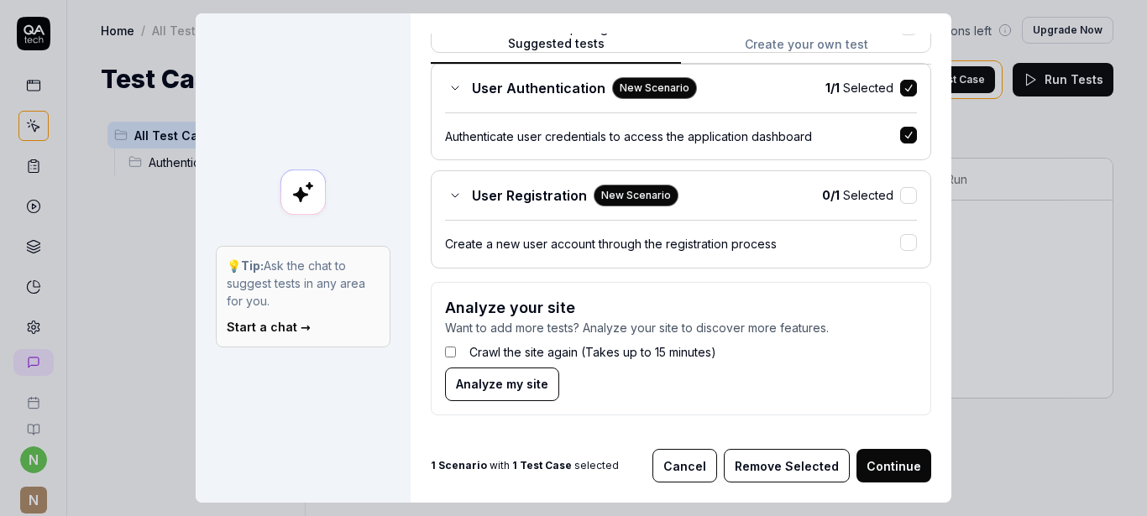
click at [448, 82] on icon at bounding box center [454, 87] width 13 height 13
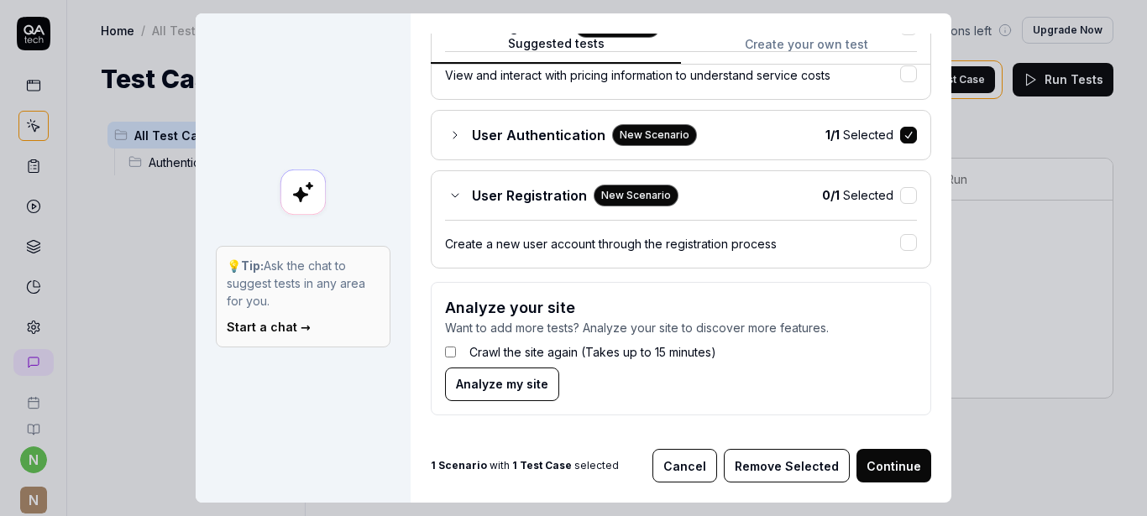
scroll to position [1160, 0]
click at [896, 463] on button "Continue" at bounding box center [893, 466] width 75 height 34
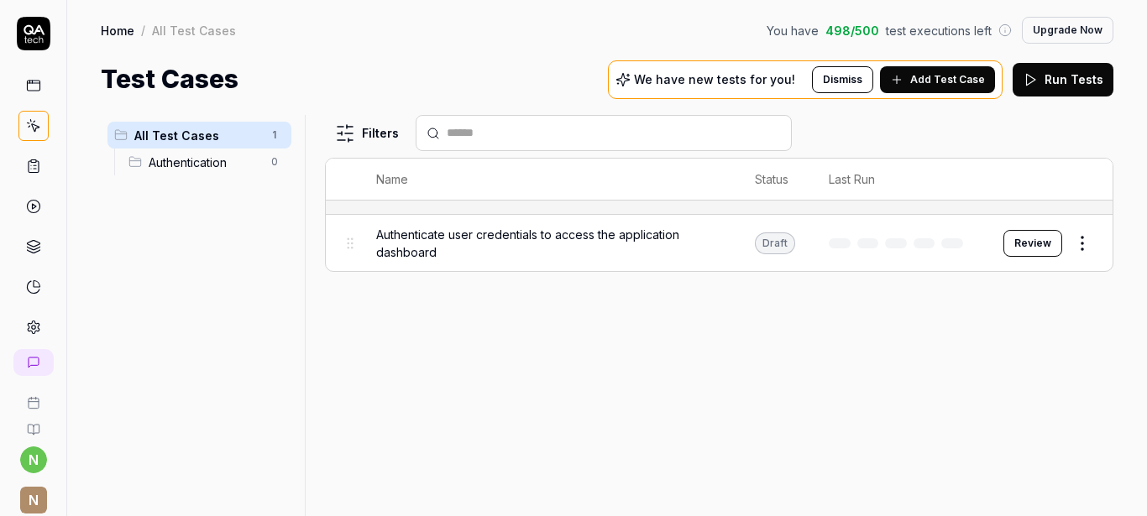
click at [1036, 239] on button "Review" at bounding box center [1032, 243] width 59 height 27
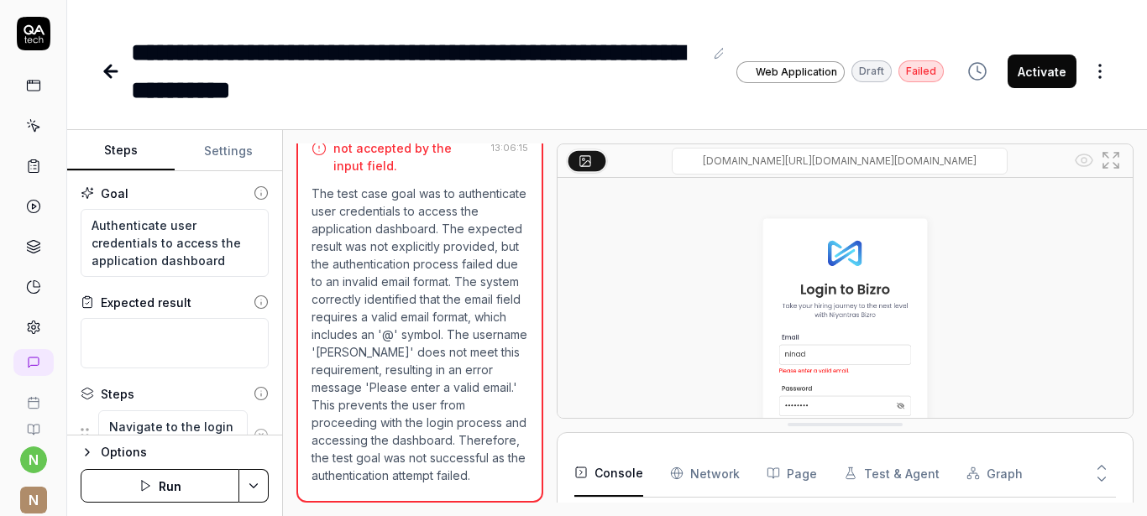
scroll to position [62, 0]
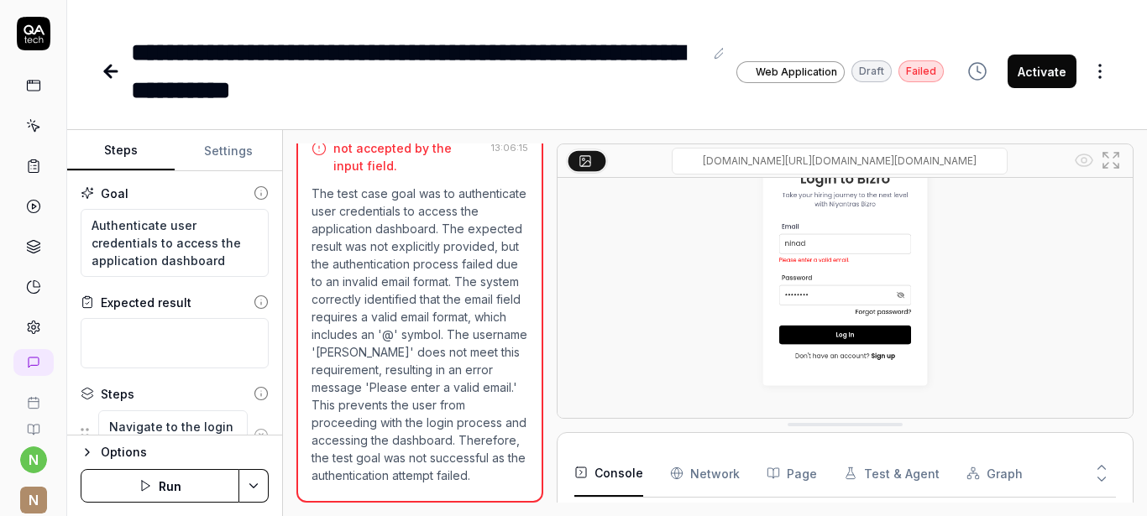
scroll to position [448, 0]
click at [715, 55] on icon at bounding box center [720, 52] width 13 height 13
click at [699, 102] on div "**********" at bounding box center [417, 72] width 573 height 76
click at [821, 268] on img at bounding box center [845, 246] width 575 height 359
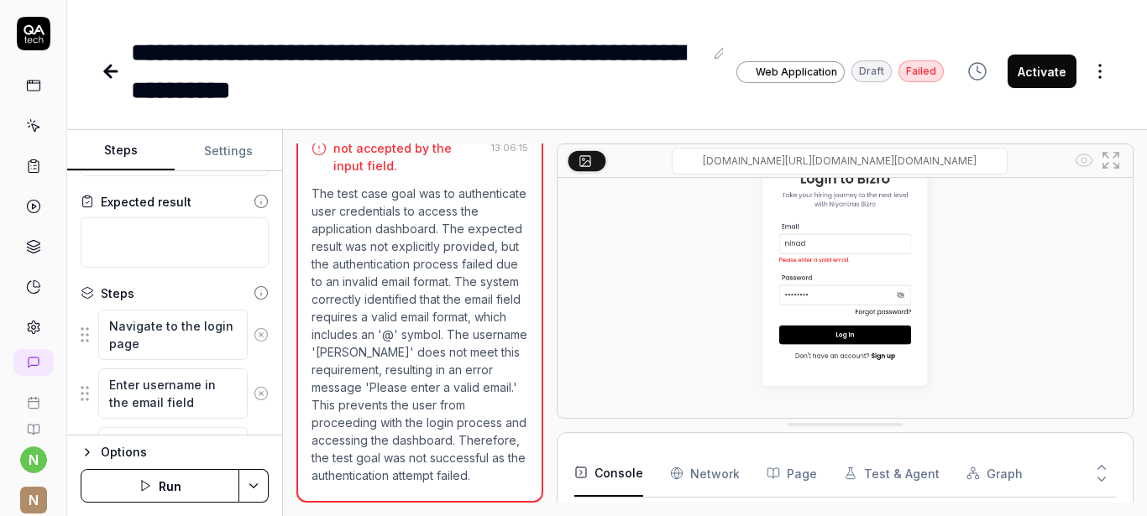
scroll to position [202, 0]
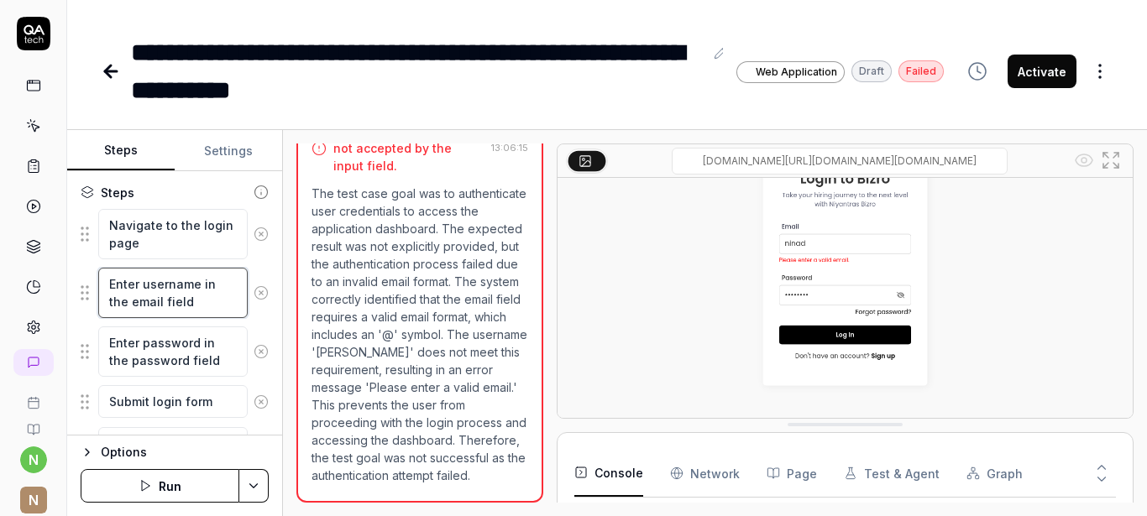
click at [208, 296] on textarea "Enter username in the email field" at bounding box center [172, 293] width 149 height 50
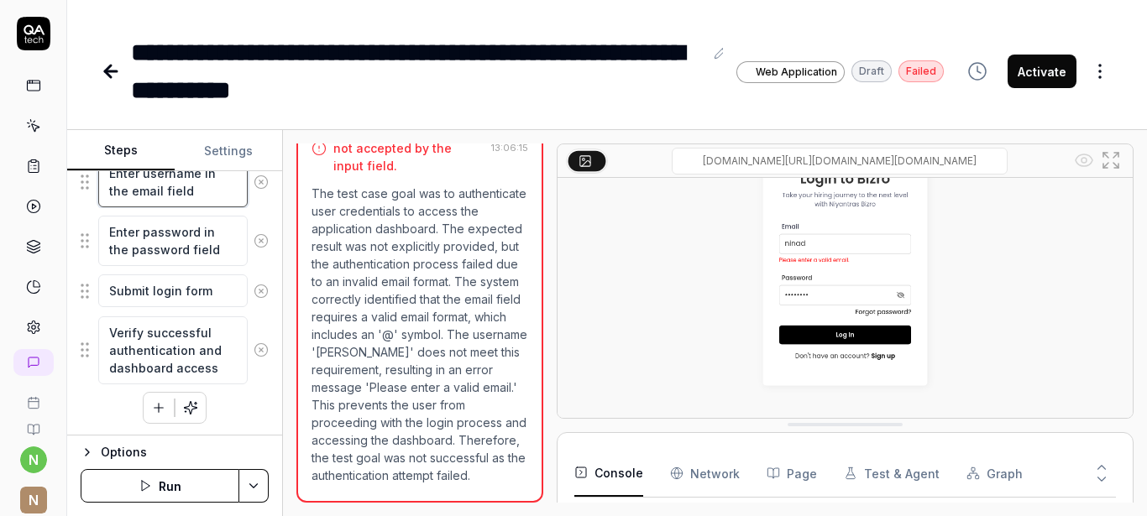
scroll to position [314, 0]
click at [231, 155] on button "Settings" at bounding box center [228, 151] width 107 height 40
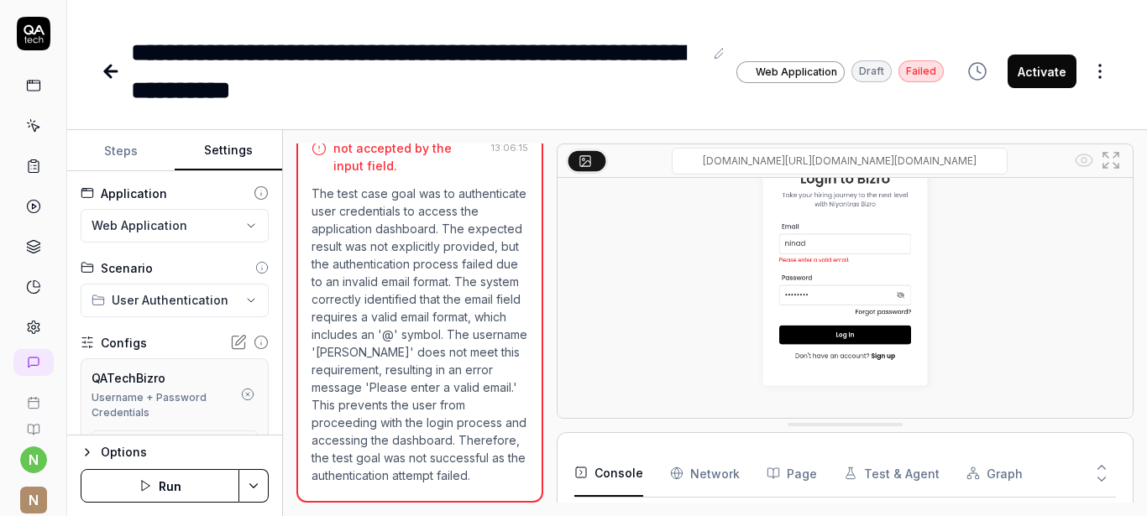
click at [230, 340] on icon at bounding box center [238, 342] width 17 height 17
click at [107, 65] on icon at bounding box center [111, 71] width 20 height 20
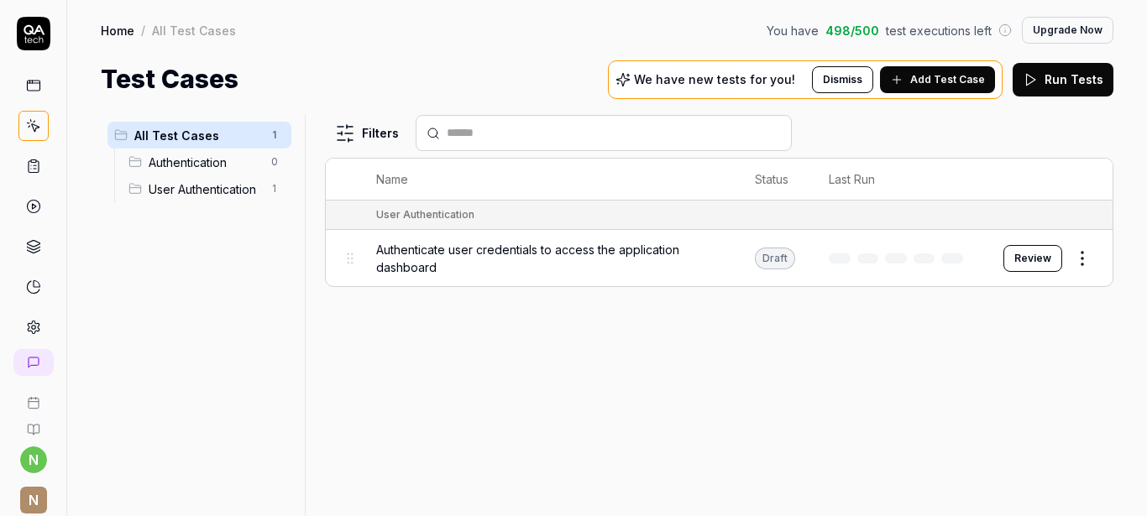
click at [1028, 259] on button "Review" at bounding box center [1032, 258] width 59 height 27
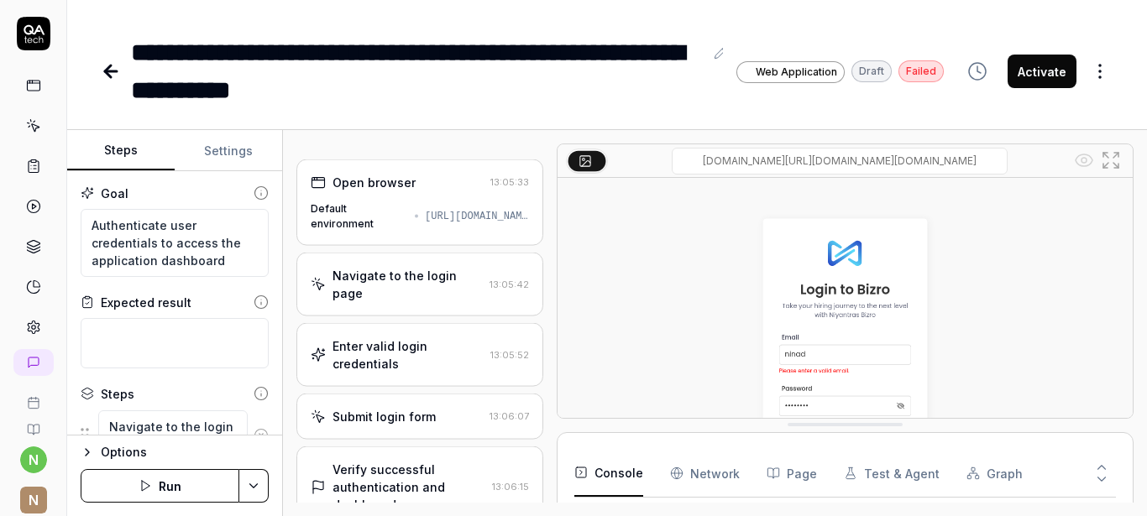
scroll to position [62, 0]
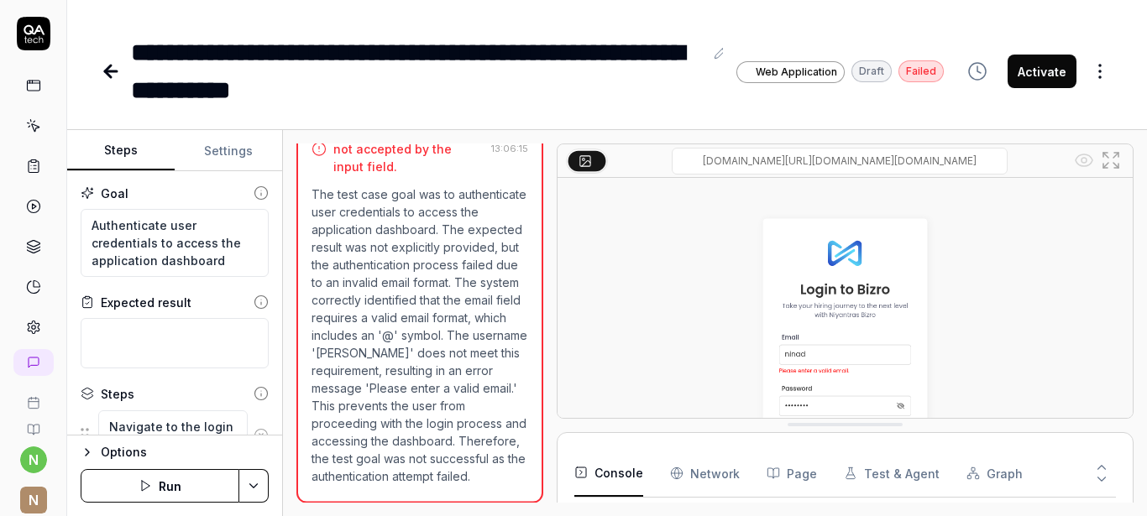
type textarea "*"
click at [102, 67] on icon at bounding box center [111, 71] width 20 height 20
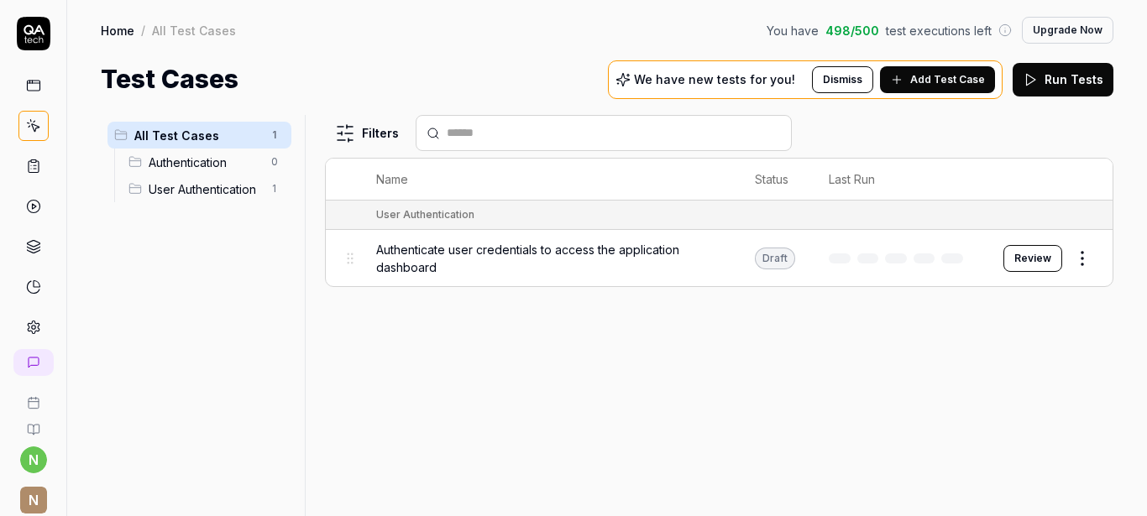
click at [1047, 81] on button "Run Tests" at bounding box center [1063, 80] width 101 height 34
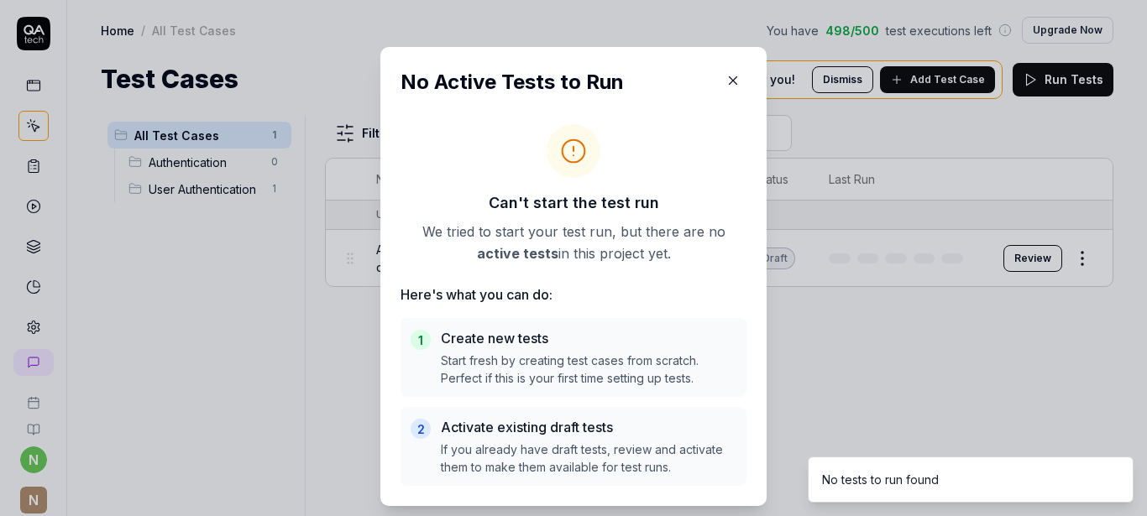
click at [730, 81] on icon "button" at bounding box center [732, 80] width 15 height 15
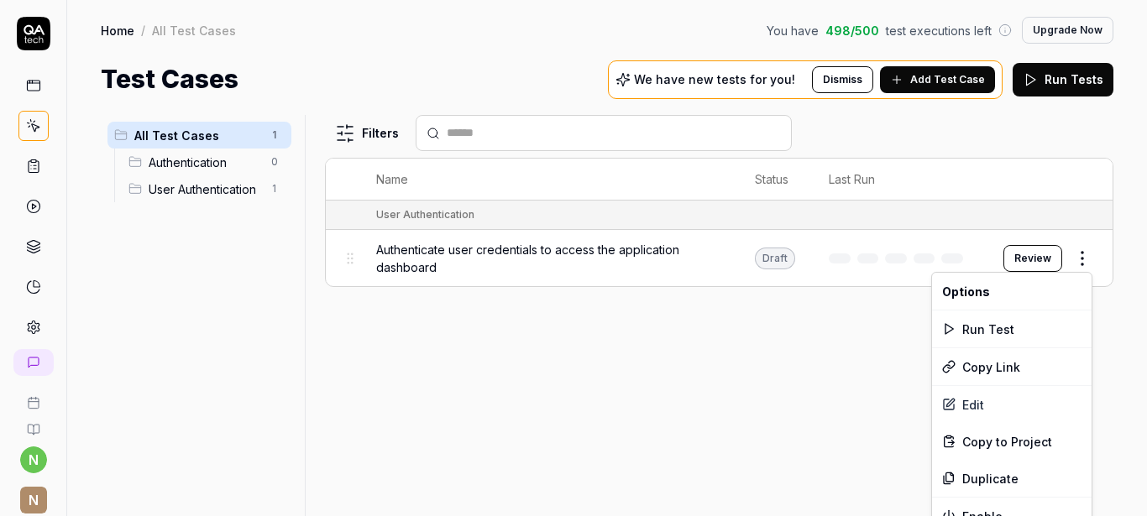
click at [1085, 260] on html "n N Home / All Test Cases You have 498 / 500 test executions left Upgrade Now H…" at bounding box center [573, 258] width 1147 height 516
click at [980, 327] on div "Run Test" at bounding box center [1012, 329] width 160 height 37
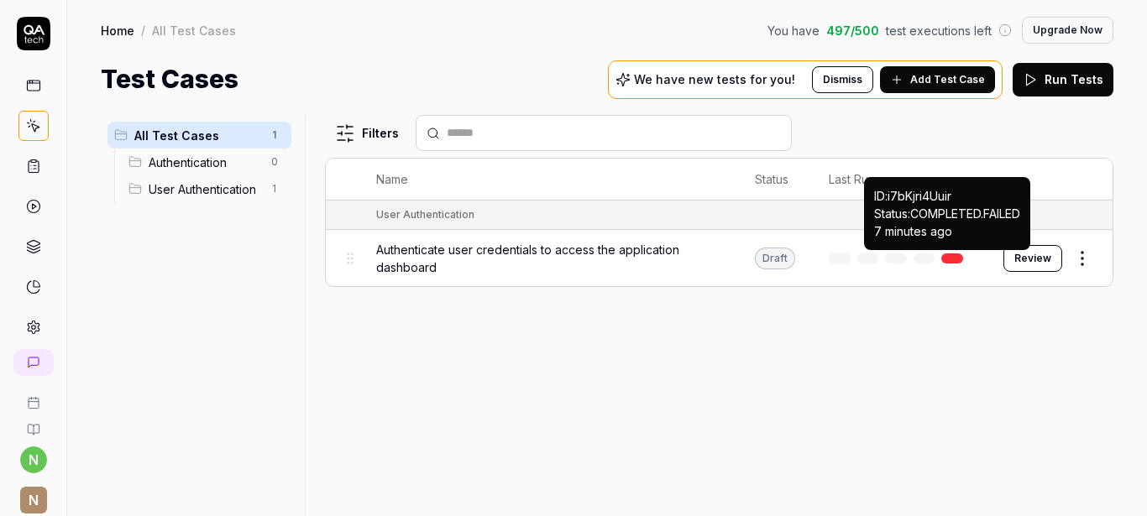
click at [955, 258] on link at bounding box center [952, 259] width 22 height 10
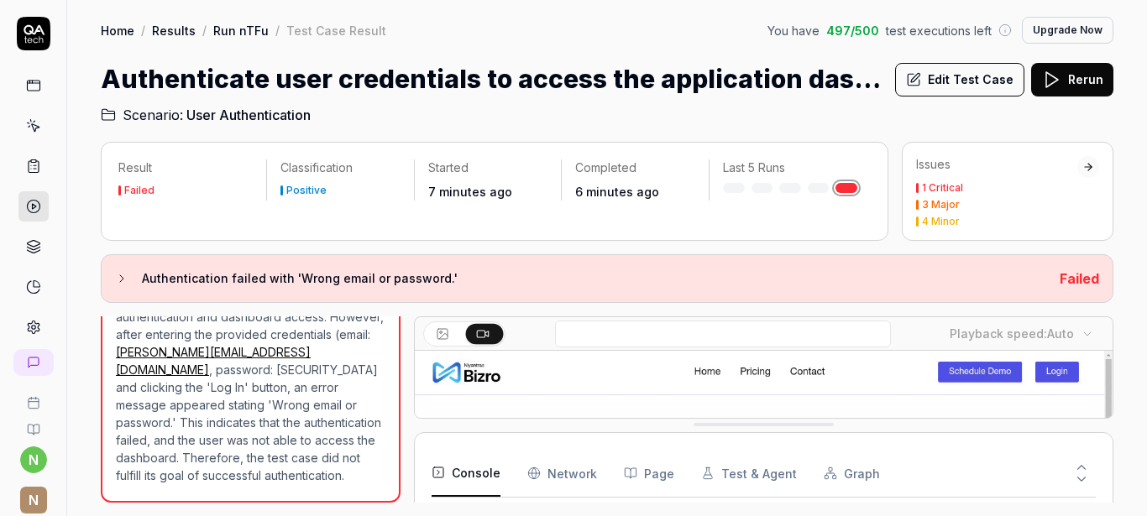
scroll to position [515, 0]
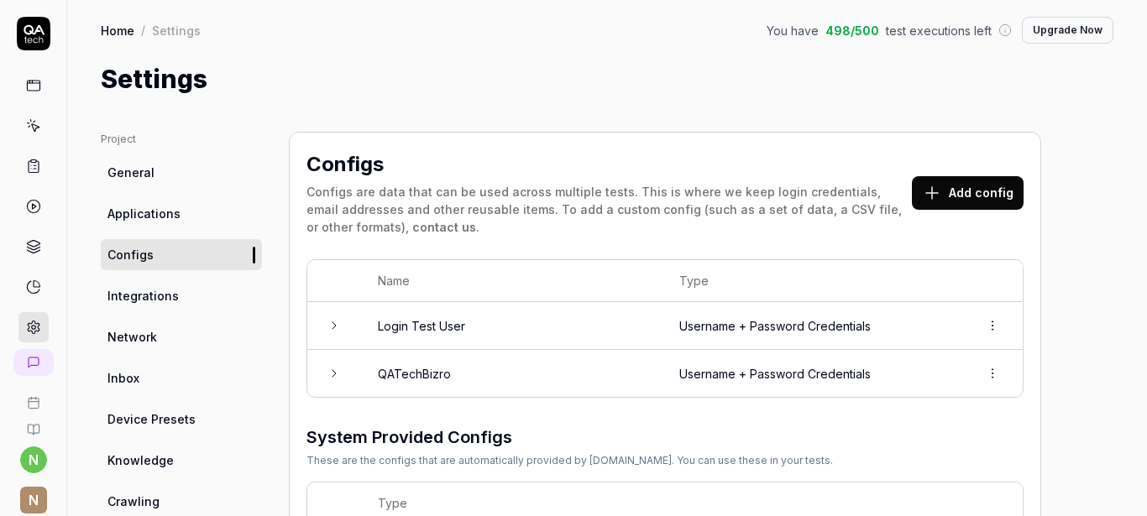
click at [340, 324] on icon at bounding box center [333, 325] width 13 height 13
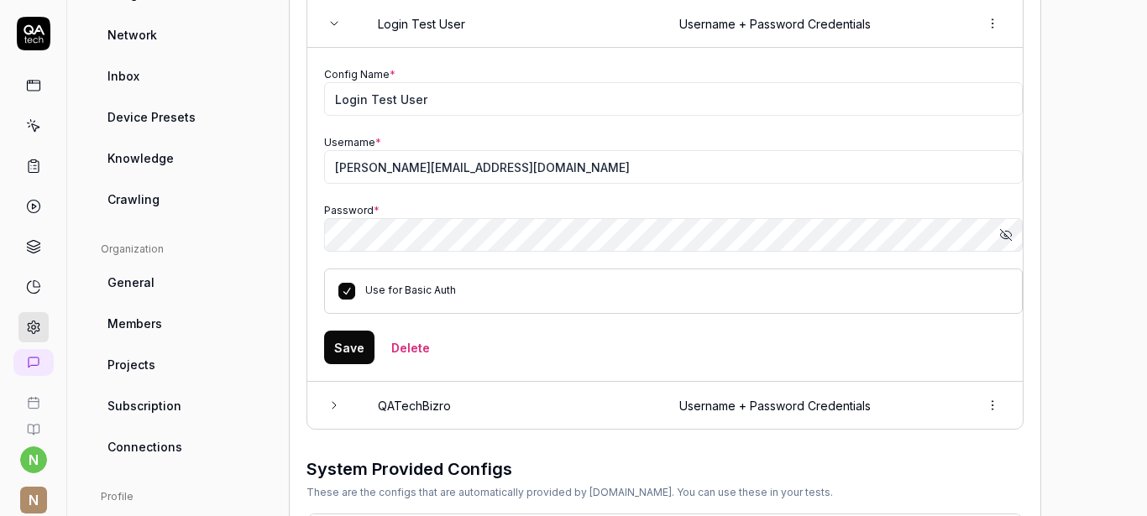
scroll to position [403, 0]
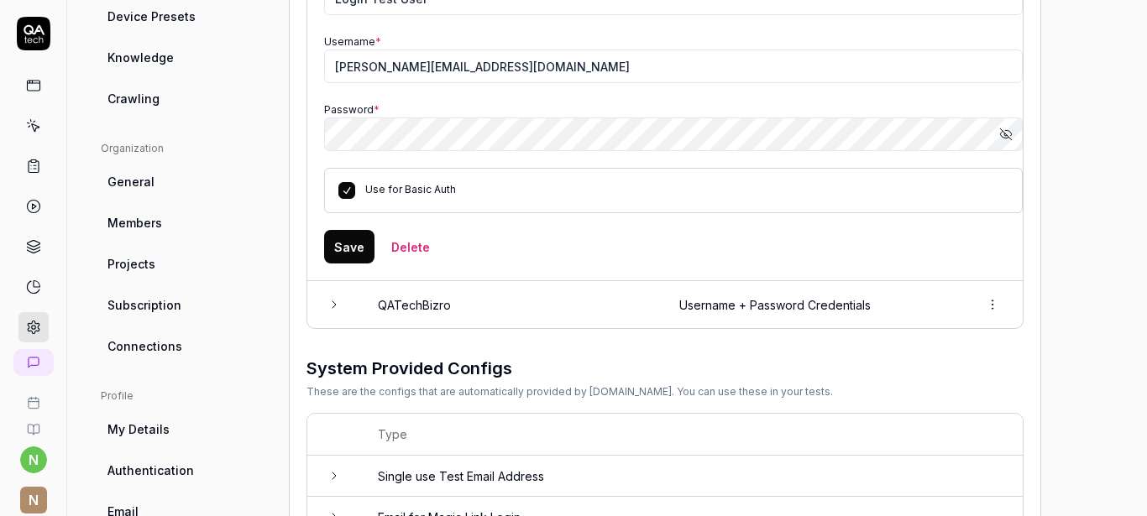
click at [328, 306] on icon at bounding box center [333, 304] width 13 height 13
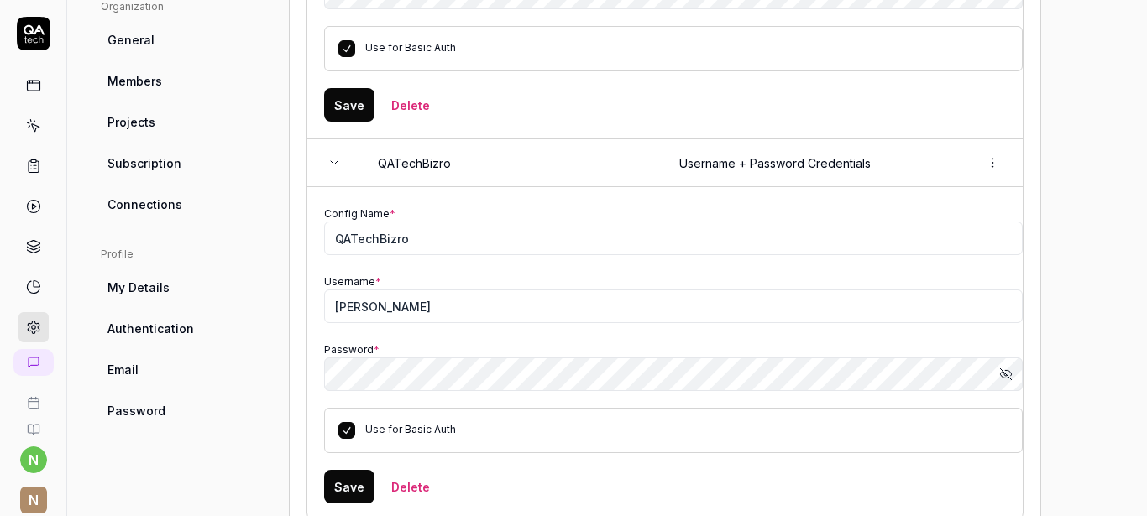
scroll to position [605, 0]
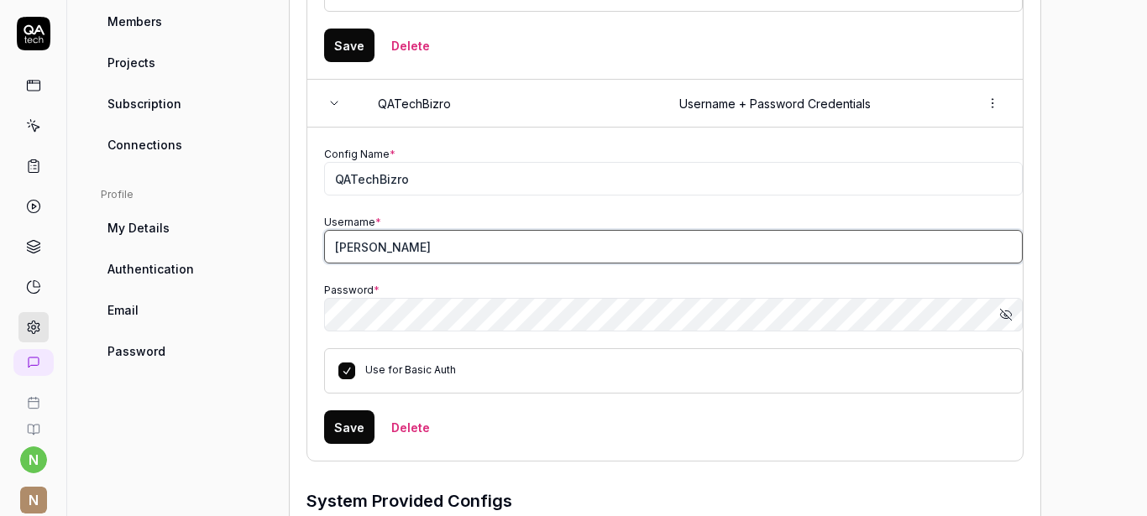
click at [382, 249] on input "[PERSON_NAME]" at bounding box center [673, 247] width 699 height 34
type input "[PERSON_NAME][EMAIL_ADDRESS][DOMAIN_NAME]"
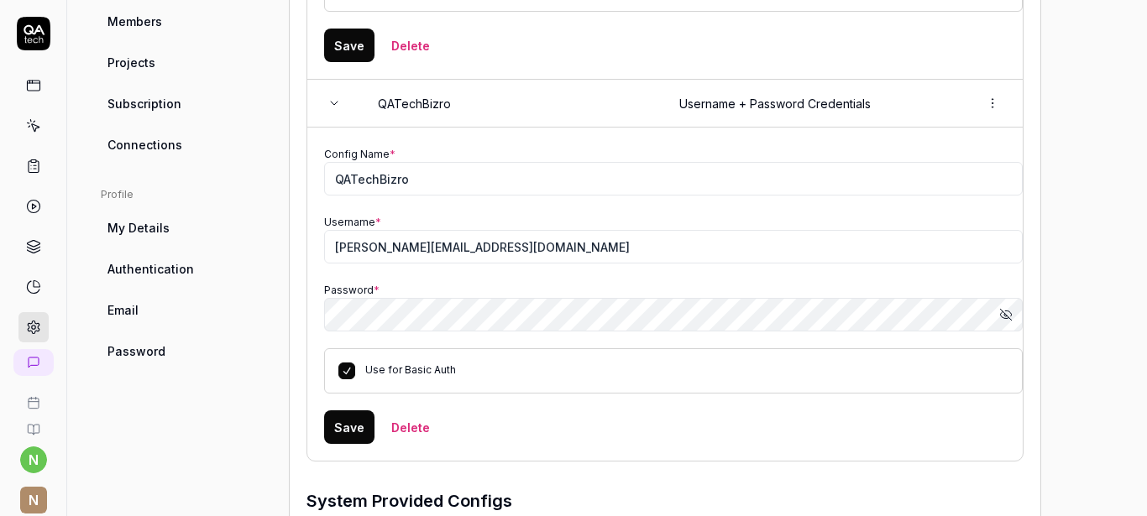
click at [351, 432] on button "Save" at bounding box center [349, 428] width 50 height 34
